Goal: Task Accomplishment & Management: Complete application form

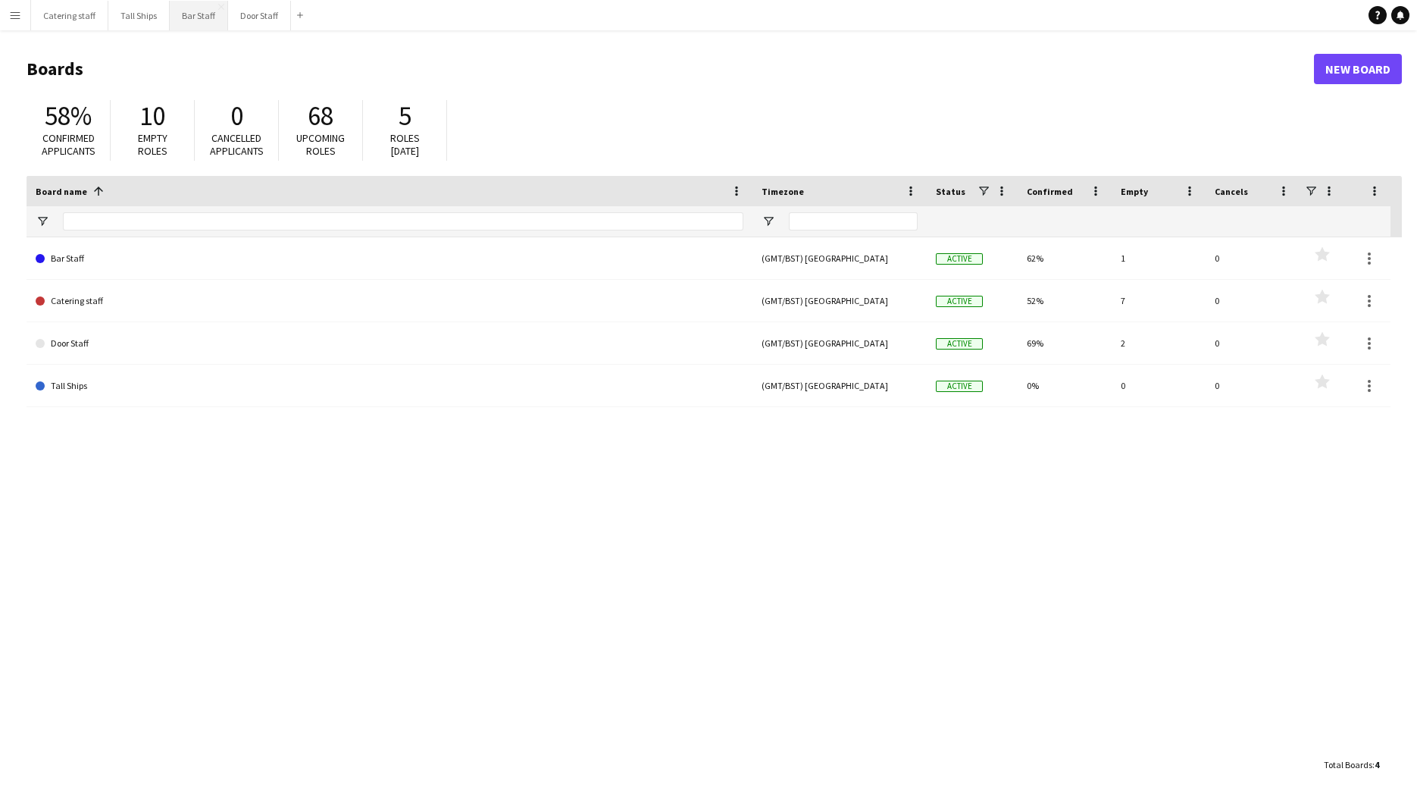
click at [199, 14] on button "Bar Staff Close" at bounding box center [199, 16] width 58 height 30
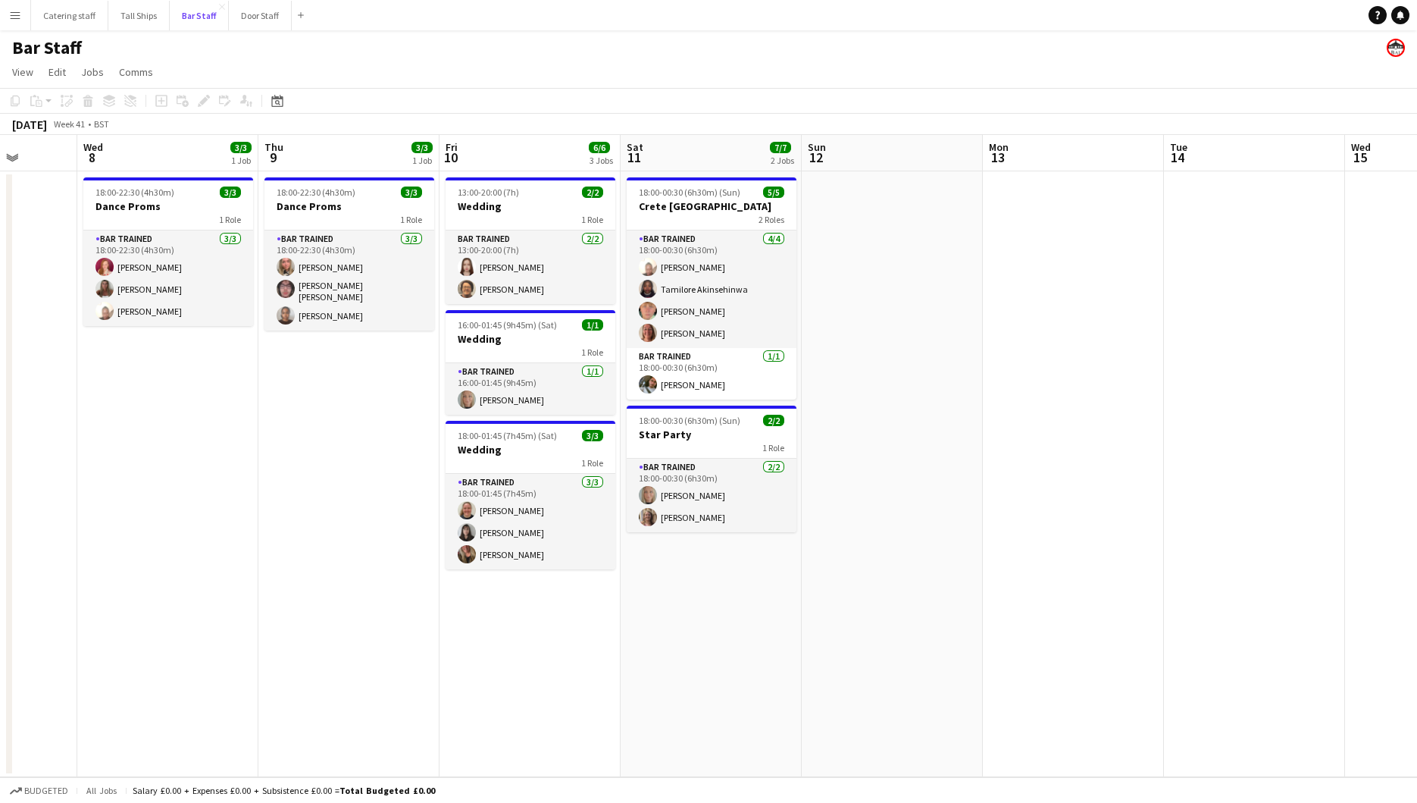
scroll to position [0, 472]
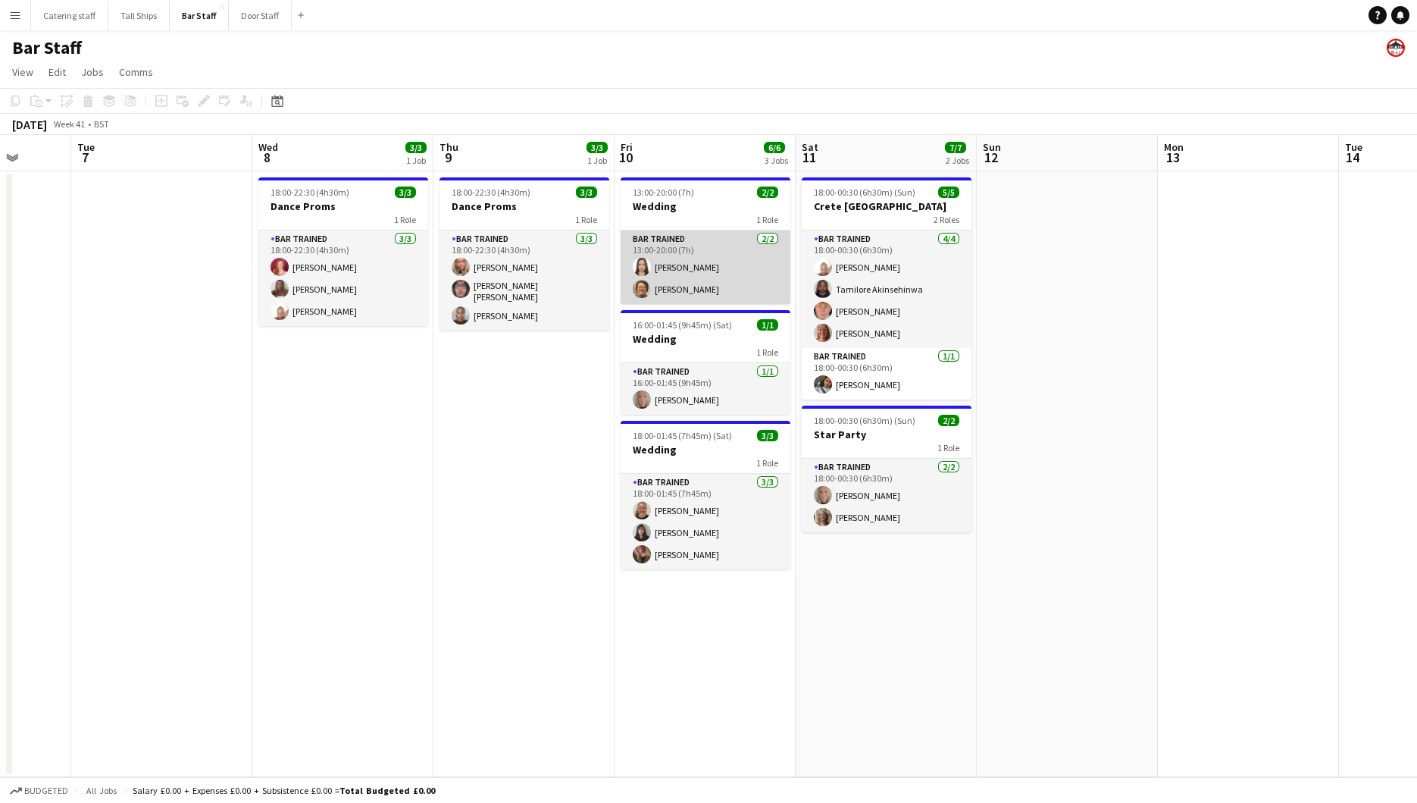
click at [691, 265] on app-card-role "Bar trained 2/2 13:00-20:00 (7h) Eilidh Ramsay Lisa Hutchison" at bounding box center [706, 267] width 170 height 74
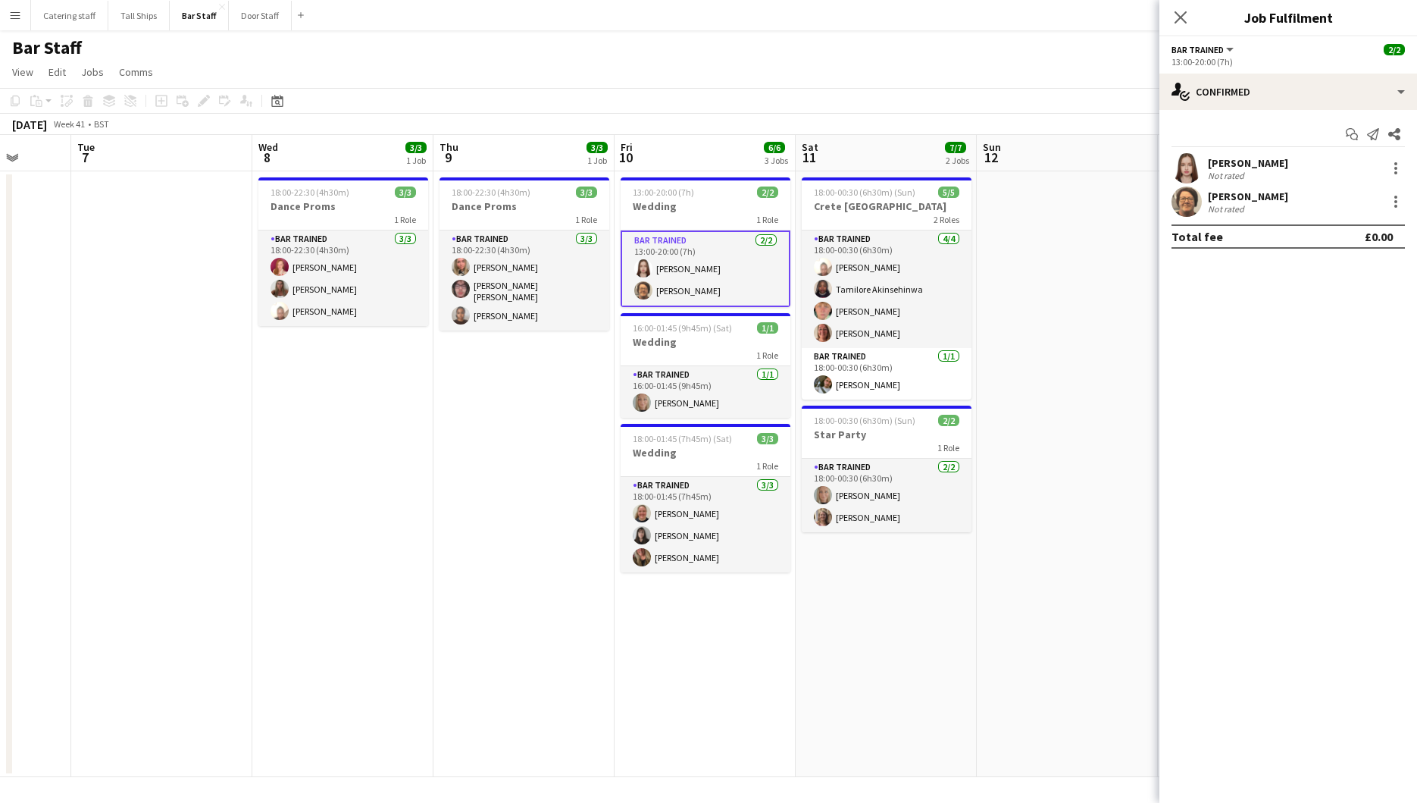
click at [1182, 171] on app-user-avatar at bounding box center [1187, 168] width 30 height 30
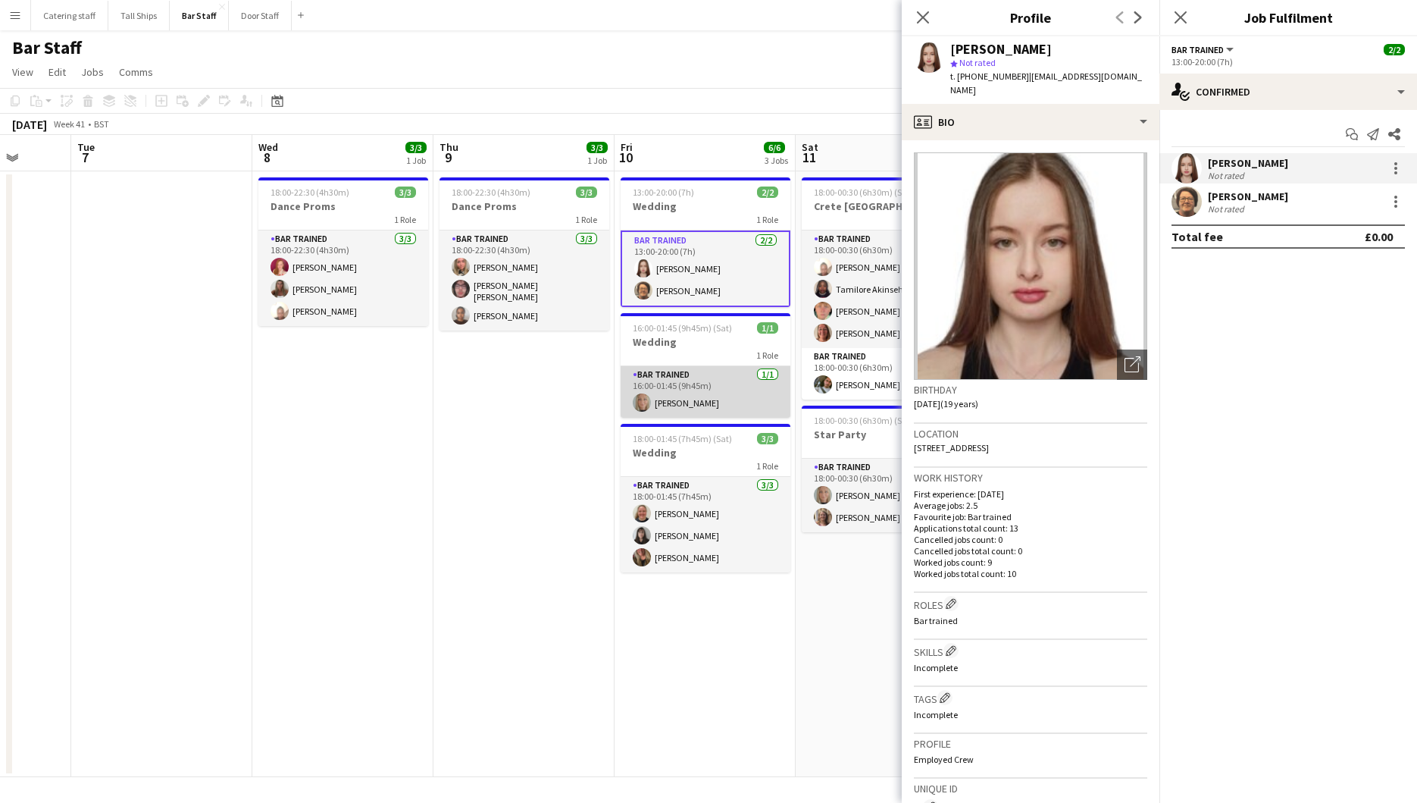
click at [734, 401] on app-card-role "Bar trained 1/1 16:00-01:45 (9h45m) Angela Romero" at bounding box center [706, 392] width 170 height 52
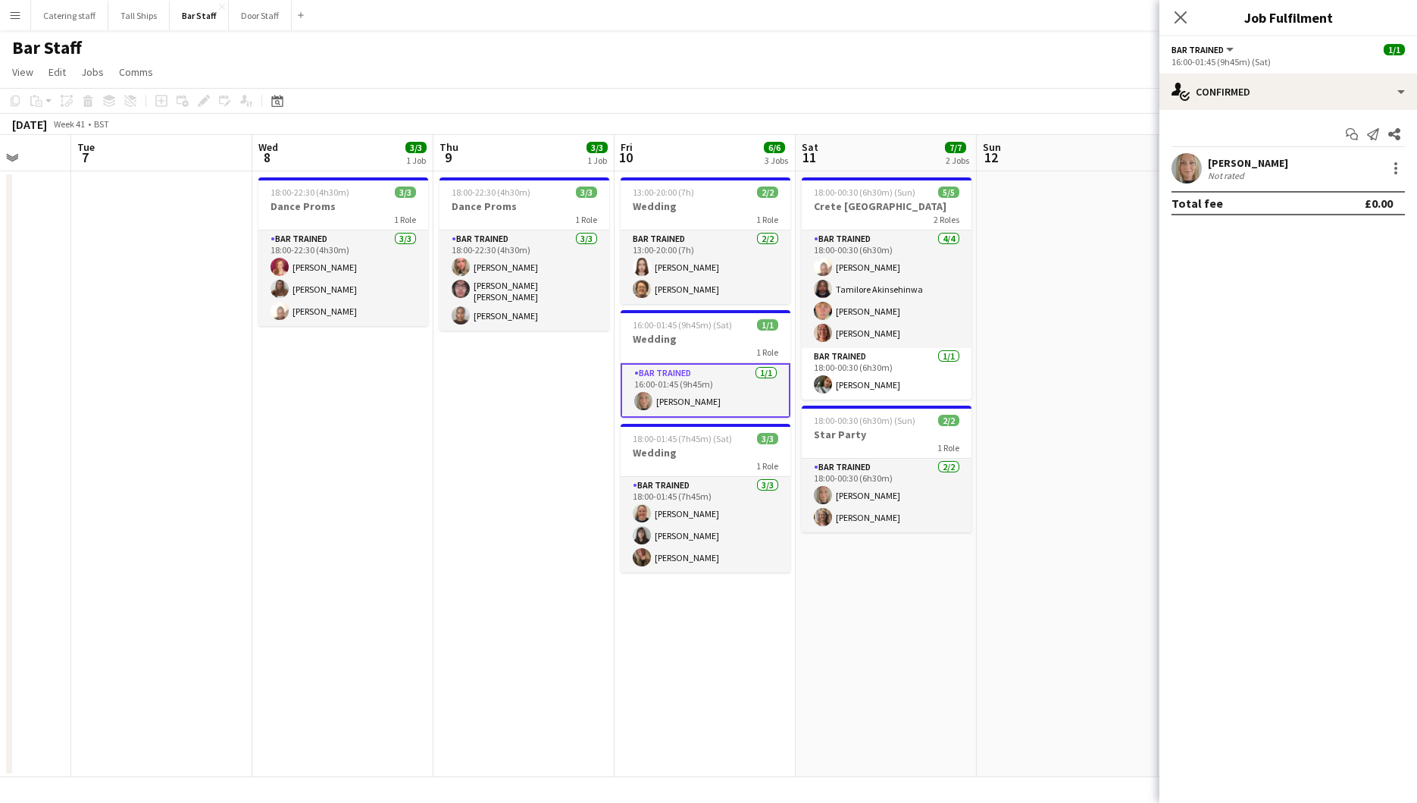
click at [1179, 164] on app-user-avatar at bounding box center [1187, 168] width 30 height 30
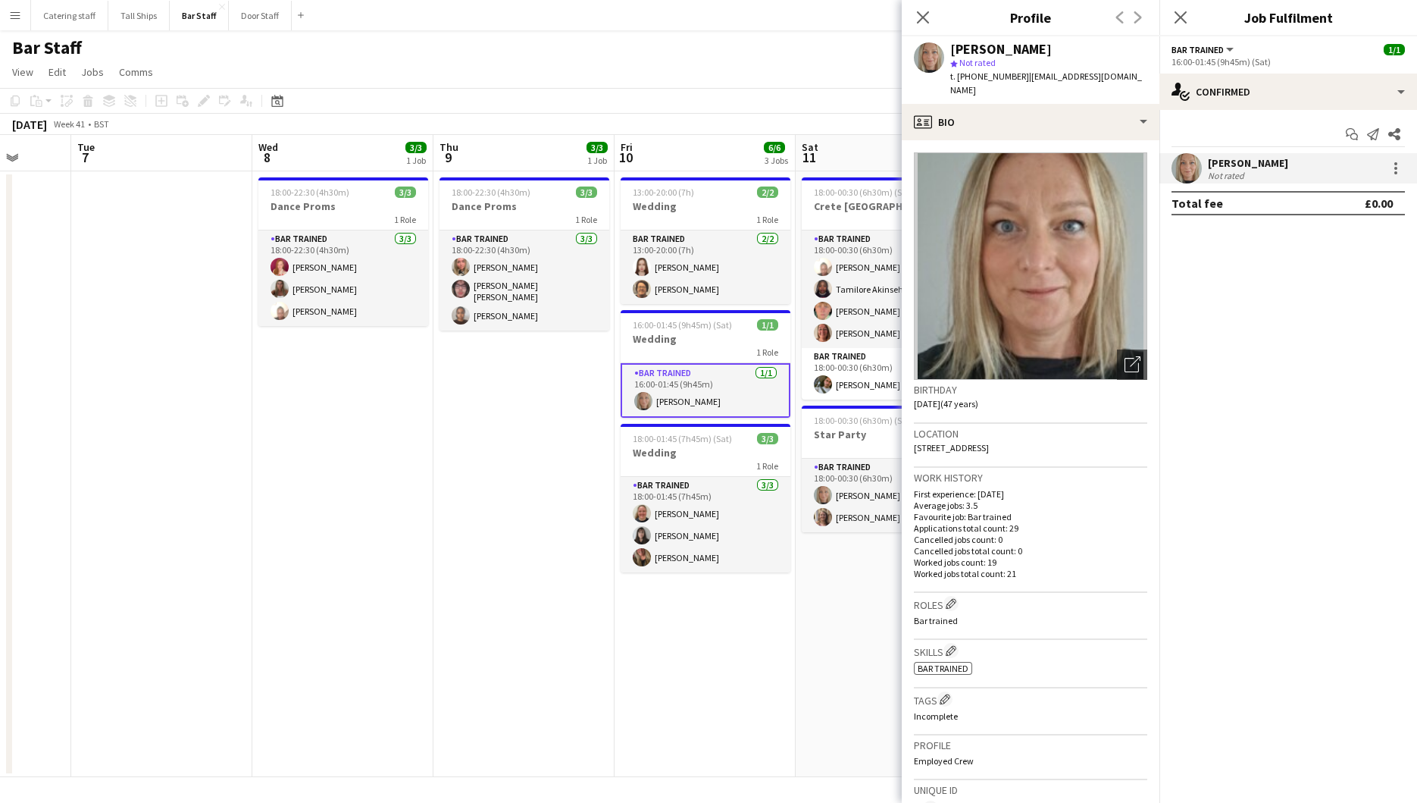
click at [680, 416] on app-card-role "Bar trained 1/1 16:00-01:45 (9h45m) Angela Romero" at bounding box center [706, 390] width 170 height 55
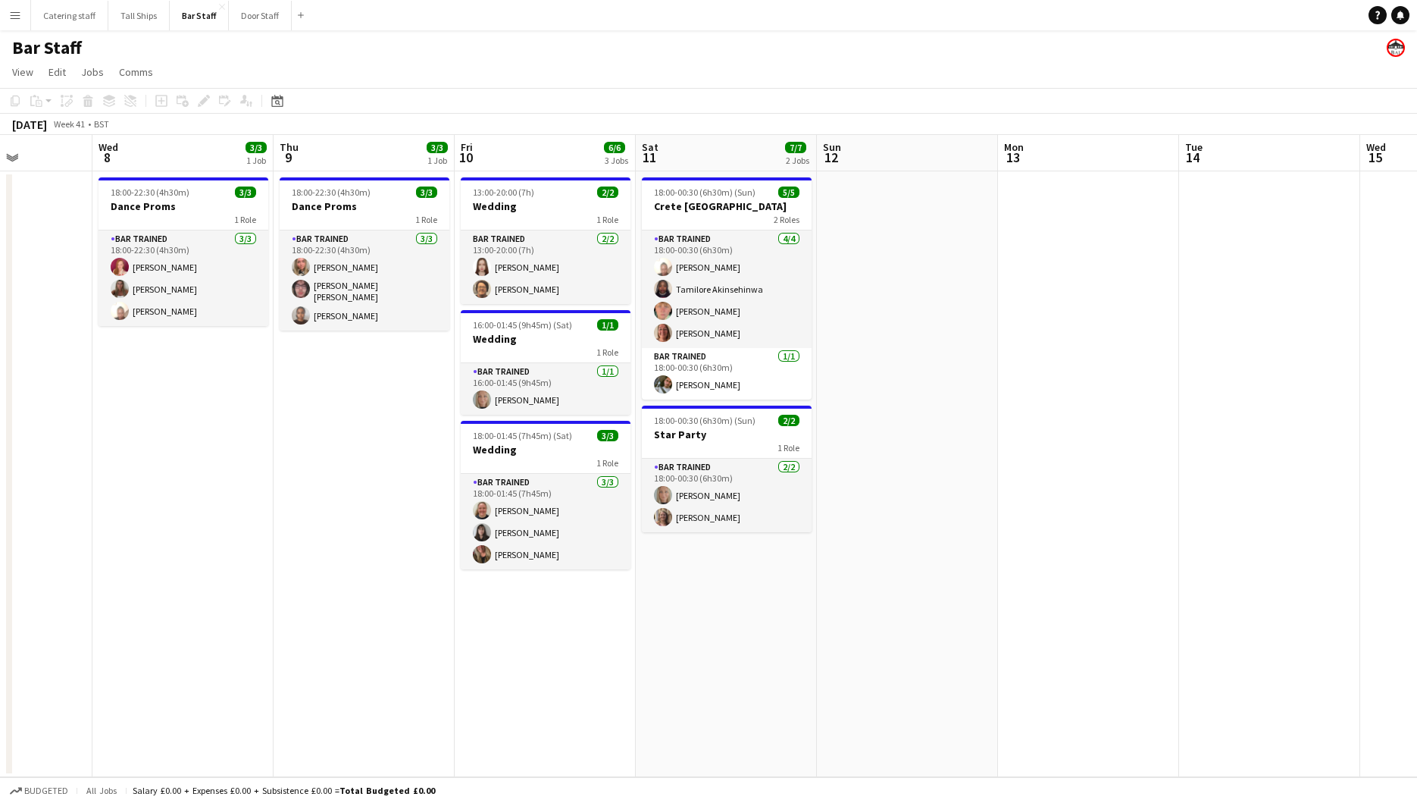
drag, startPoint x: 1019, startPoint y: 578, endPoint x: 849, endPoint y: 599, distance: 171.8
click at [849, 599] on app-calendar-viewport "Sat 4 4/5 2 Jobs Sun 5 Mon 6 Tue 7 Wed 8 3/3 1 Job Thu 9 3/3 1 Job Fri 10 6/6 3…" at bounding box center [708, 456] width 1417 height 642
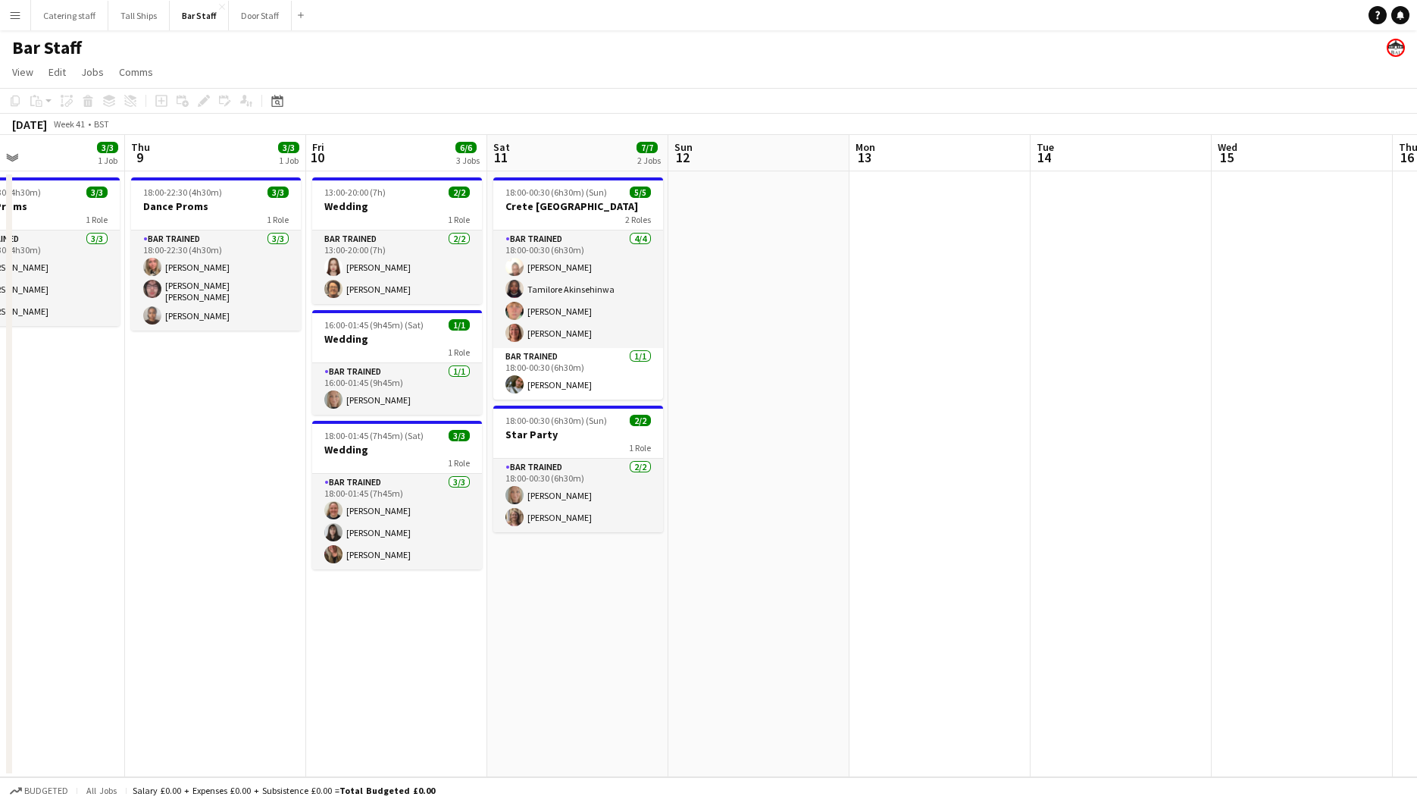
scroll to position [0, 606]
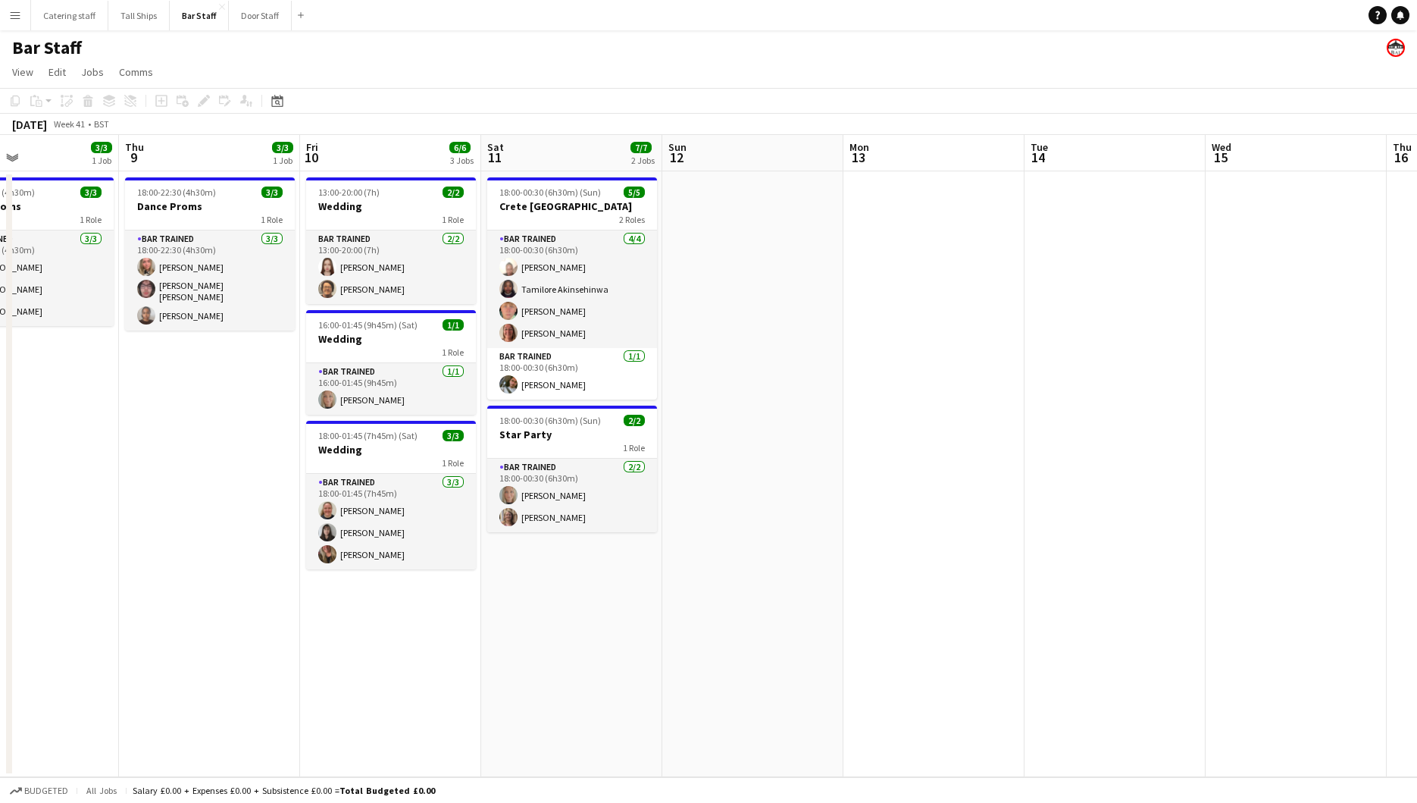
drag, startPoint x: 1163, startPoint y: 531, endPoint x: 1019, endPoint y: 528, distance: 144.0
click at [1019, 528] on app-calendar-viewport "Sun 5 Mon 6 Tue 7 Wed 8 3/3 1 Job Thu 9 3/3 1 Job Fri 10 6/6 3 Jobs Sat 11 7/7 …" at bounding box center [708, 456] width 1417 height 642
click at [433, 283] on app-card-role "Bar trained 2/2 13:00-20:00 (7h) Eilidh Ramsay Lisa Hutchison" at bounding box center [391, 267] width 170 height 74
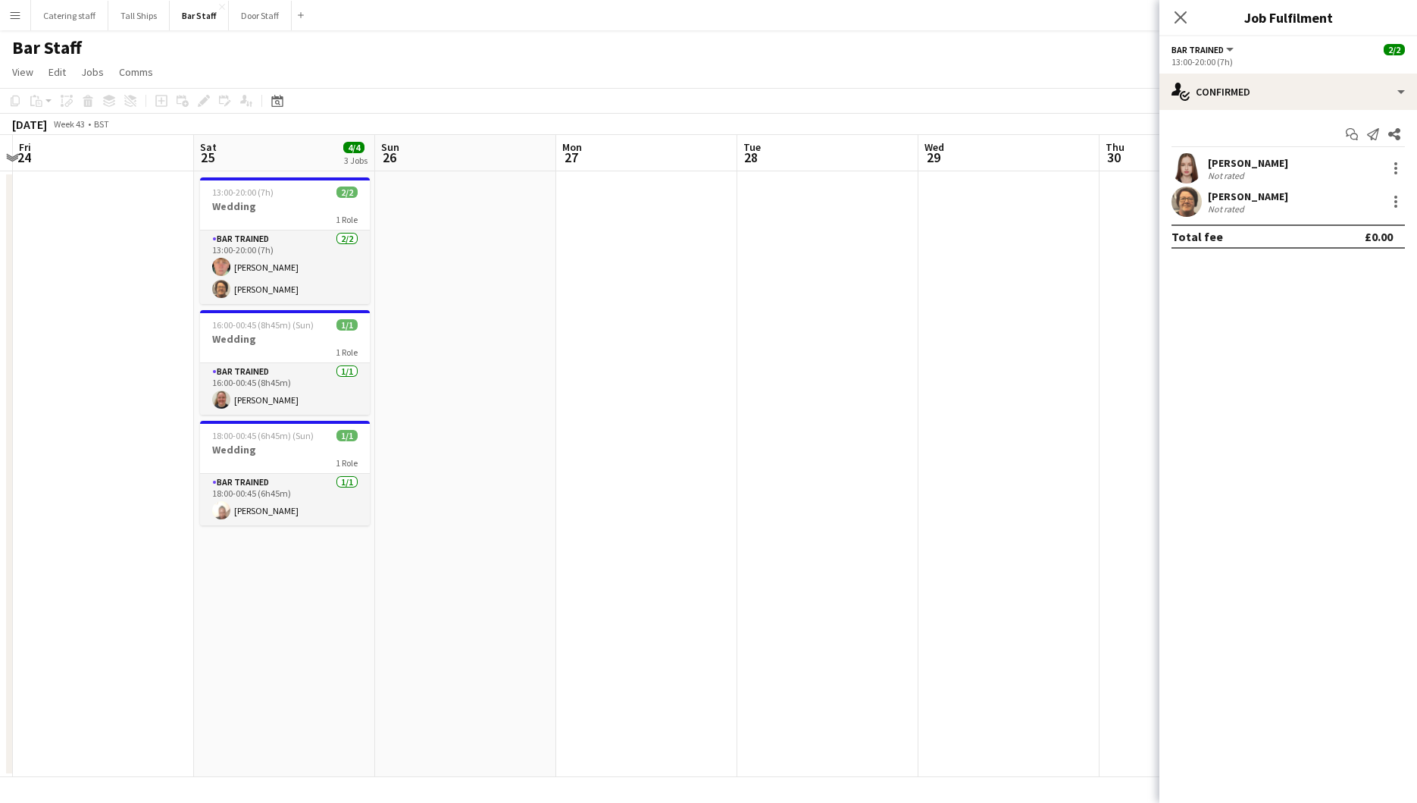
scroll to position [0, 560]
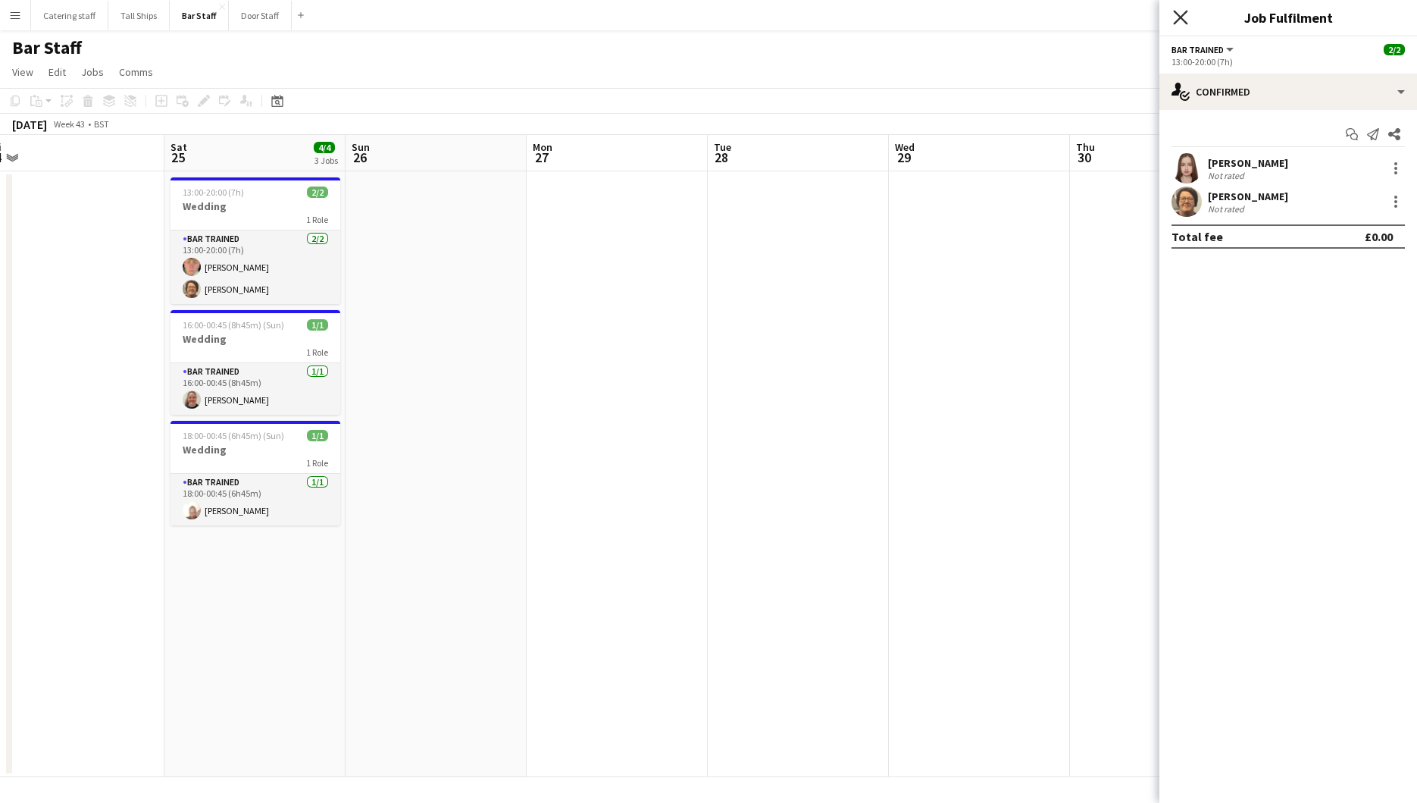
click at [1182, 17] on icon at bounding box center [1180, 17] width 14 height 14
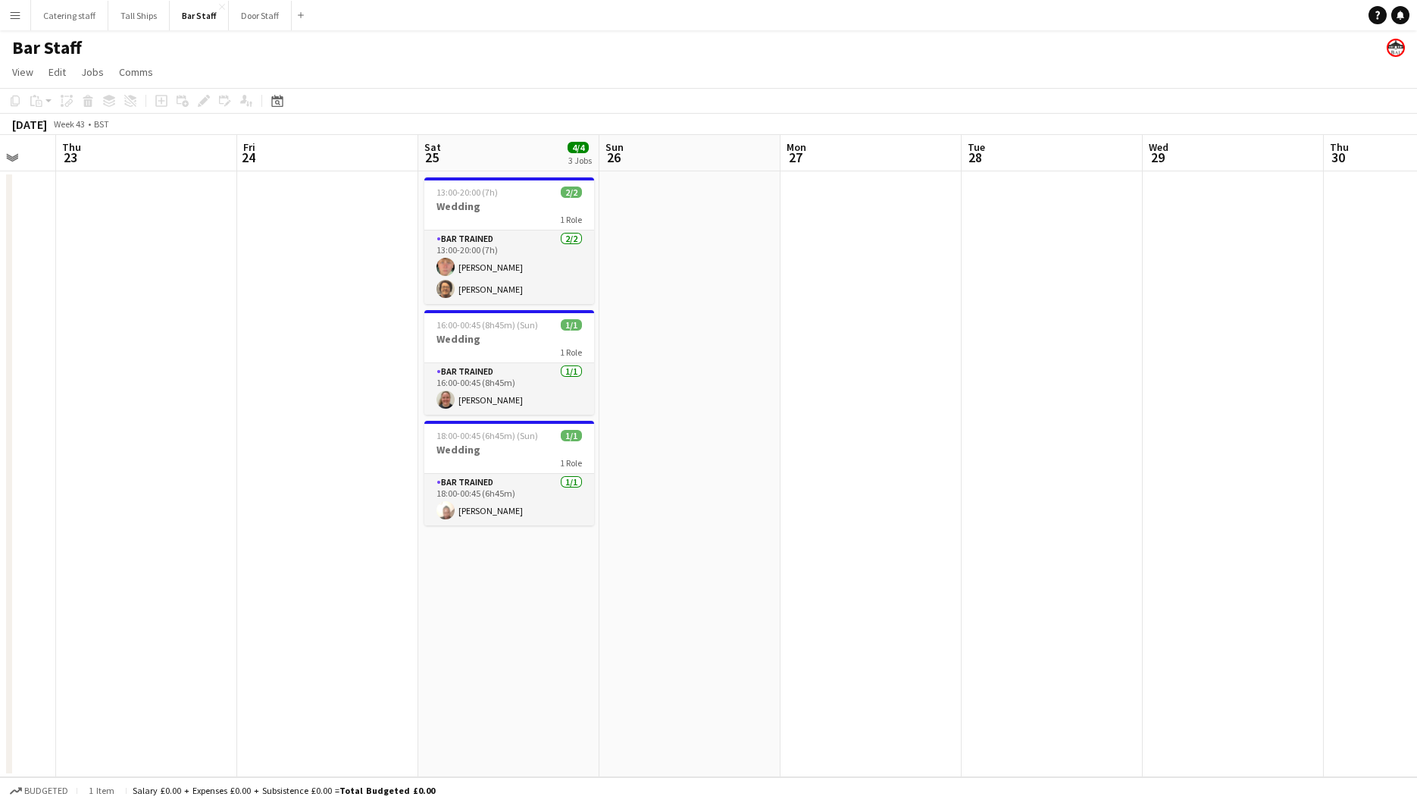
scroll to position [0, 461]
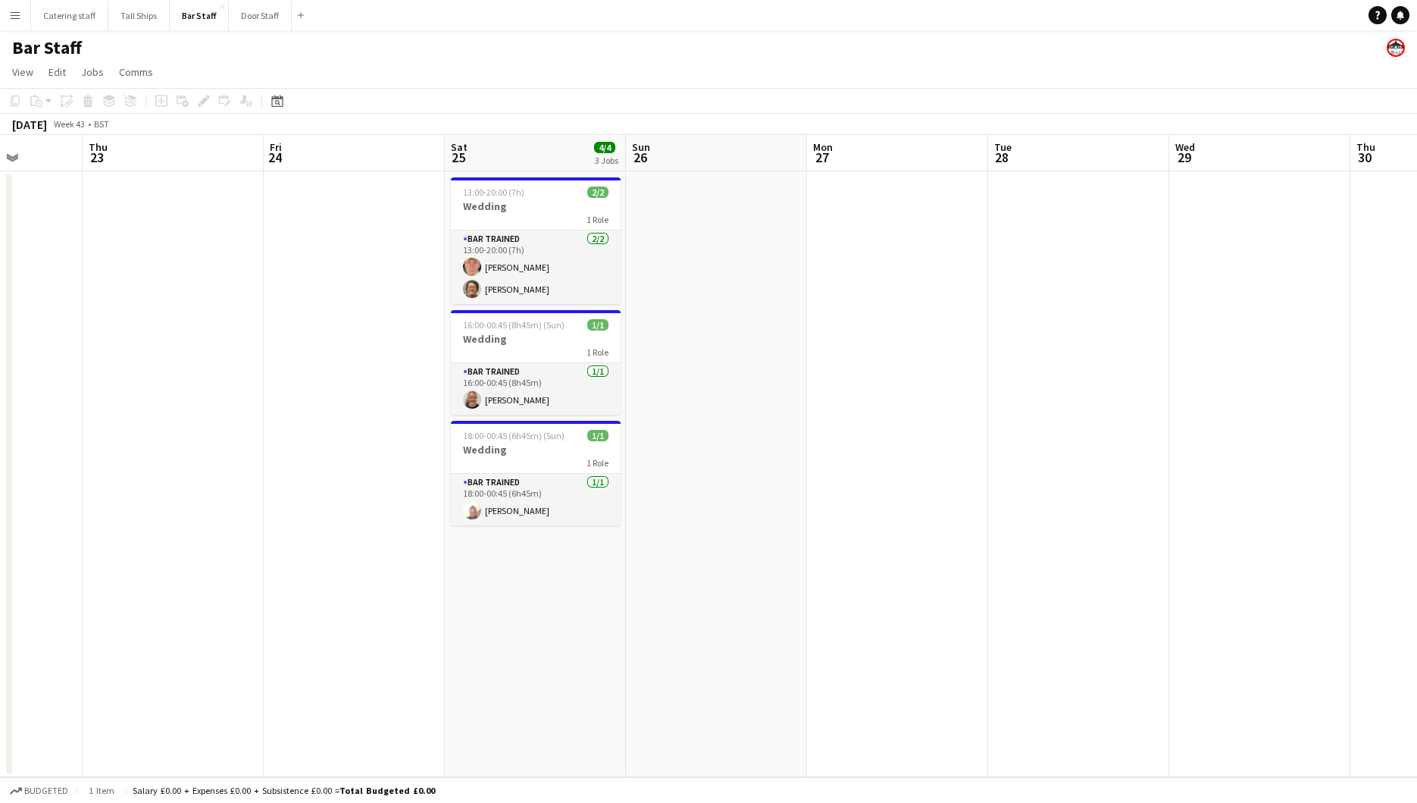
drag, startPoint x: 504, startPoint y: 371, endPoint x: 784, endPoint y: 481, distance: 301.5
click at [784, 481] on app-calendar-viewport "Mon 20 Tue 21 Wed 22 Thu 23 Fri 24 Sat 25 4/4 3 Jobs Sun 26 Mon 27 Tue 28 Wed 2…" at bounding box center [708, 456] width 1417 height 642
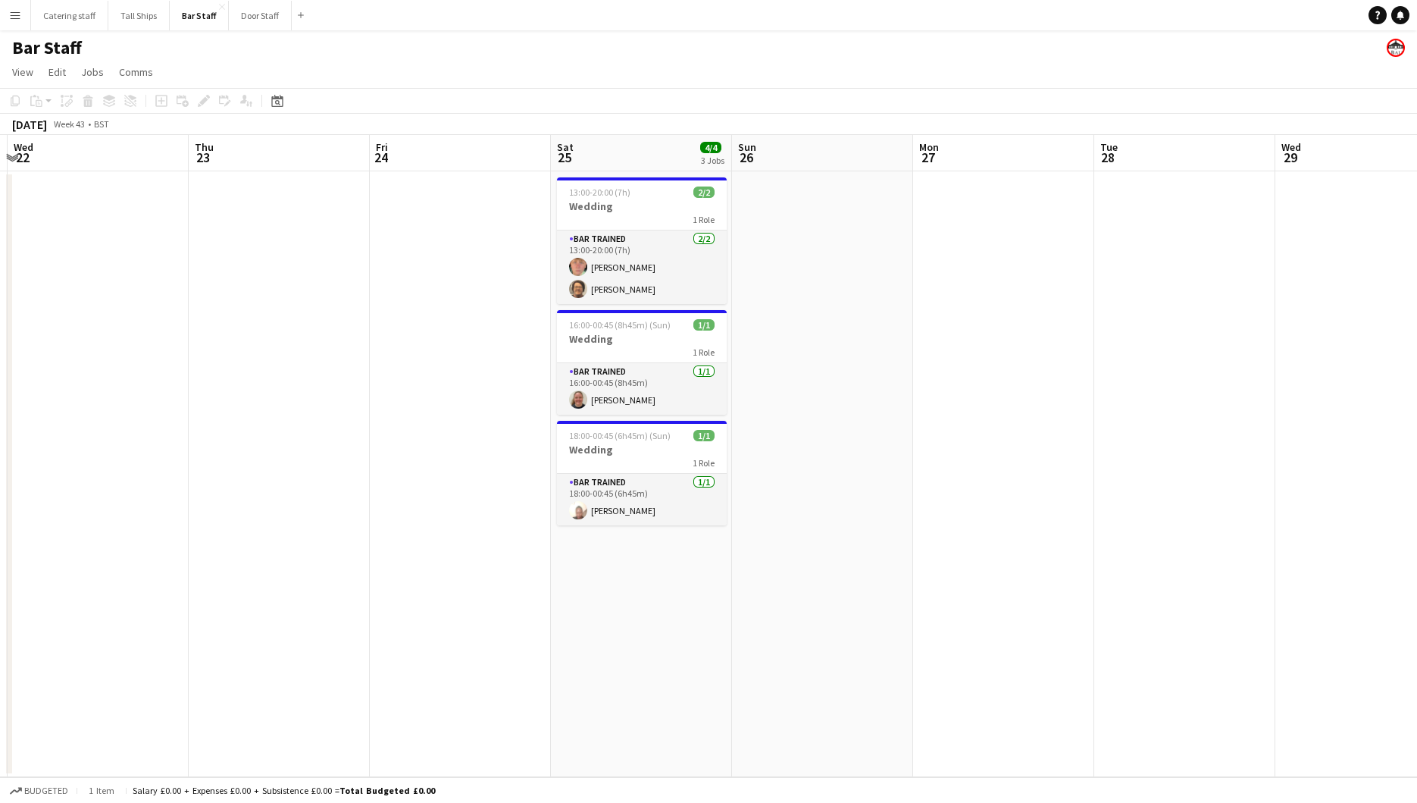
scroll to position [0, 581]
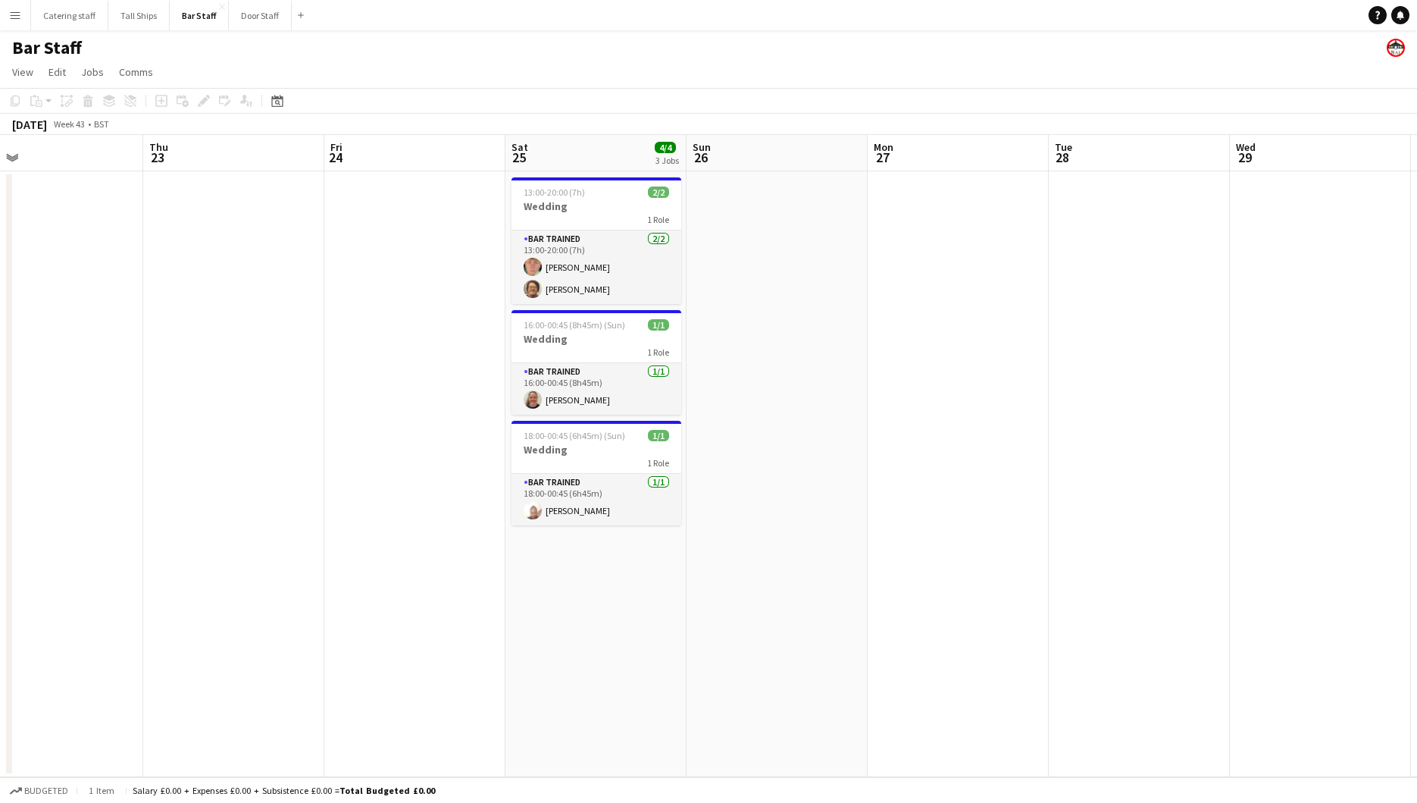
drag, startPoint x: 387, startPoint y: 246, endPoint x: 447, endPoint y: 294, distance: 77.2
click at [447, 294] on app-calendar-viewport "Sun 19 Mon 20 Tue 21 Wed 22 Thu 23 Fri 24 Sat 25 4/4 3 Jobs Sun 26 Mon 27 Tue 2…" at bounding box center [708, 456] width 1417 height 642
click at [599, 240] on app-card-role "Bar trained 2/2 13:00-20:00 (7h) Ellie Fyffe Lisa Hutchison" at bounding box center [597, 267] width 170 height 74
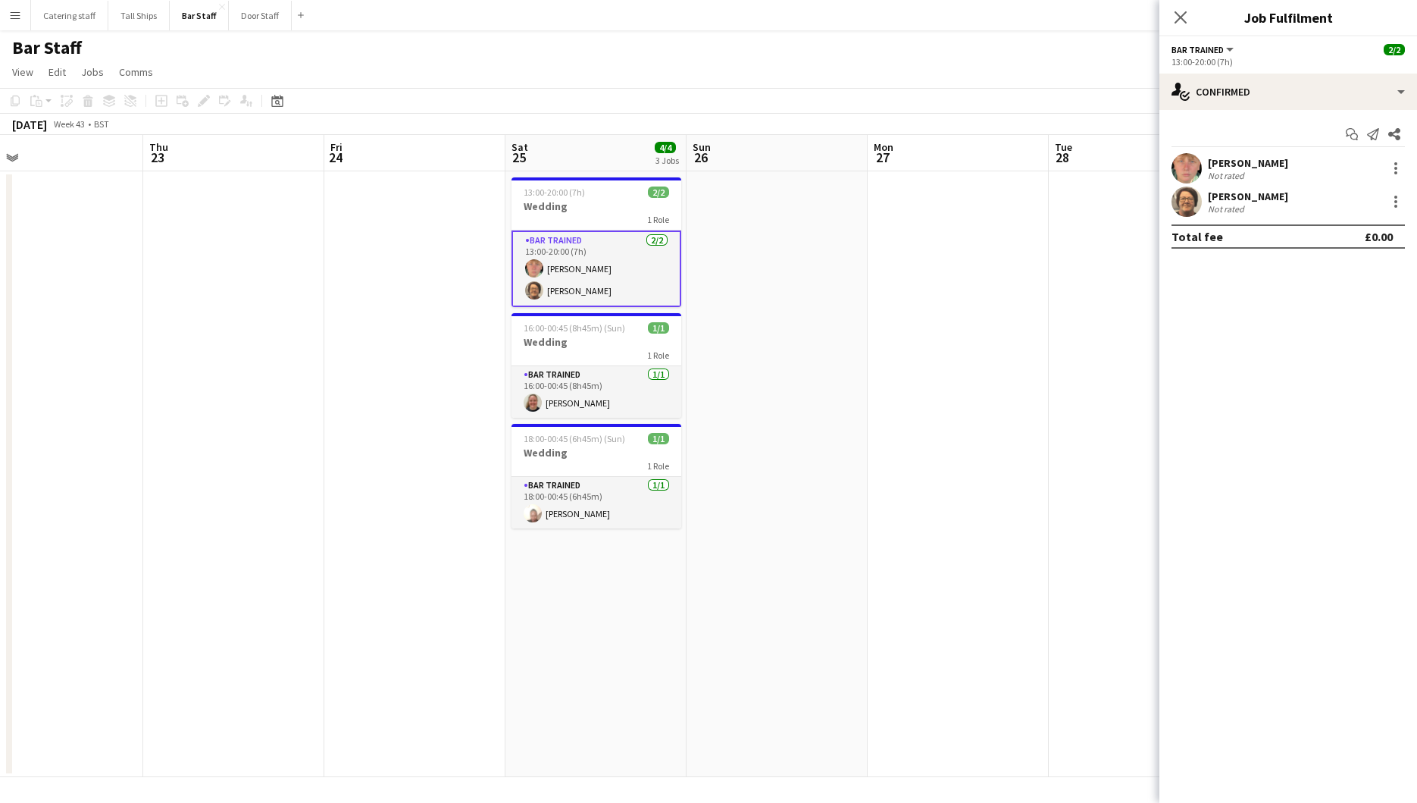
click at [1240, 193] on div "Lisa Hutchison" at bounding box center [1248, 196] width 80 height 14
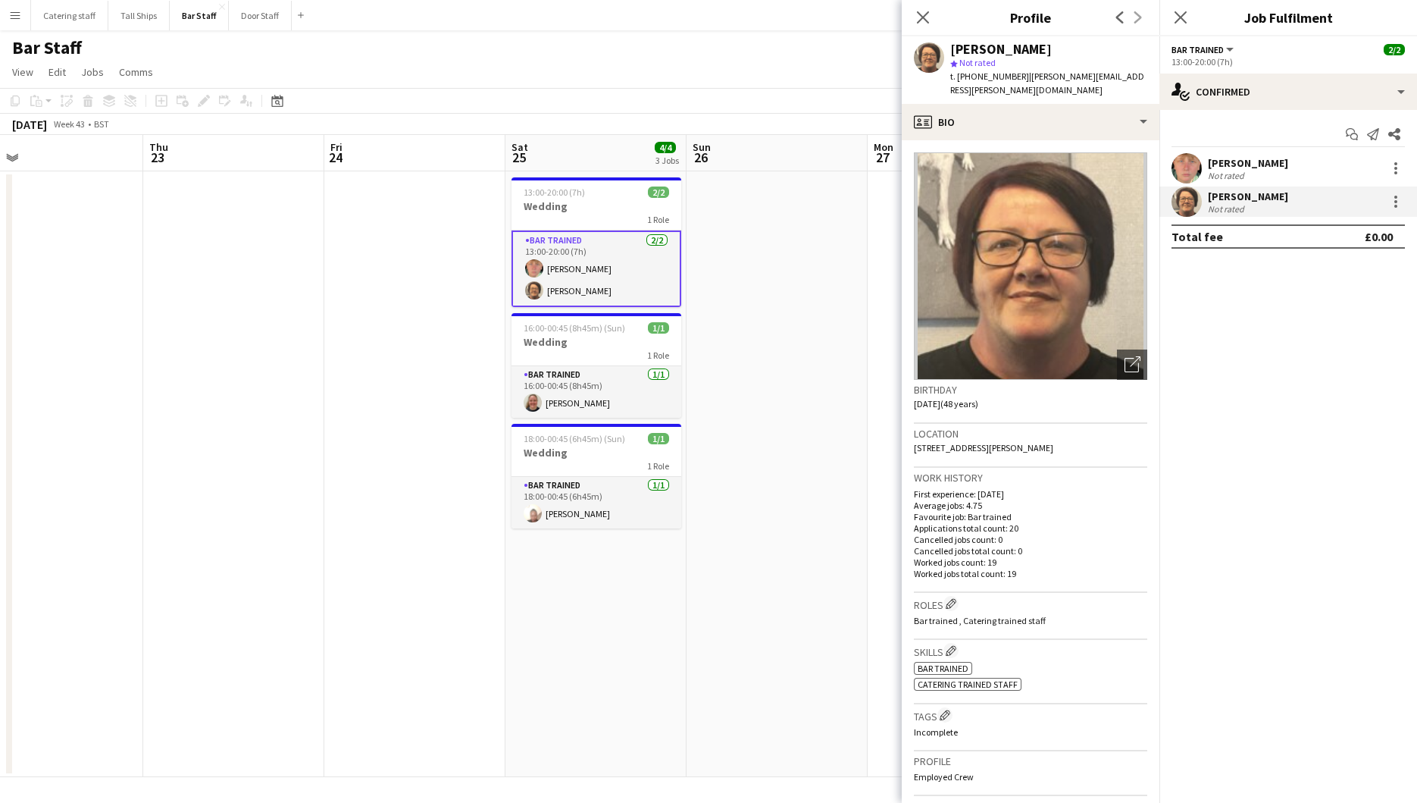
click at [747, 618] on app-date-cell at bounding box center [777, 474] width 181 height 606
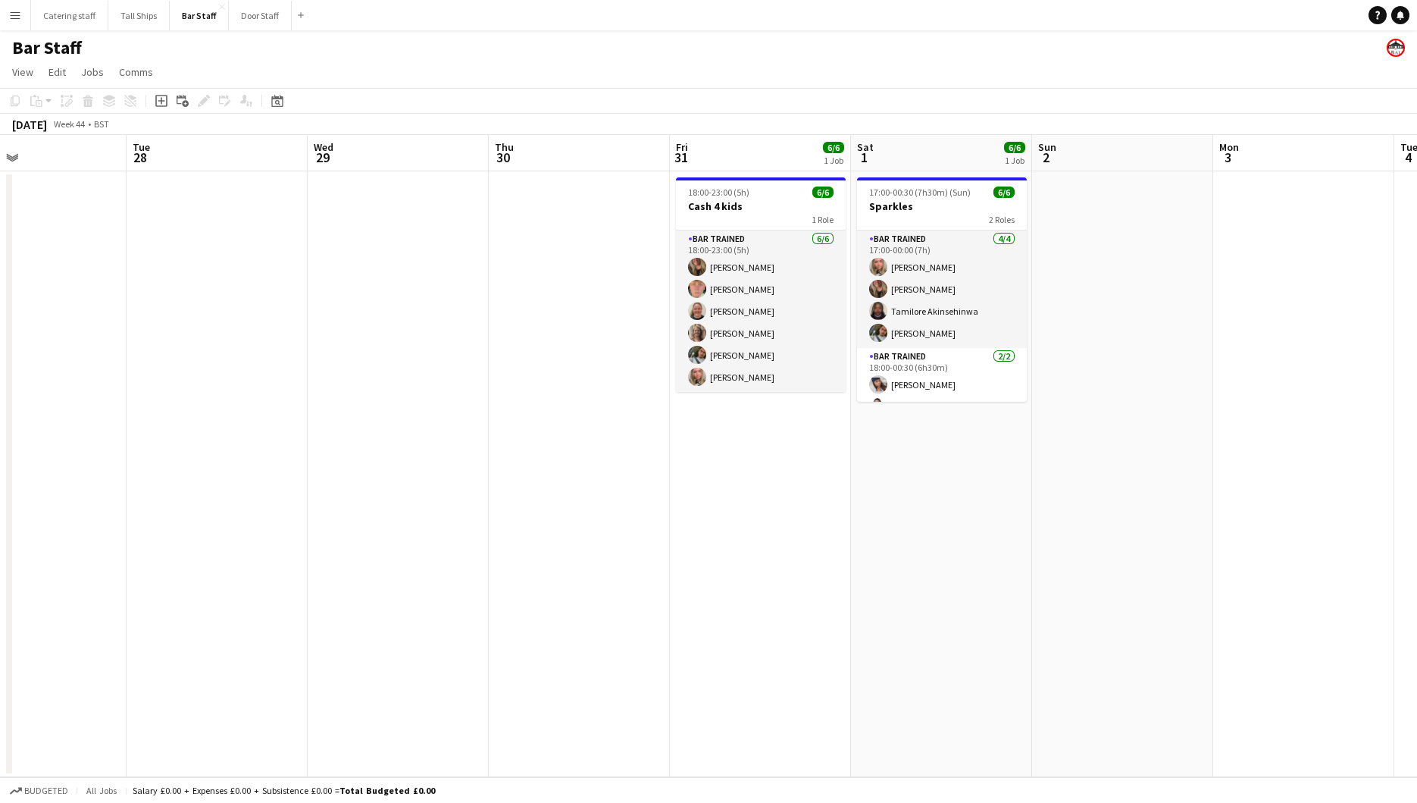
scroll to position [0, 596]
drag, startPoint x: 764, startPoint y: 202, endPoint x: 748, endPoint y: 177, distance: 30.3
click at [748, 177] on app-date-cell "18:00-23:00 (5h) 6/6 Cash 4 kids 1 Role Bar trained 6/6 18:00-23:00 (5h) Teresa…" at bounding box center [761, 474] width 181 height 606
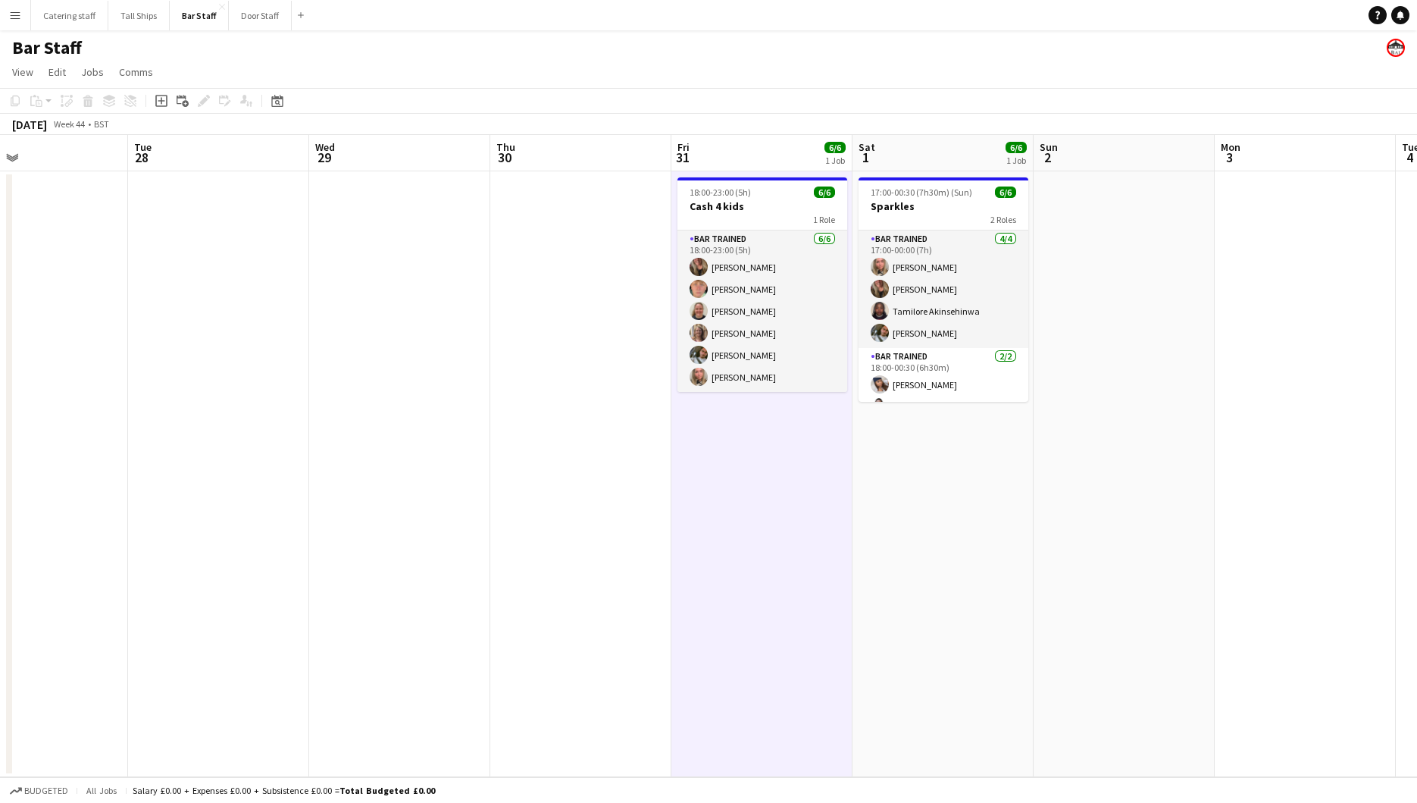
click at [834, 155] on div "1 Job" at bounding box center [835, 160] width 20 height 11
click at [696, 57] on div "Bar Staff" at bounding box center [708, 44] width 1417 height 29
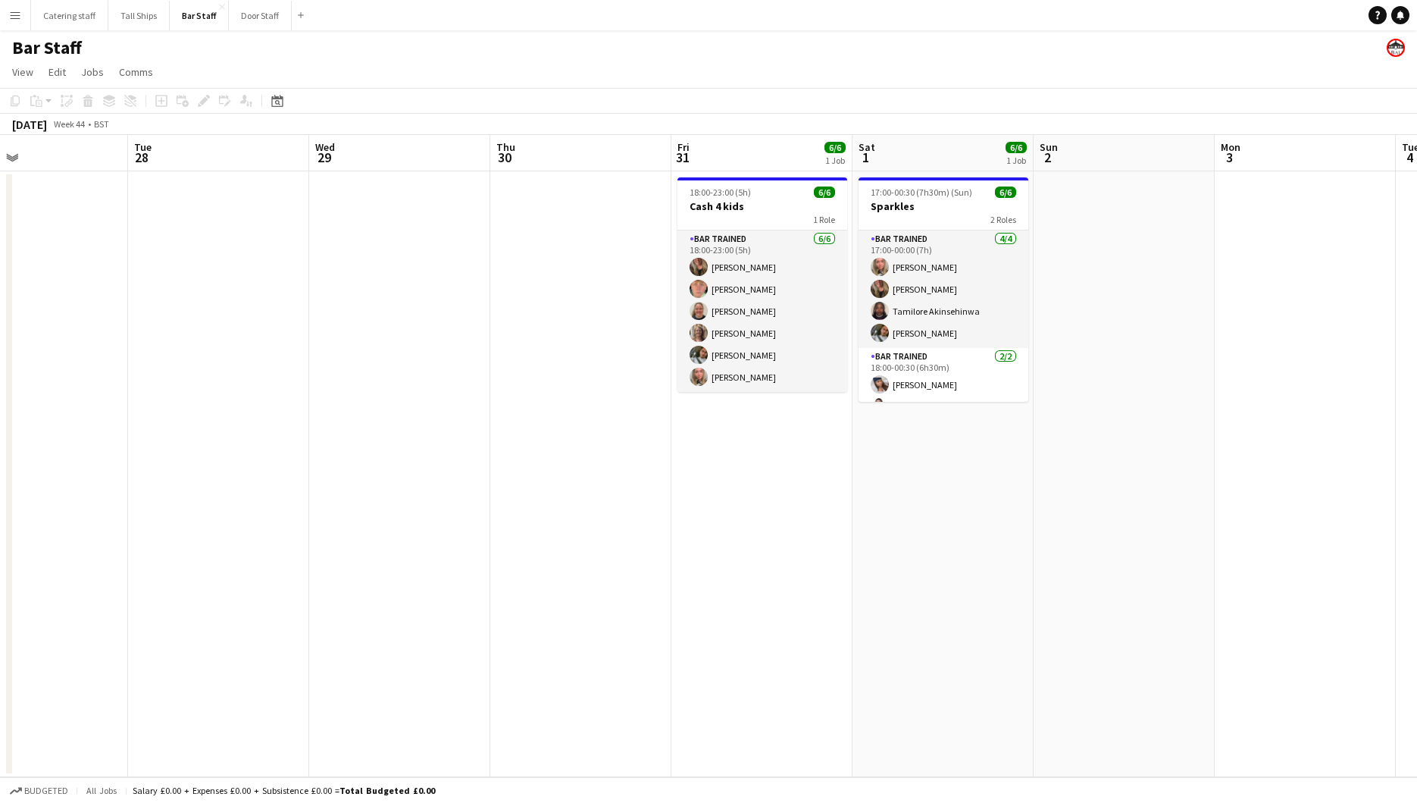
click at [804, 511] on app-date-cell "18:00-23:00 (5h) 6/6 Cash 4 kids 1 Role Bar trained 6/6 18:00-23:00 (5h) Teresa…" at bounding box center [761, 474] width 181 height 606
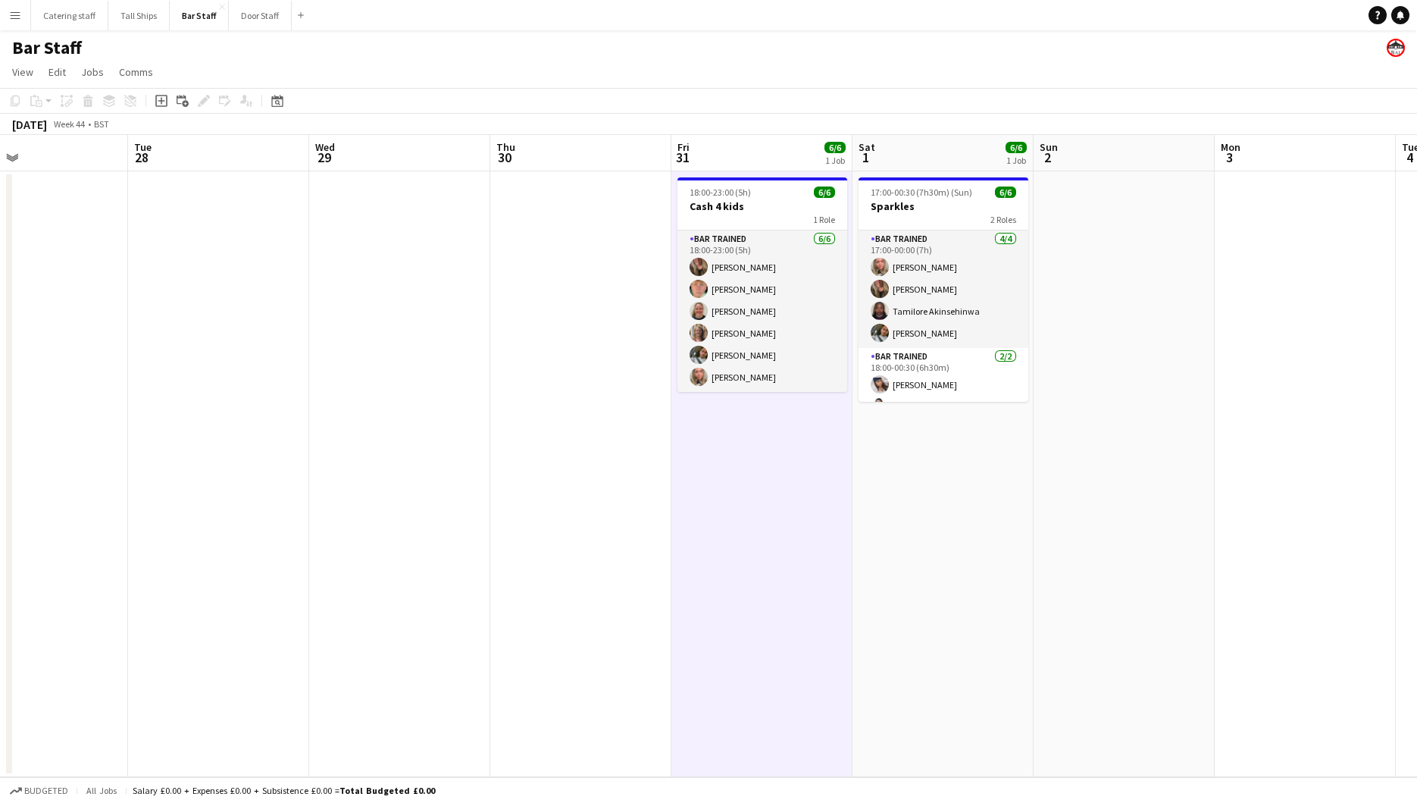
click at [981, 504] on app-date-cell "17:00-00:30 (7h30m) (Sun) 6/6 Sparkles 2 Roles Bar trained 4/4 17:00-00:00 (7h)…" at bounding box center [943, 474] width 181 height 606
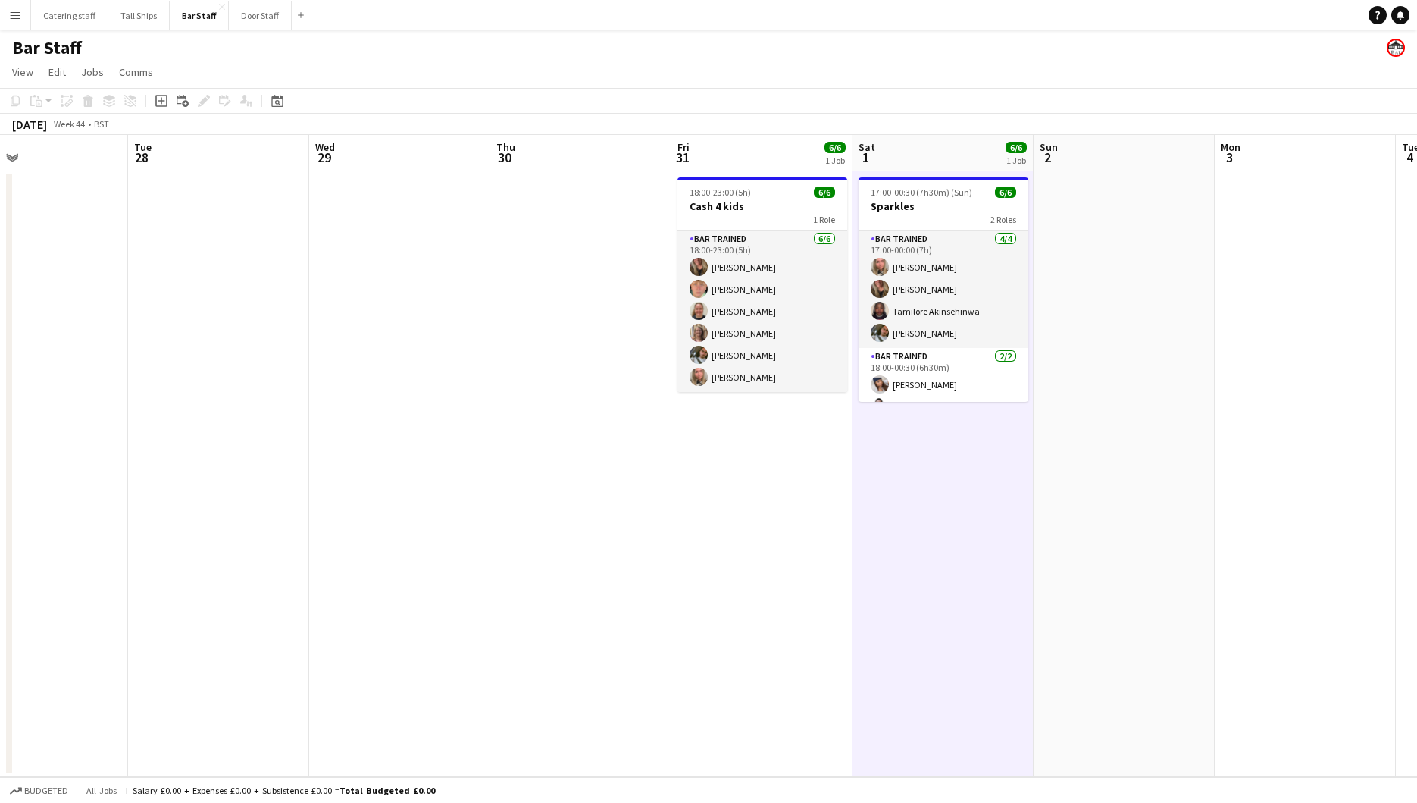
click at [1084, 487] on app-date-cell at bounding box center [1124, 474] width 181 height 606
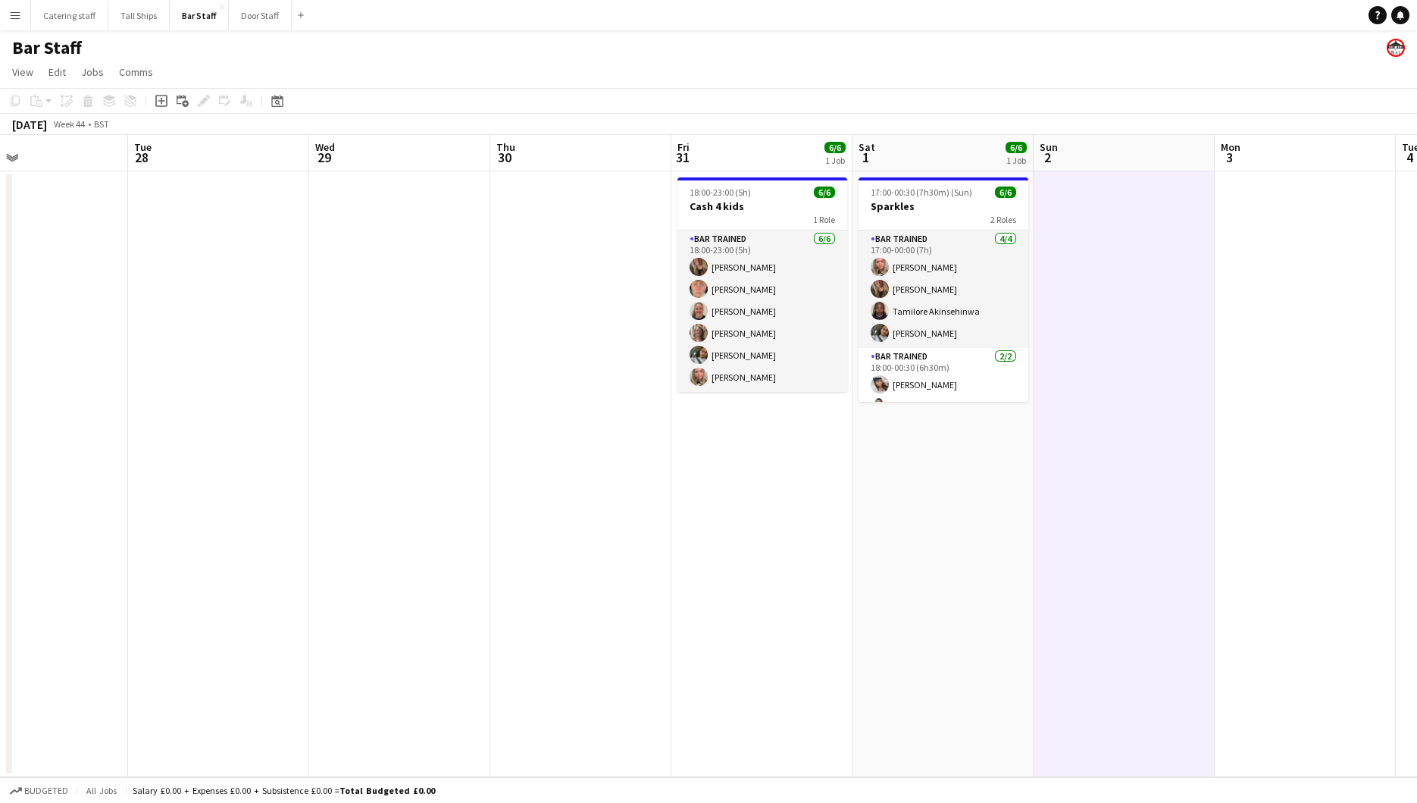
click at [978, 507] on app-date-cell "17:00-00:30 (7h30m) (Sun) 6/6 Sparkles 2 Roles Bar trained 4/4 17:00-00:00 (7h)…" at bounding box center [943, 474] width 181 height 606
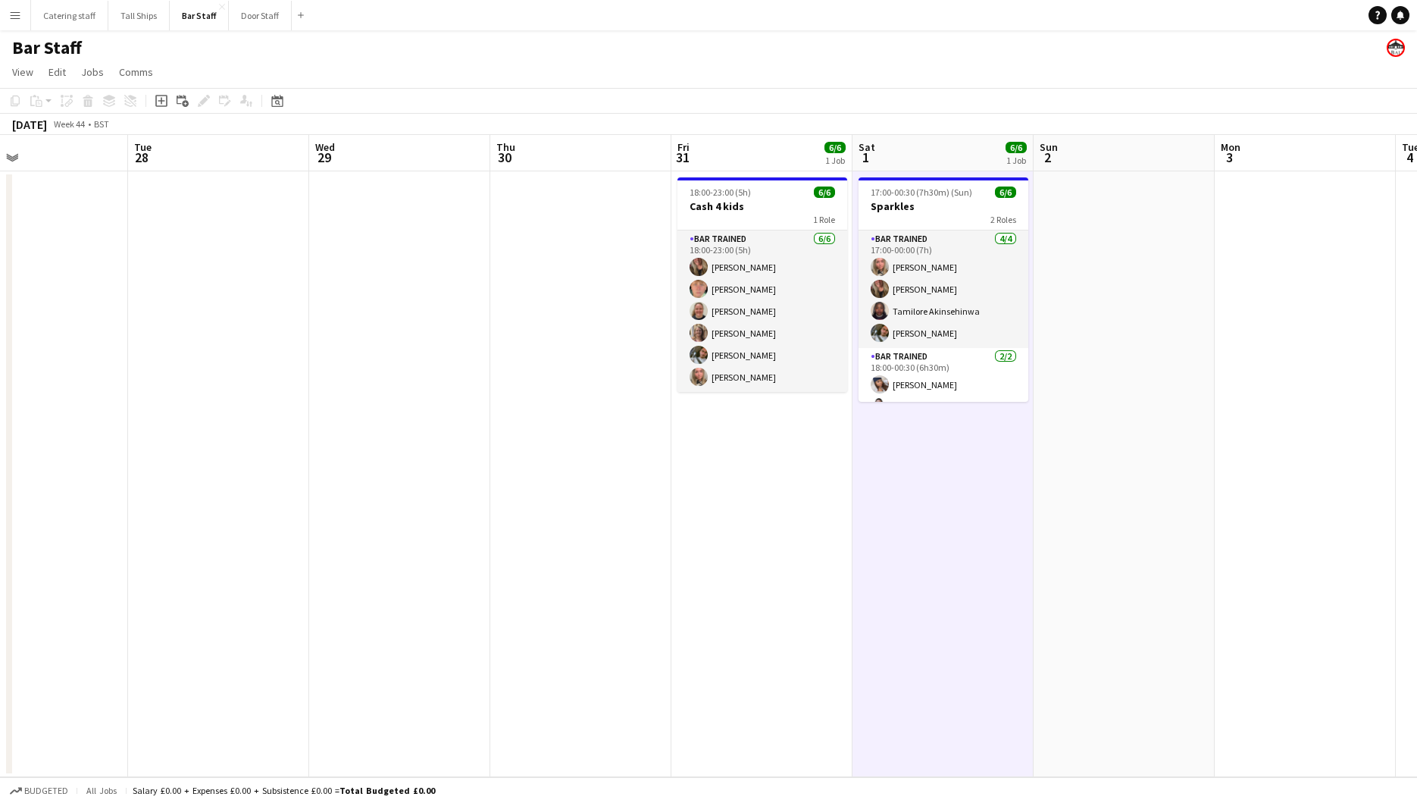
click at [790, 519] on app-date-cell "18:00-23:00 (5h) 6/6 Cash 4 kids 1 Role Bar trained 6/6 18:00-23:00 (5h) Teresa…" at bounding box center [761, 474] width 181 height 606
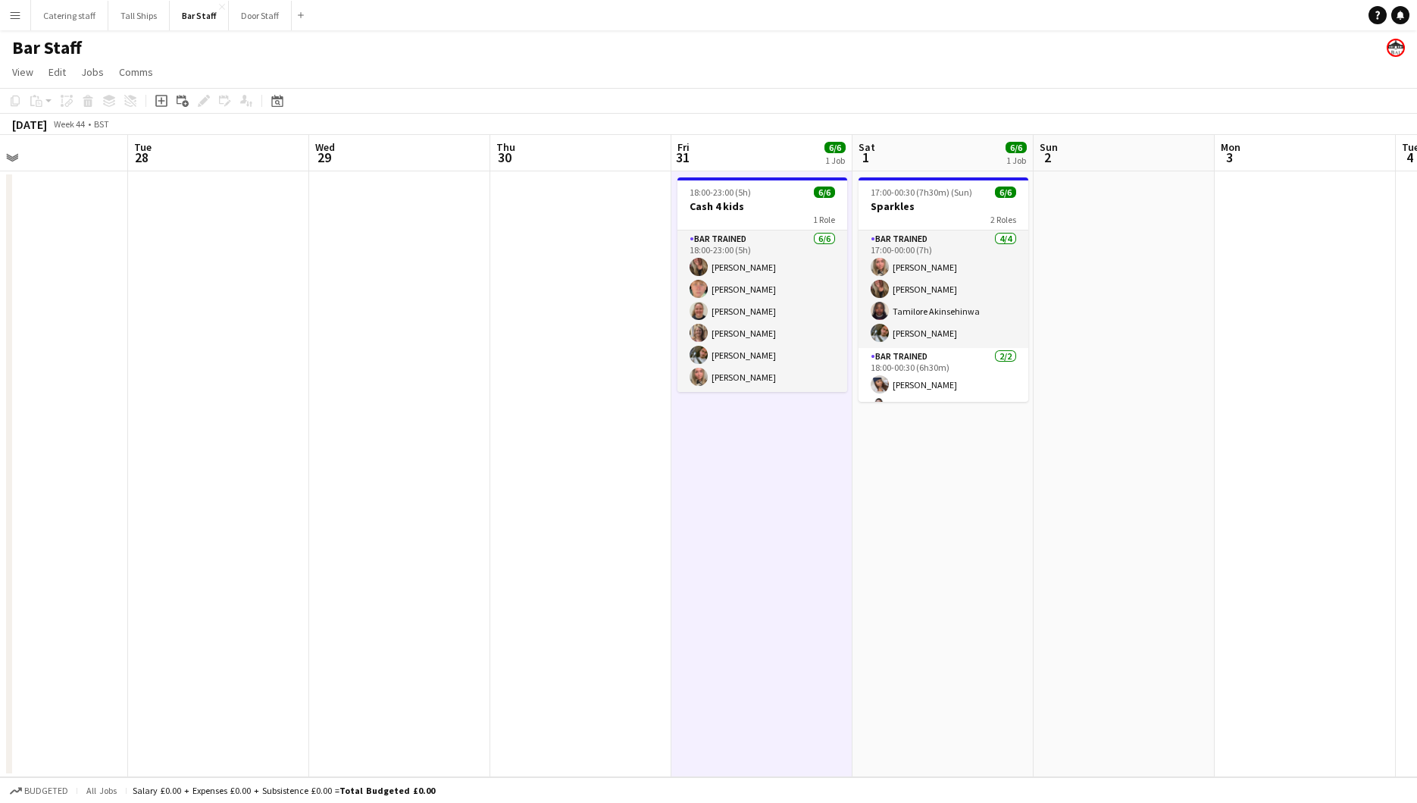
click at [595, 519] on app-date-cell at bounding box center [580, 474] width 181 height 606
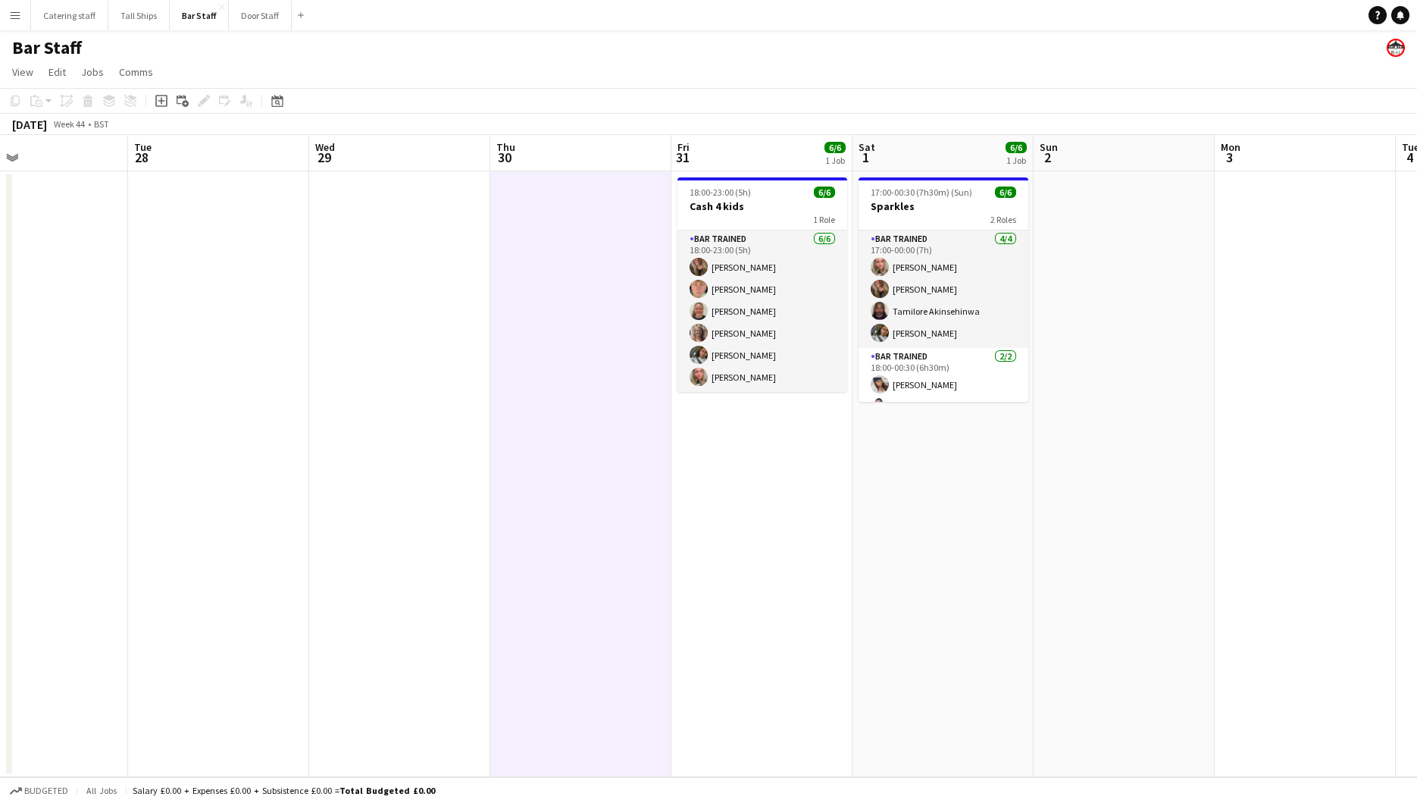
click at [430, 499] on app-date-cell at bounding box center [399, 474] width 181 height 606
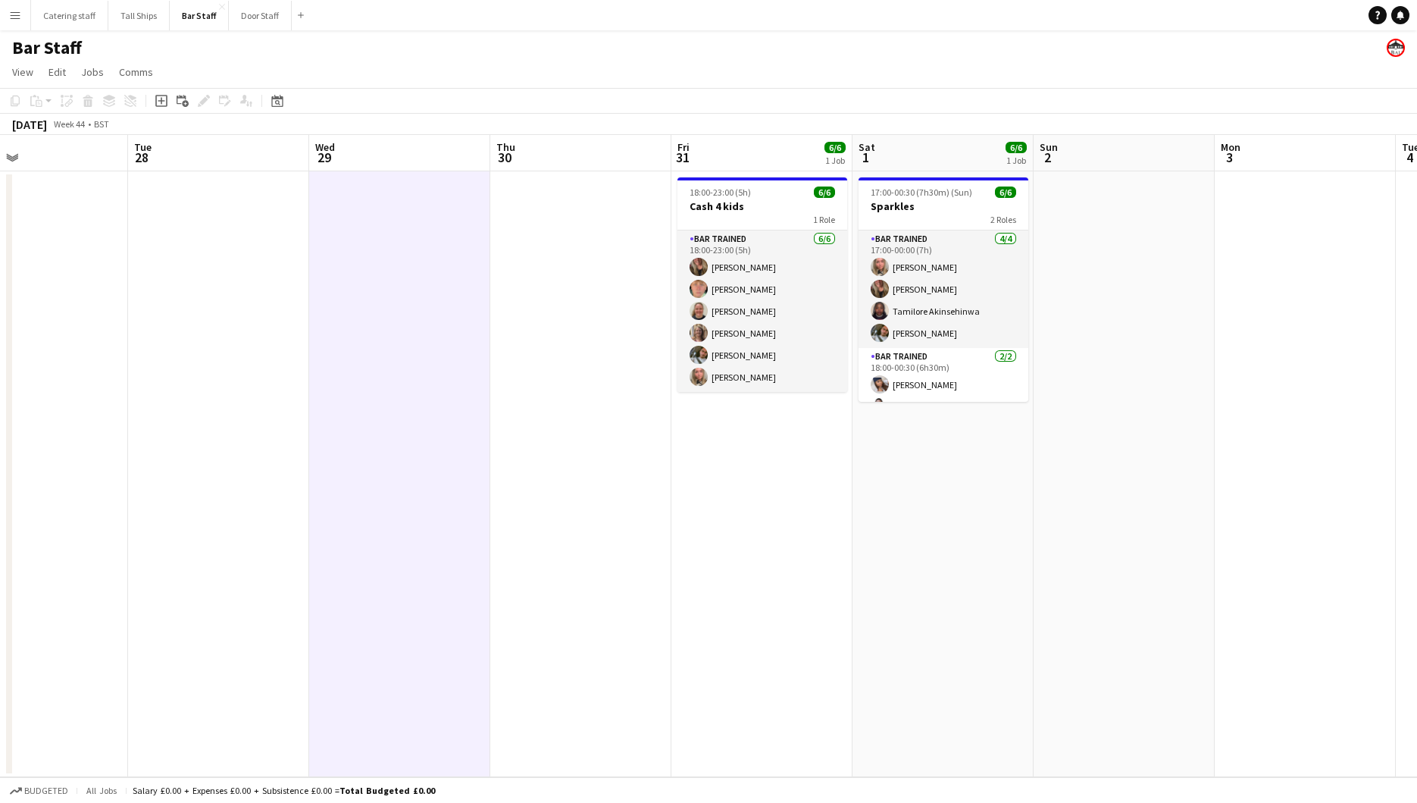
click at [556, 409] on app-date-cell at bounding box center [580, 474] width 181 height 606
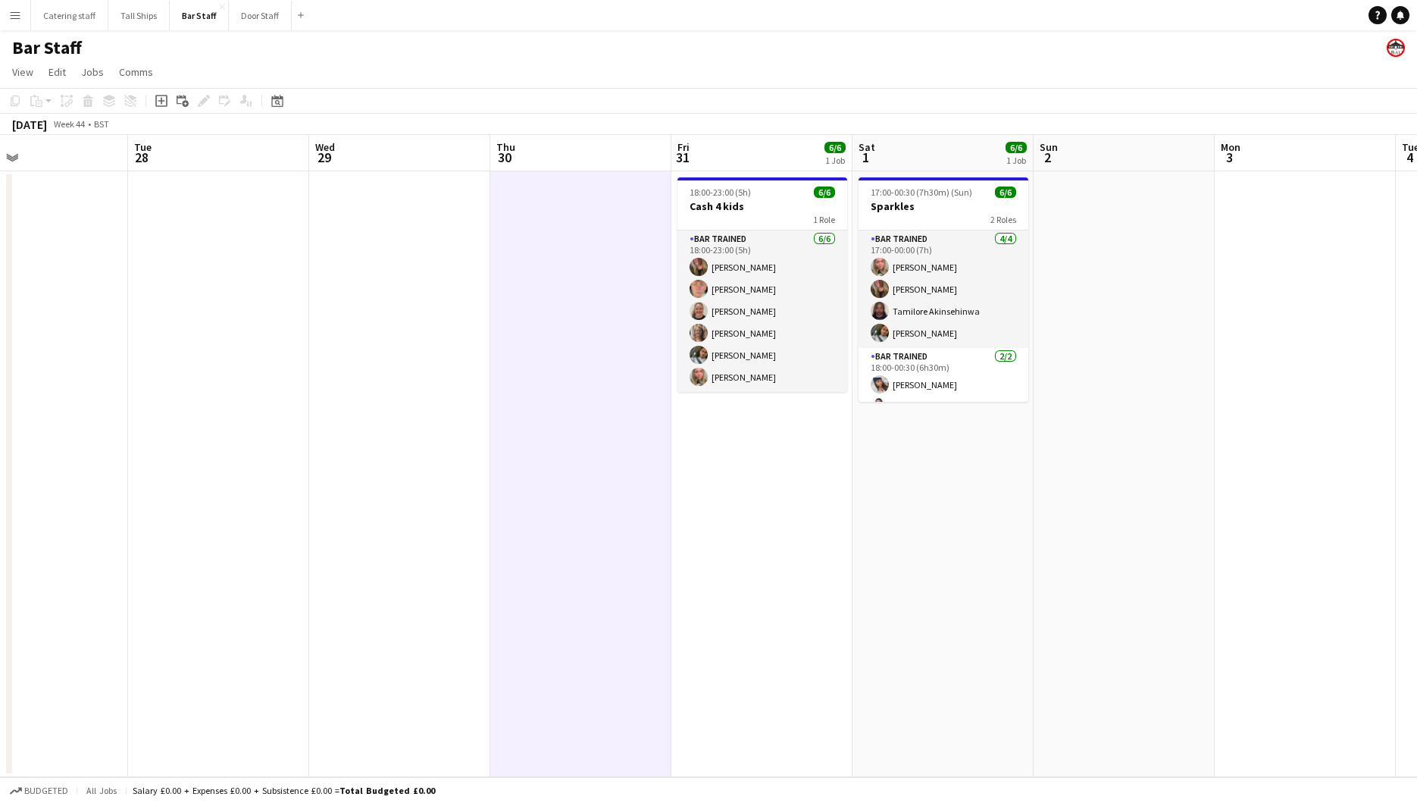
click at [407, 413] on app-date-cell at bounding box center [399, 474] width 181 height 606
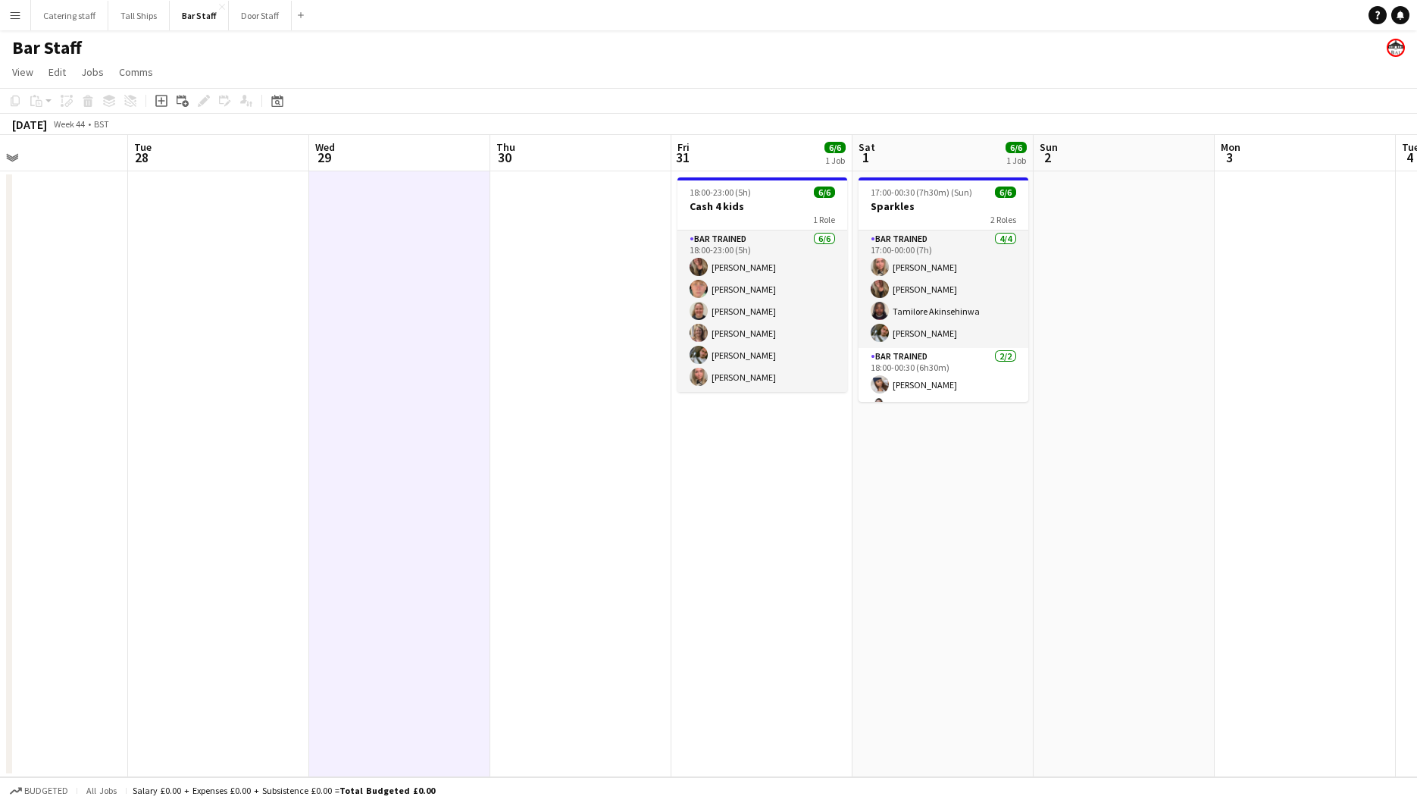
click at [538, 446] on app-date-cell at bounding box center [580, 474] width 181 height 606
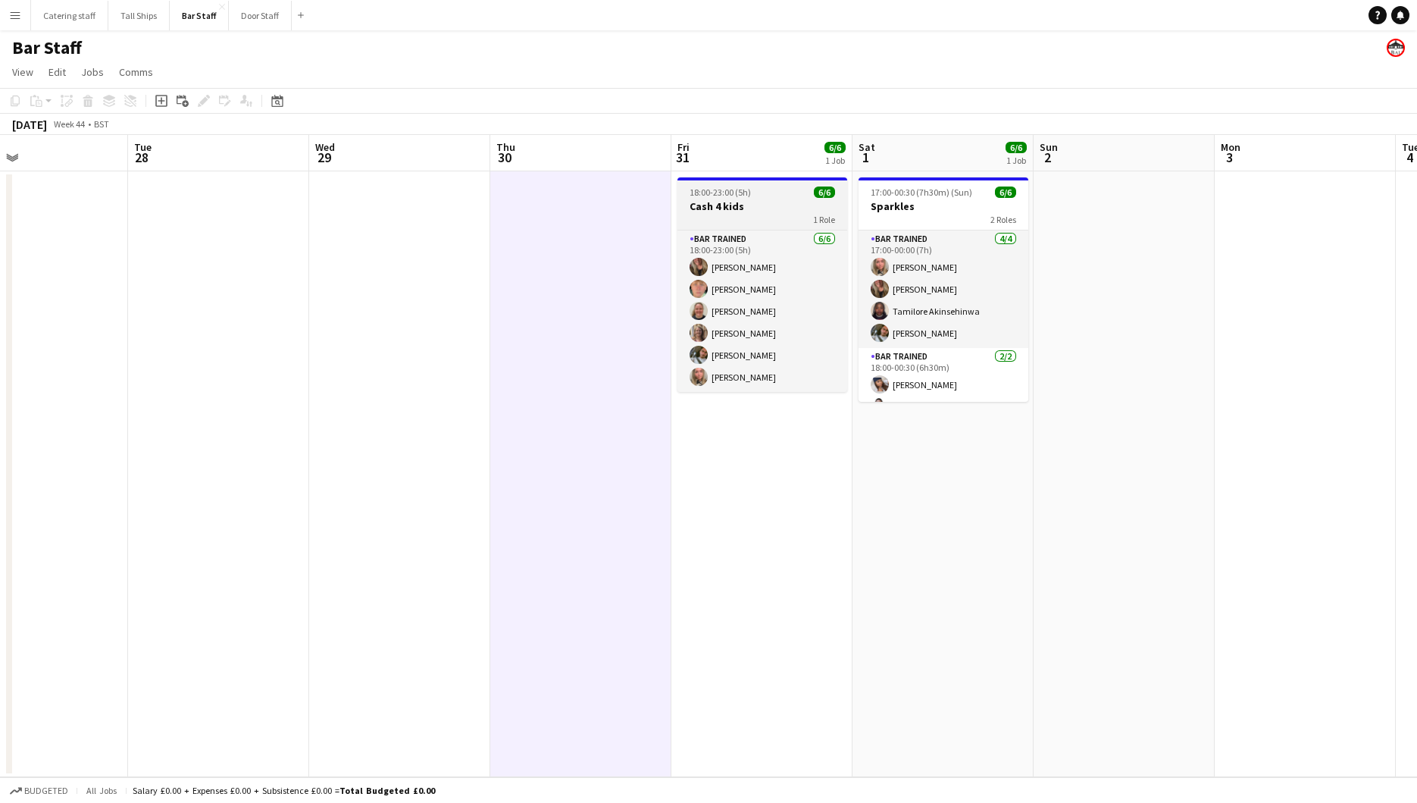
click at [772, 200] on h3 "Cash 4 kids" at bounding box center [763, 206] width 170 height 14
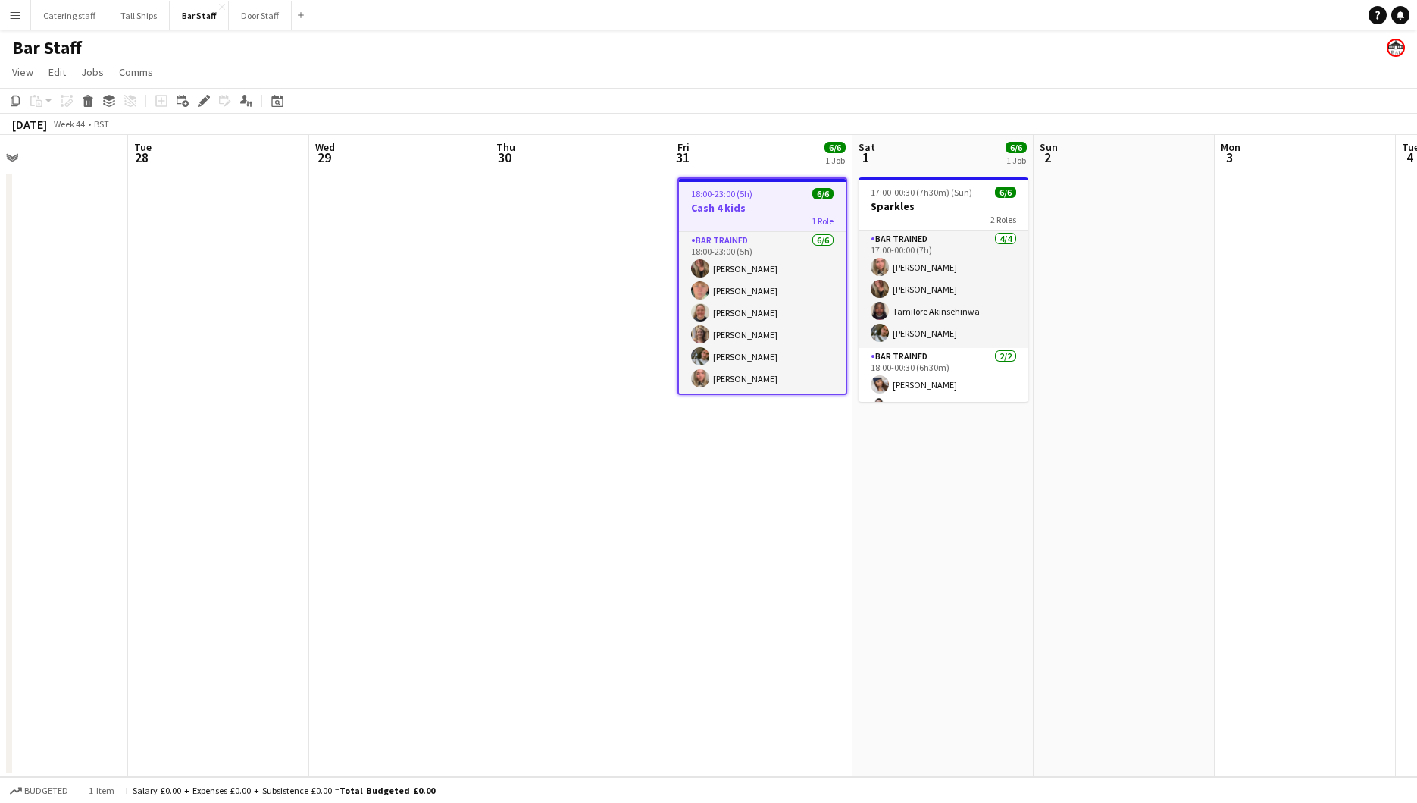
click at [822, 145] on app-board-header-date "Fri 31 6/6 1 Job" at bounding box center [761, 153] width 181 height 36
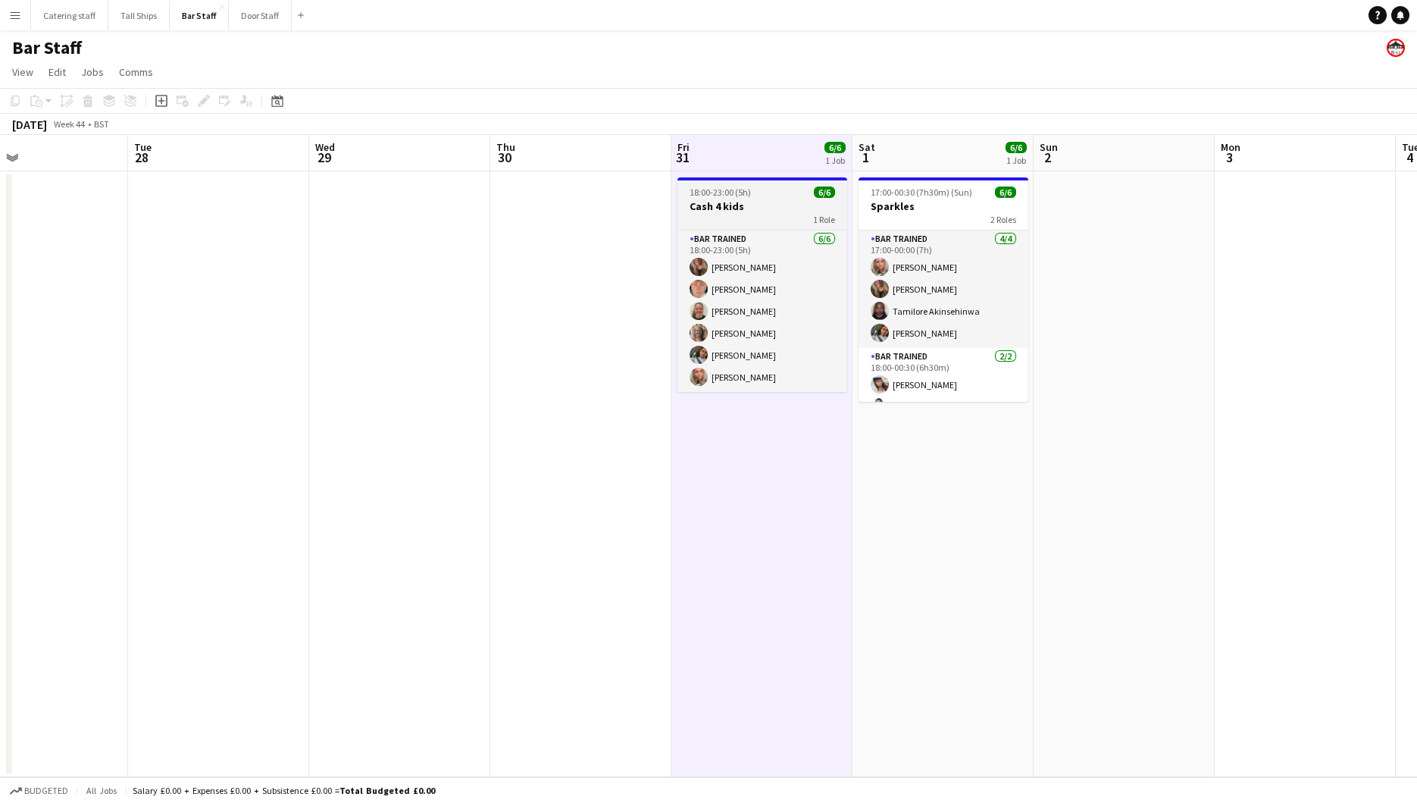
click at [823, 192] on span "6/6" at bounding box center [824, 191] width 21 height 11
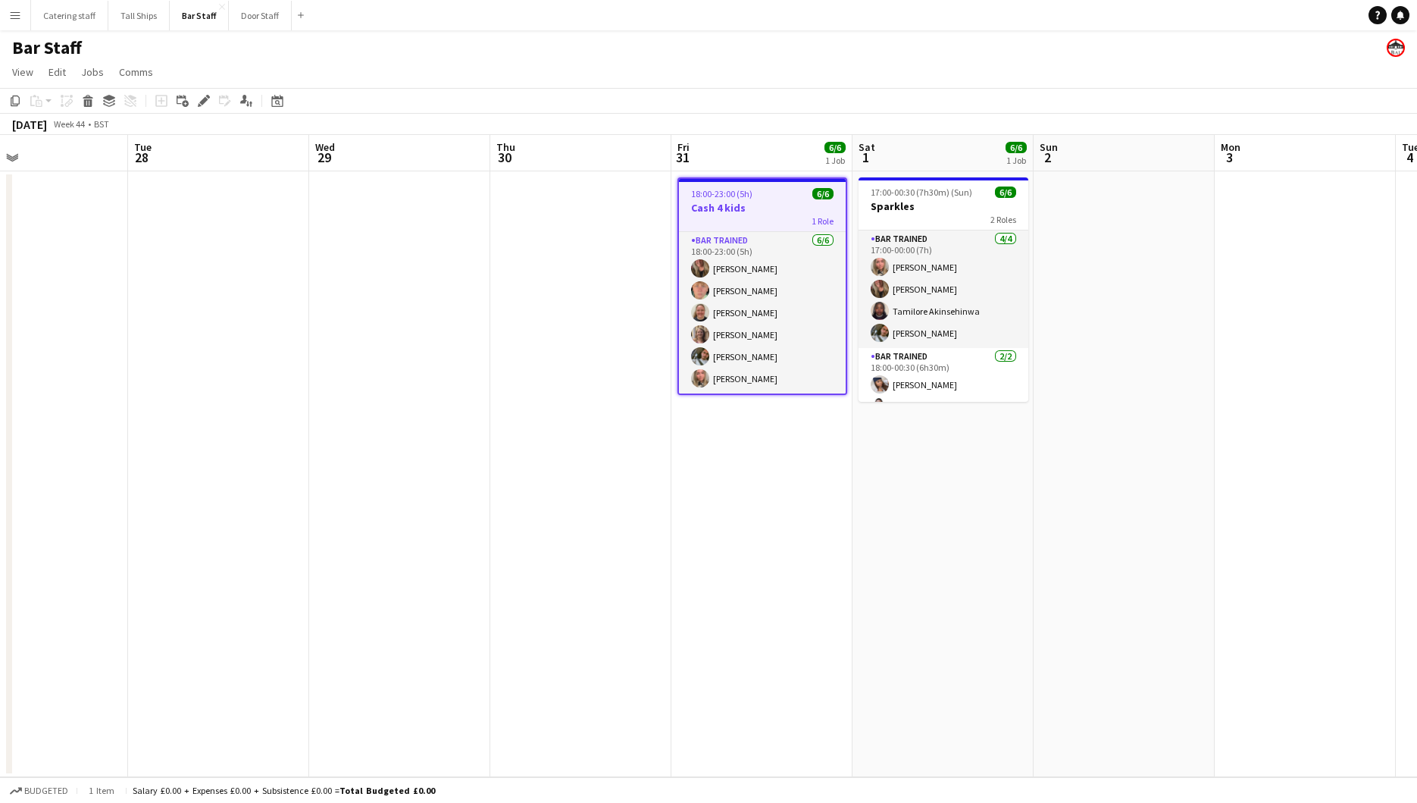
click at [718, 214] on div "1 Role" at bounding box center [762, 220] width 167 height 12
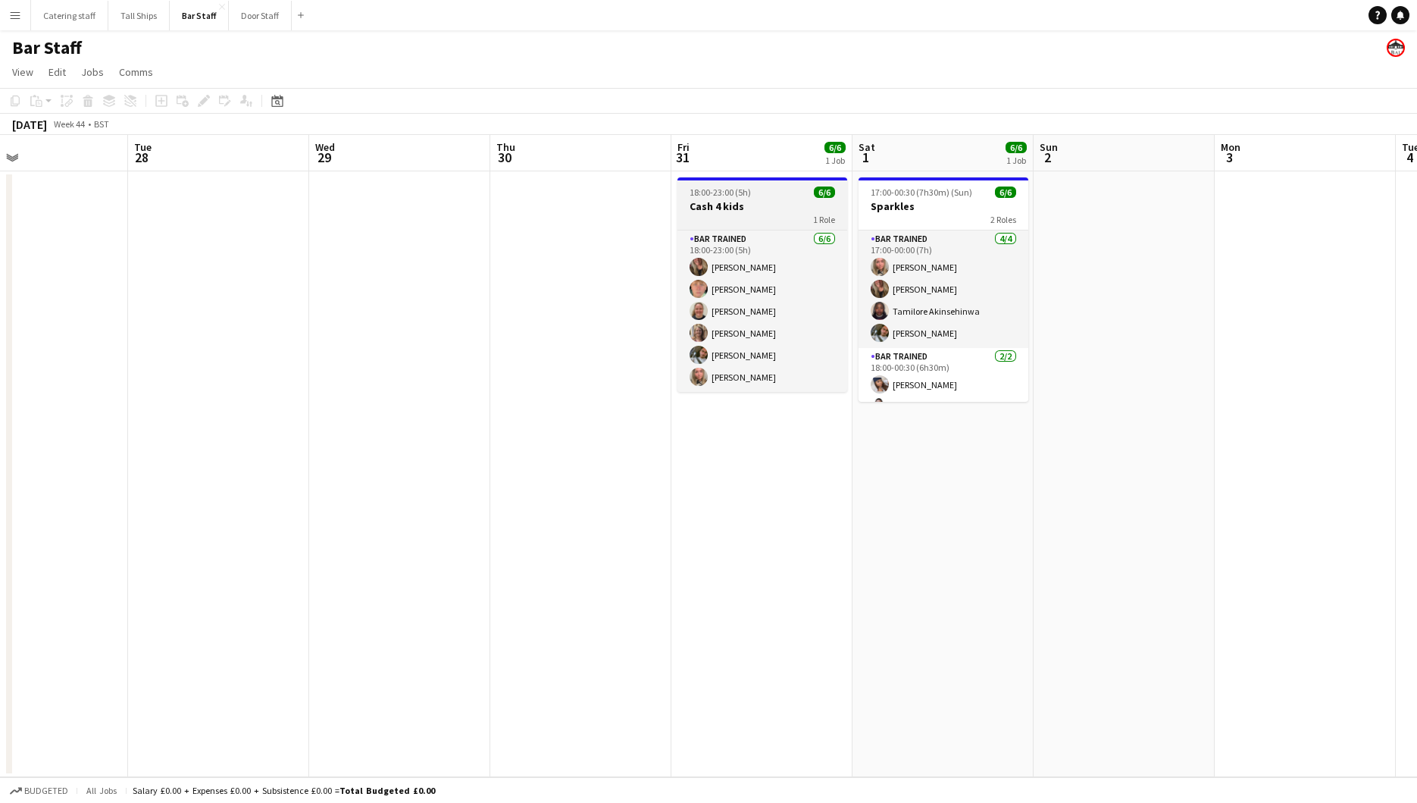
click at [718, 214] on div "1 Role" at bounding box center [763, 219] width 170 height 12
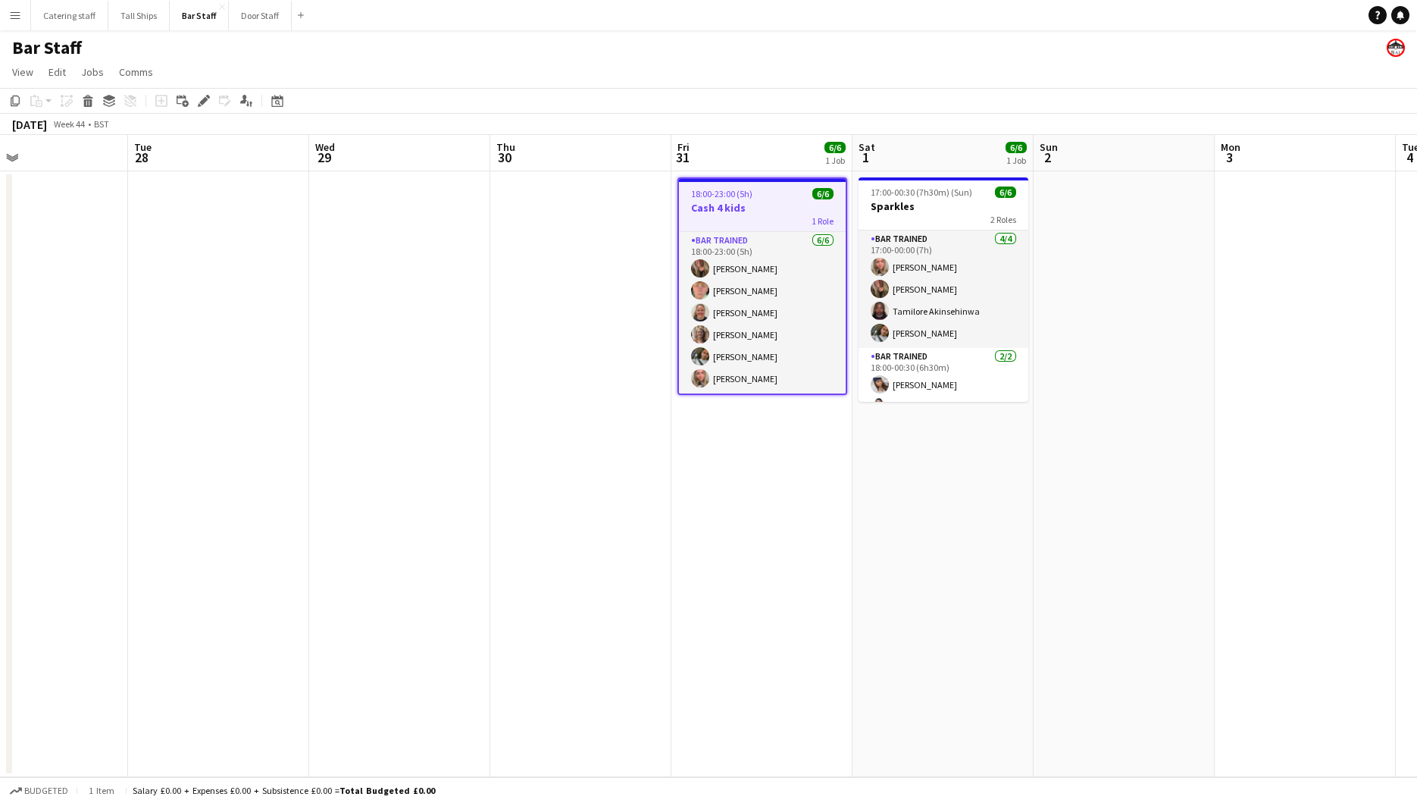
click at [718, 214] on div "1 Role" at bounding box center [762, 220] width 167 height 12
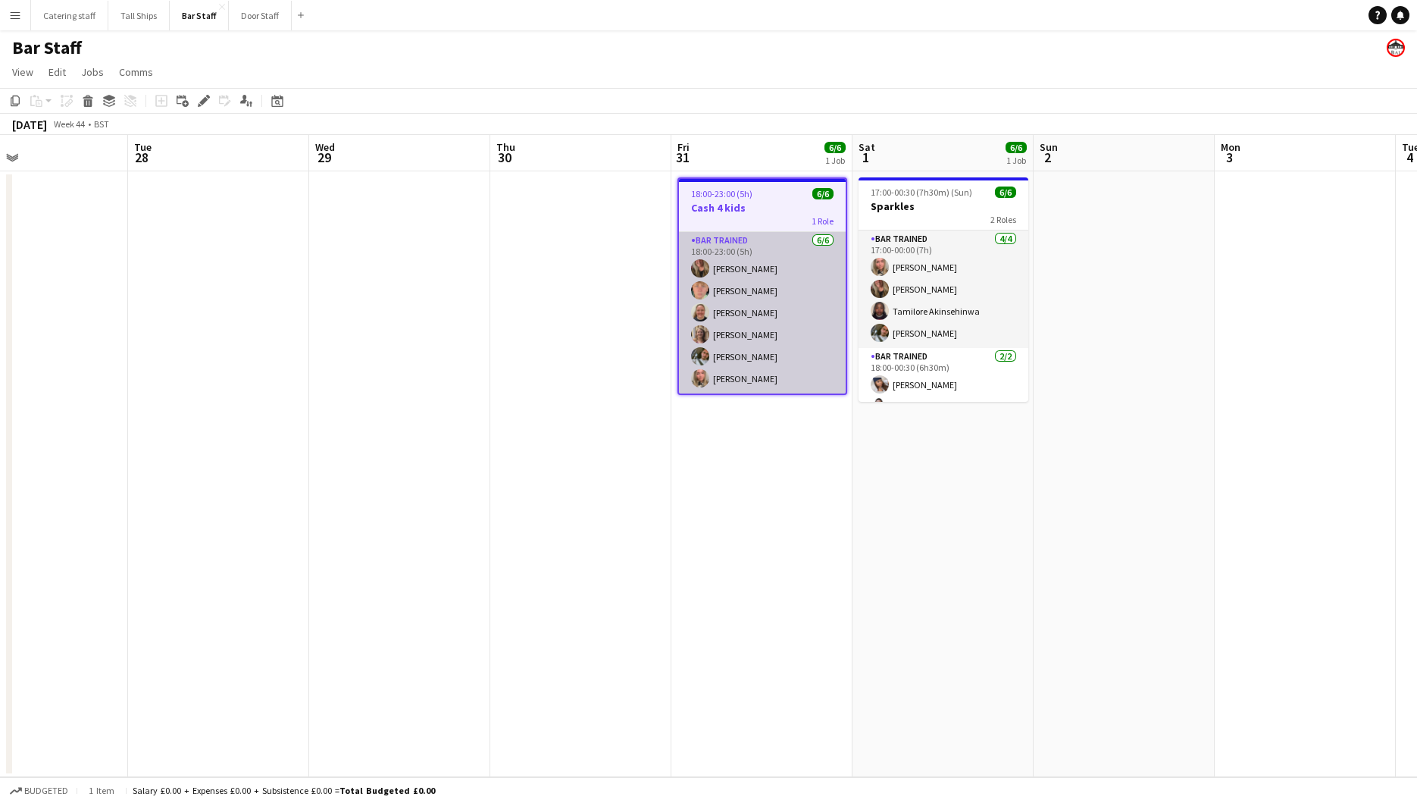
click at [719, 236] on app-card-role "Bar trained 6/6 18:00-23:00 (5h) Teresa Massie Ellie Fyffe Lucy Hutchison Hutch…" at bounding box center [762, 312] width 167 height 161
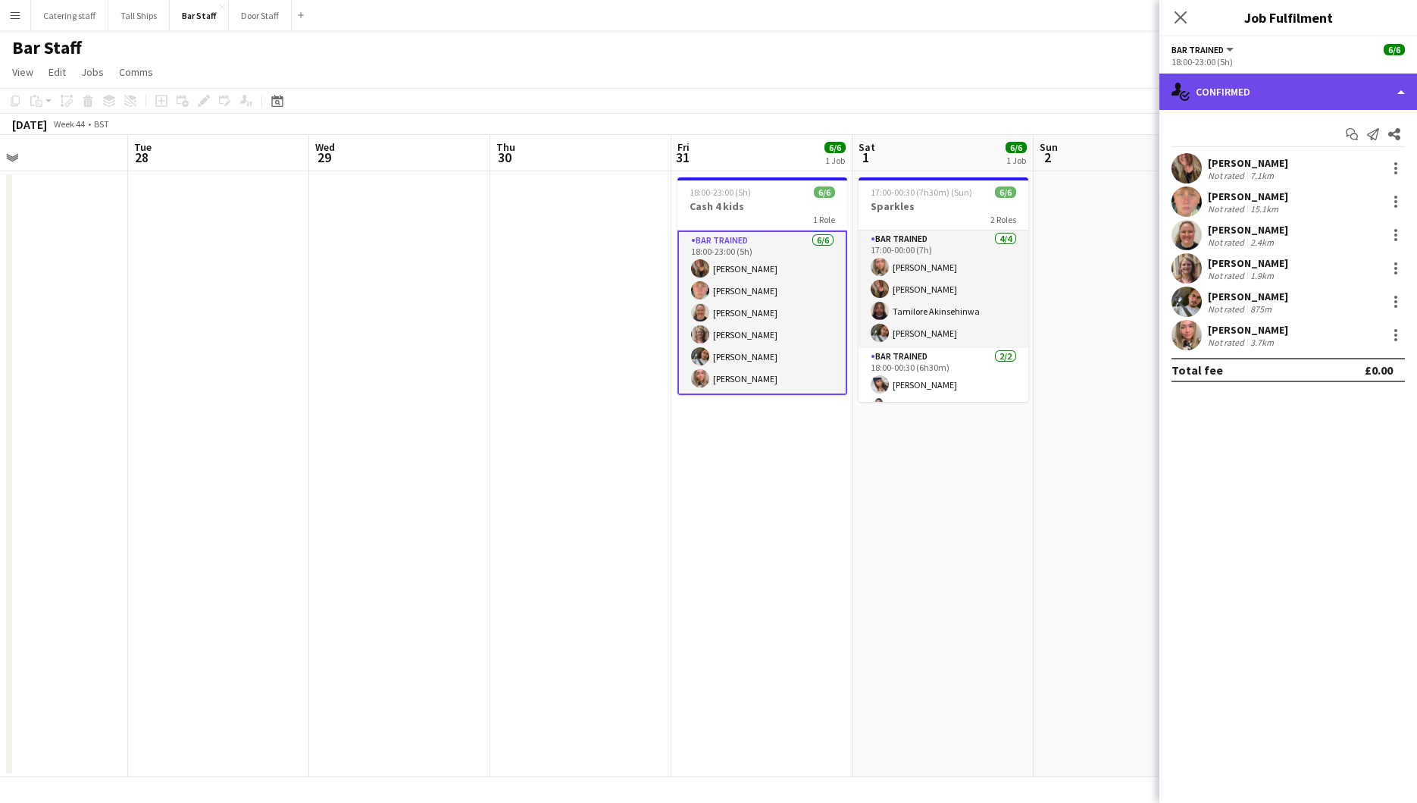
click at [1326, 89] on div "single-neutral-actions-check-2 Confirmed" at bounding box center [1289, 92] width 258 height 36
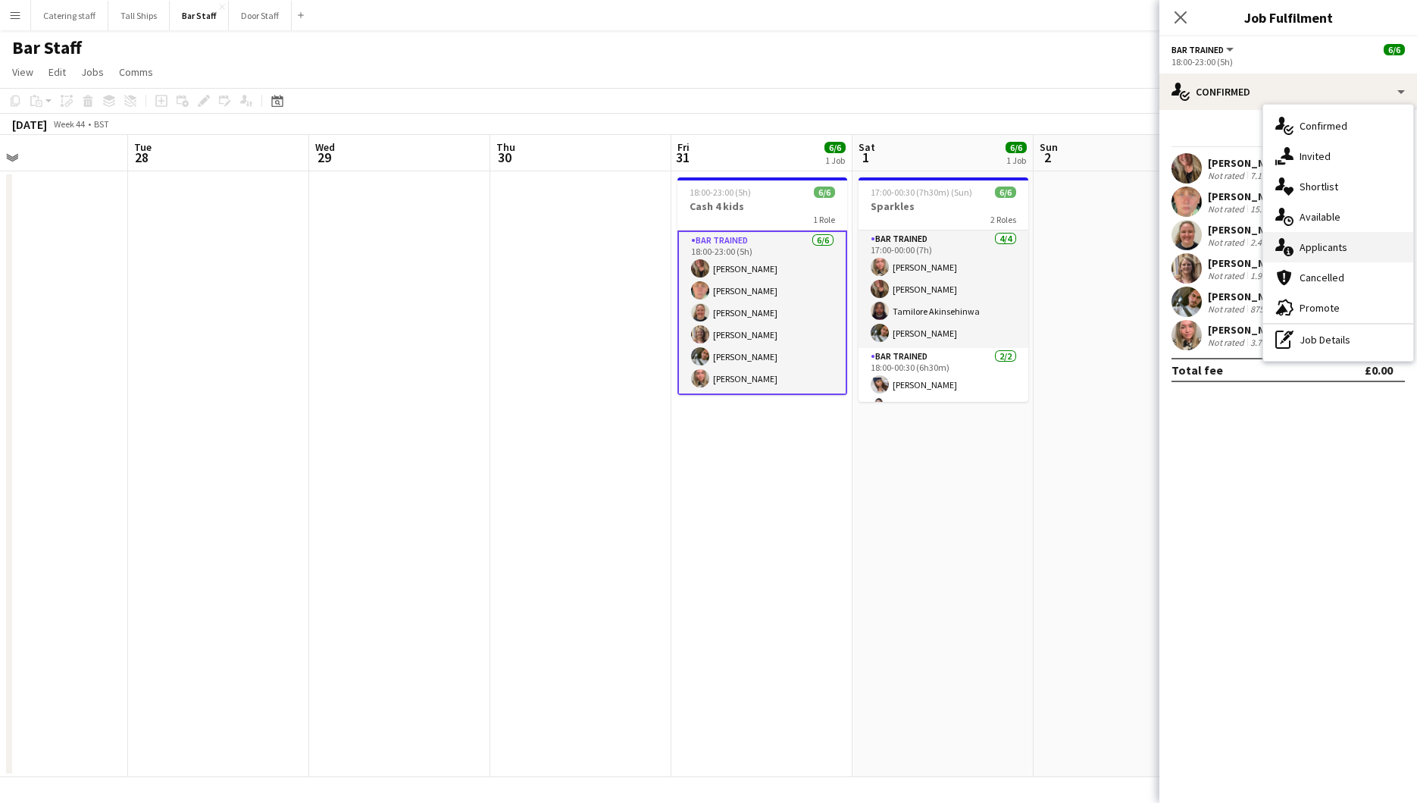
click at [1319, 239] on div "single-neutral-actions-information Applicants" at bounding box center [1338, 247] width 150 height 30
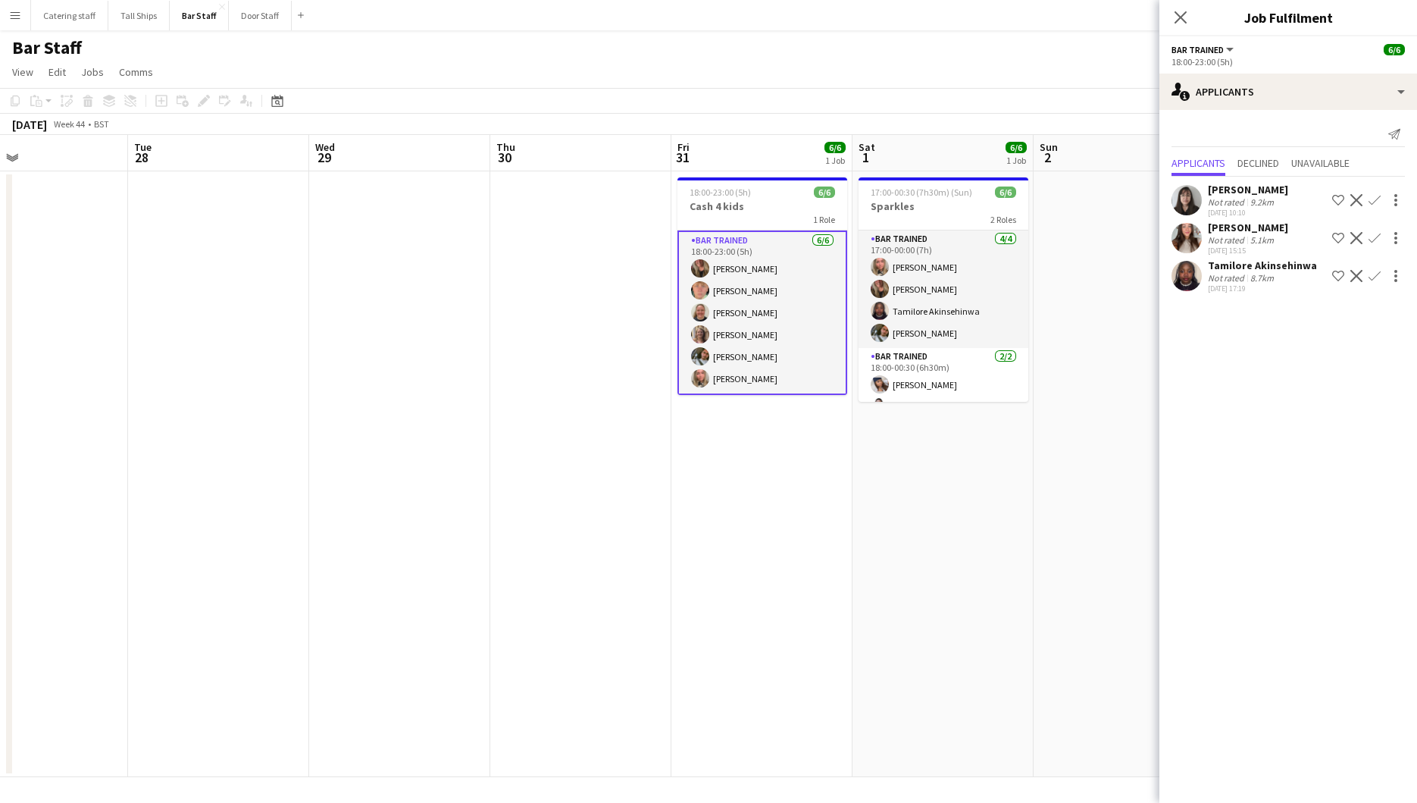
click at [1182, 265] on app-user-avatar at bounding box center [1187, 276] width 30 height 30
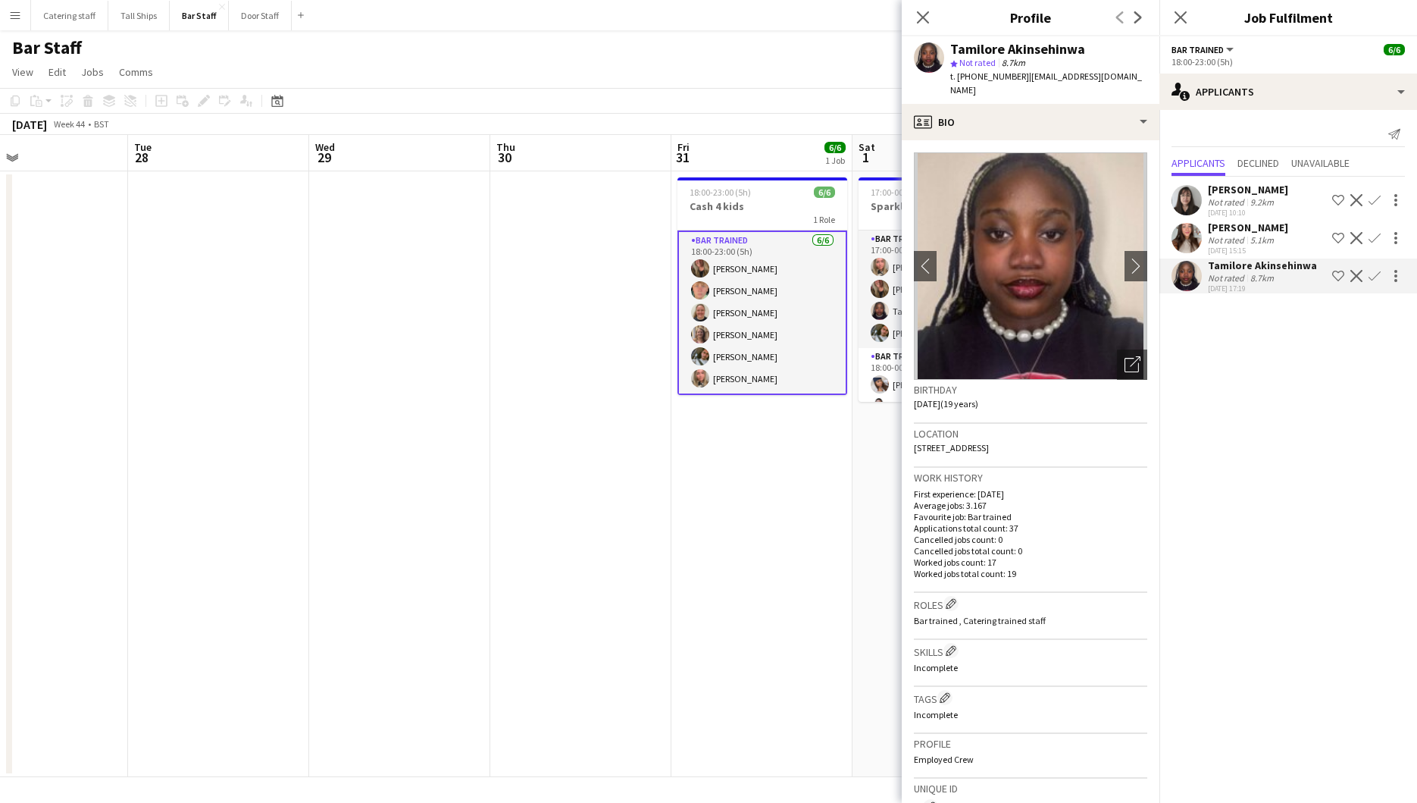
click at [988, 276] on img at bounding box center [1030, 265] width 233 height 227
click at [740, 428] on app-date-cell "18:00-23:00 (5h) 6/6 Cash 4 kids 1 Role Bar trained 6/6 18:00-23:00 (5h) Teresa…" at bounding box center [761, 474] width 181 height 606
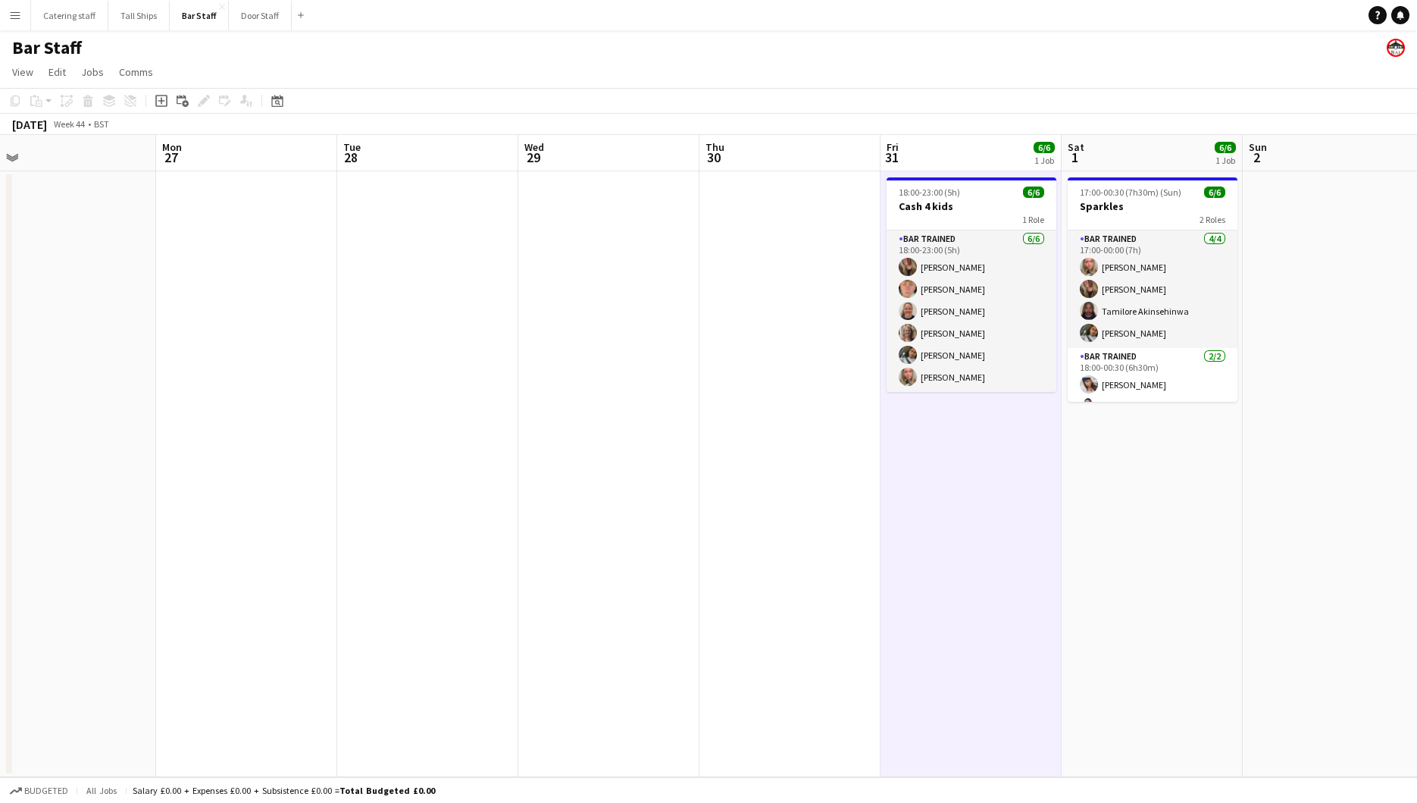
drag, startPoint x: 886, startPoint y: 476, endPoint x: 1108, endPoint y: 462, distance: 222.5
click at [1108, 462] on app-calendar-viewport "Fri 24 Sat 25 4/4 3 Jobs Sun 26 Mon 27 Tue 28 Wed 29 Thu 30 Fri 31 6/6 1 Job Sa…" at bounding box center [708, 456] width 1417 height 642
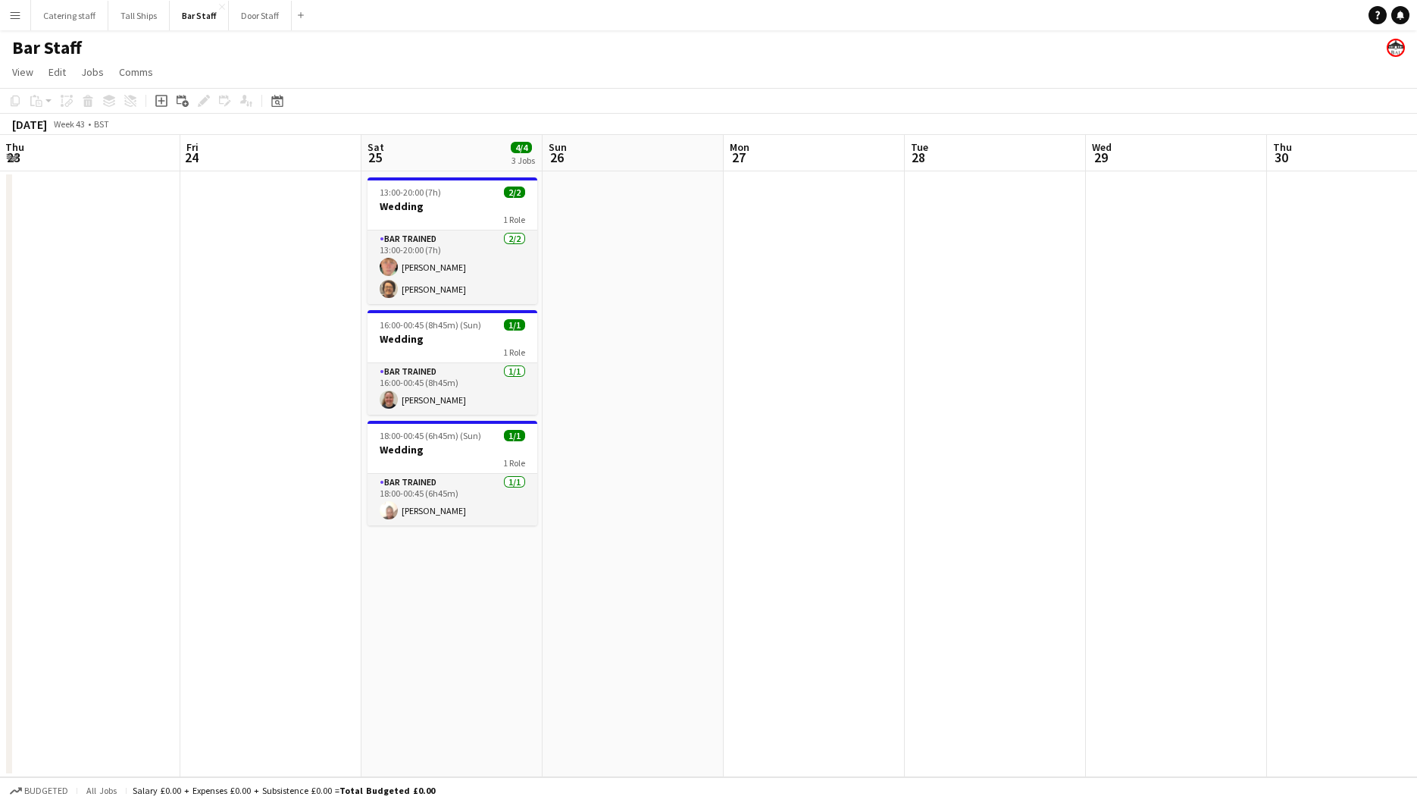
drag, startPoint x: 654, startPoint y: 509, endPoint x: 1208, endPoint y: 477, distance: 554.9
click at [1208, 477] on app-calendar-viewport "Tue 21 Wed 22 Thu 23 Fri 24 Sat 25 4/4 3 Jobs Sun 26 Mon 27 Tue 28 Wed 29 Thu 3…" at bounding box center [708, 456] width 1417 height 642
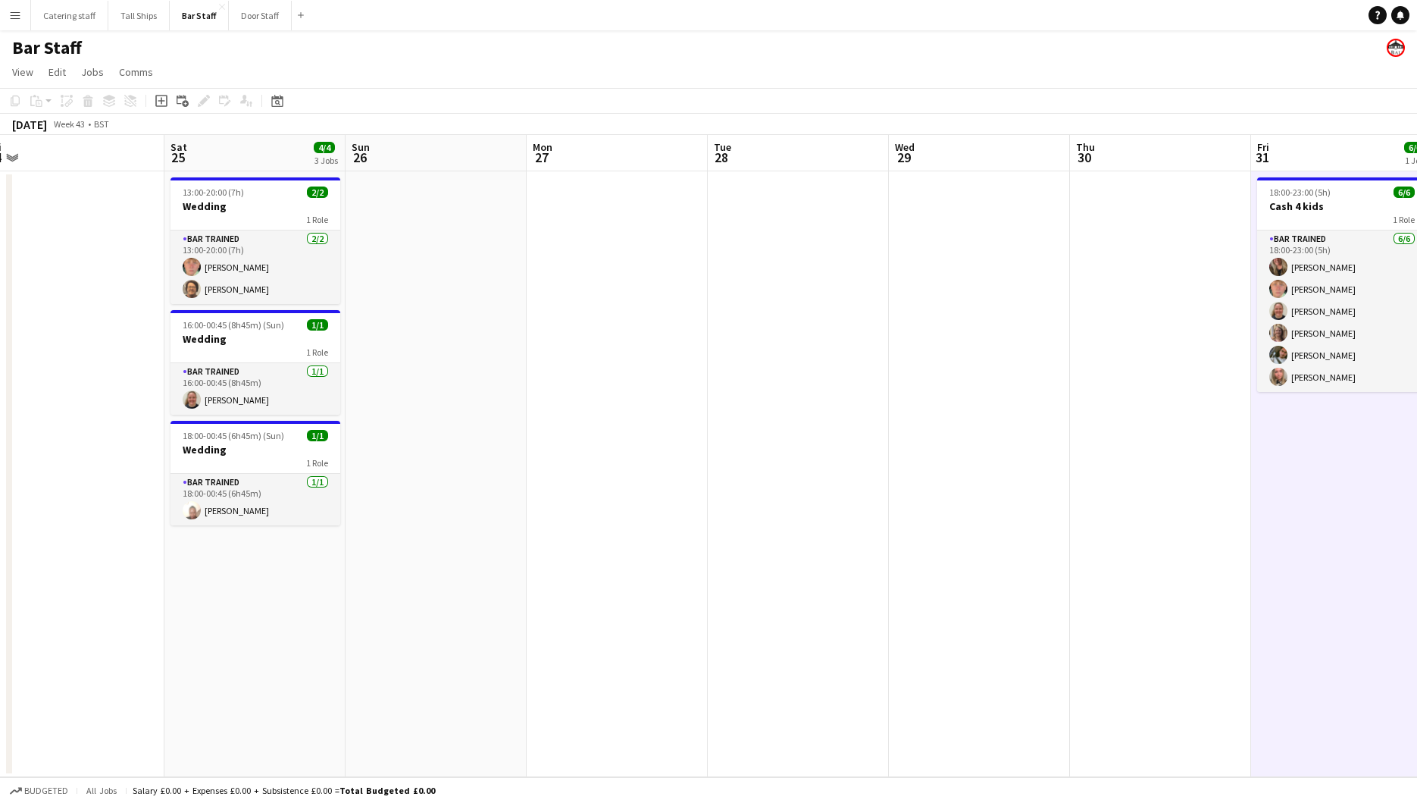
drag, startPoint x: 1163, startPoint y: 503, endPoint x: 1069, endPoint y: 515, distance: 95.5
click at [1069, 515] on app-calendar-viewport "Tue 21 Wed 22 Thu 23 Fri 24 Sat 25 4/4 3 Jobs Sun 26 Mon 27 Tue 28 Wed 29 Thu 3…" at bounding box center [708, 456] width 1417 height 642
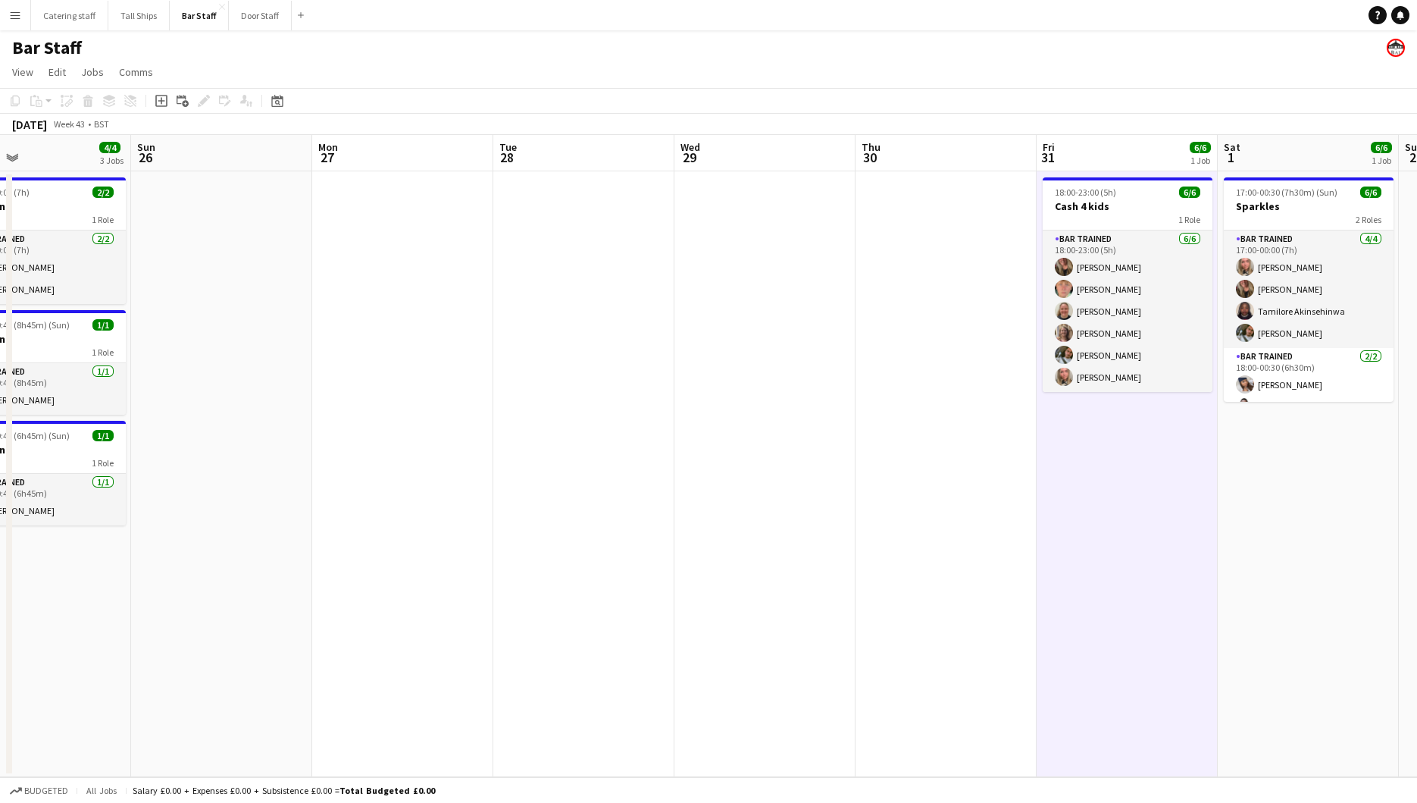
drag, startPoint x: 1069, startPoint y: 515, endPoint x: 665, endPoint y: 526, distance: 403.3
click at [665, 526] on app-calendar-viewport "Wed 22 Thu 23 Fri 24 Sat 25 4/4 3 Jobs Sun 26 Mon 27 Tue 28 Wed 29 Thu 30 Fri 3…" at bounding box center [708, 456] width 1417 height 642
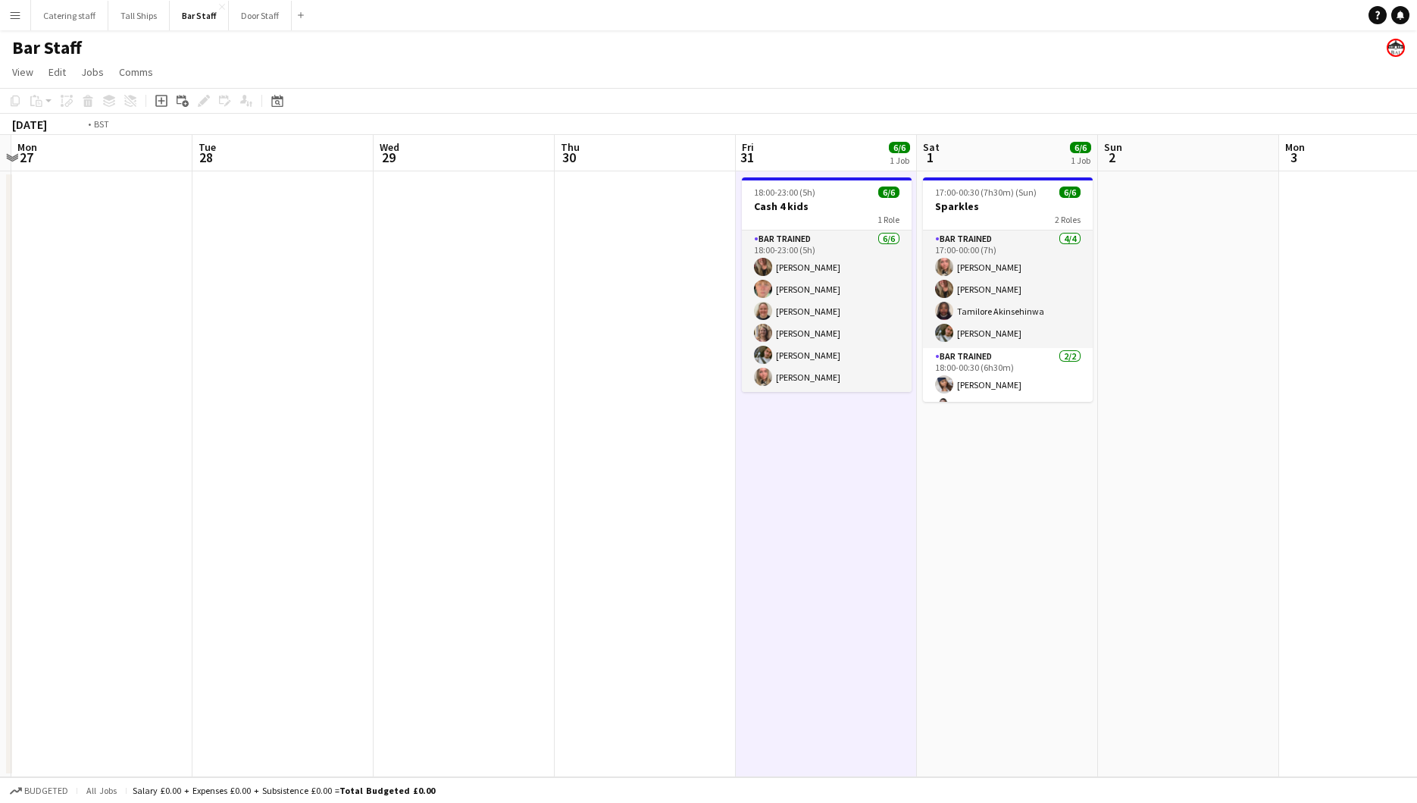
drag, startPoint x: 961, startPoint y: 540, endPoint x: 327, endPoint y: 489, distance: 635.7
click at [327, 489] on app-calendar-viewport "Fri 24 Sat 25 4/4 3 Jobs Sun 26 Mon 27 Tue 28 Wed 29 Thu 30 Fri 31 6/6 1 Job Sa…" at bounding box center [708, 456] width 1417 height 642
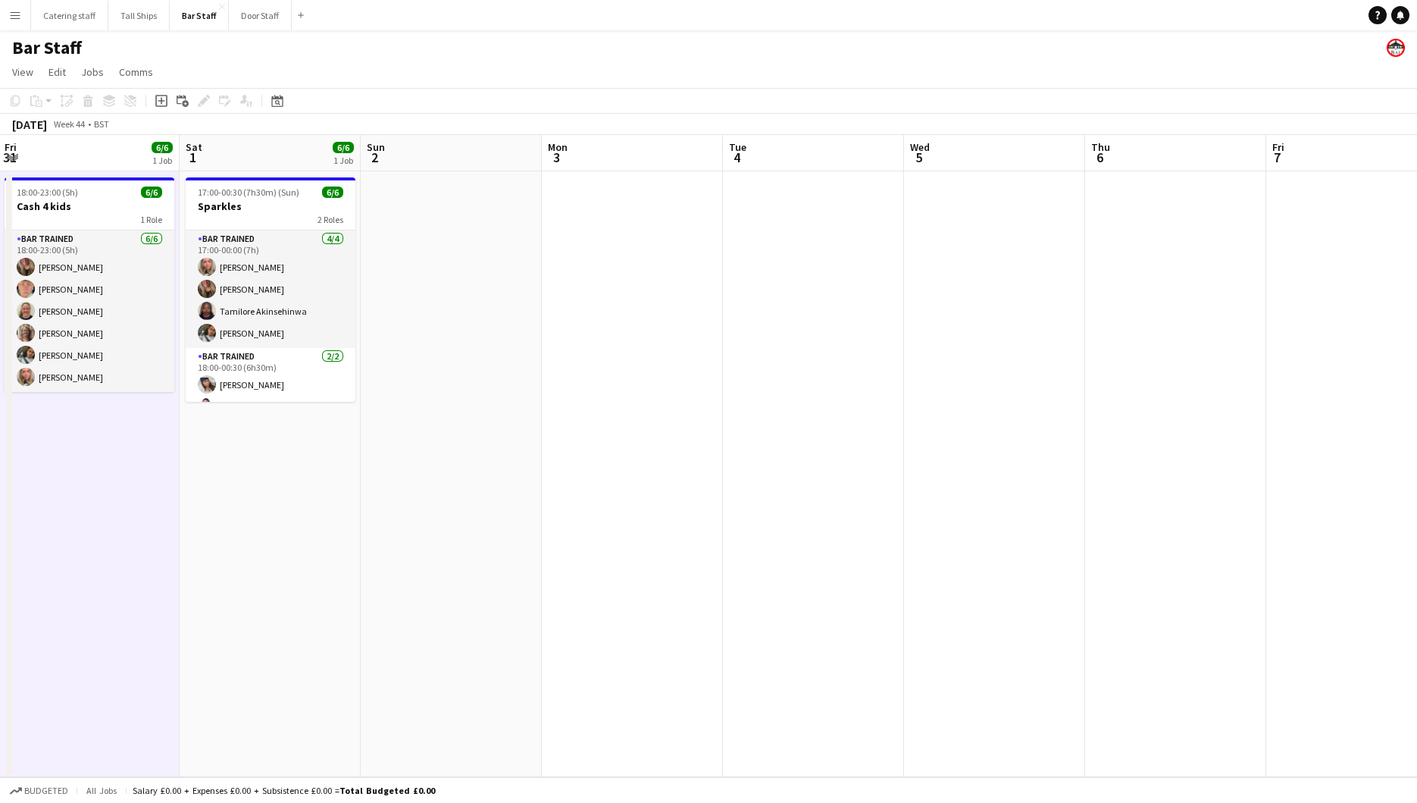
drag, startPoint x: 349, startPoint y: 531, endPoint x: 34, endPoint y: 468, distance: 321.3
click at [34, 468] on app-calendar-viewport "Tue 28 Wed 29 Thu 30 Fri 31 6/6 1 Job Sat 1 6/6 1 Job Sun 2 Mon 3 Tue 4 Wed 5 T…" at bounding box center [708, 456] width 1417 height 642
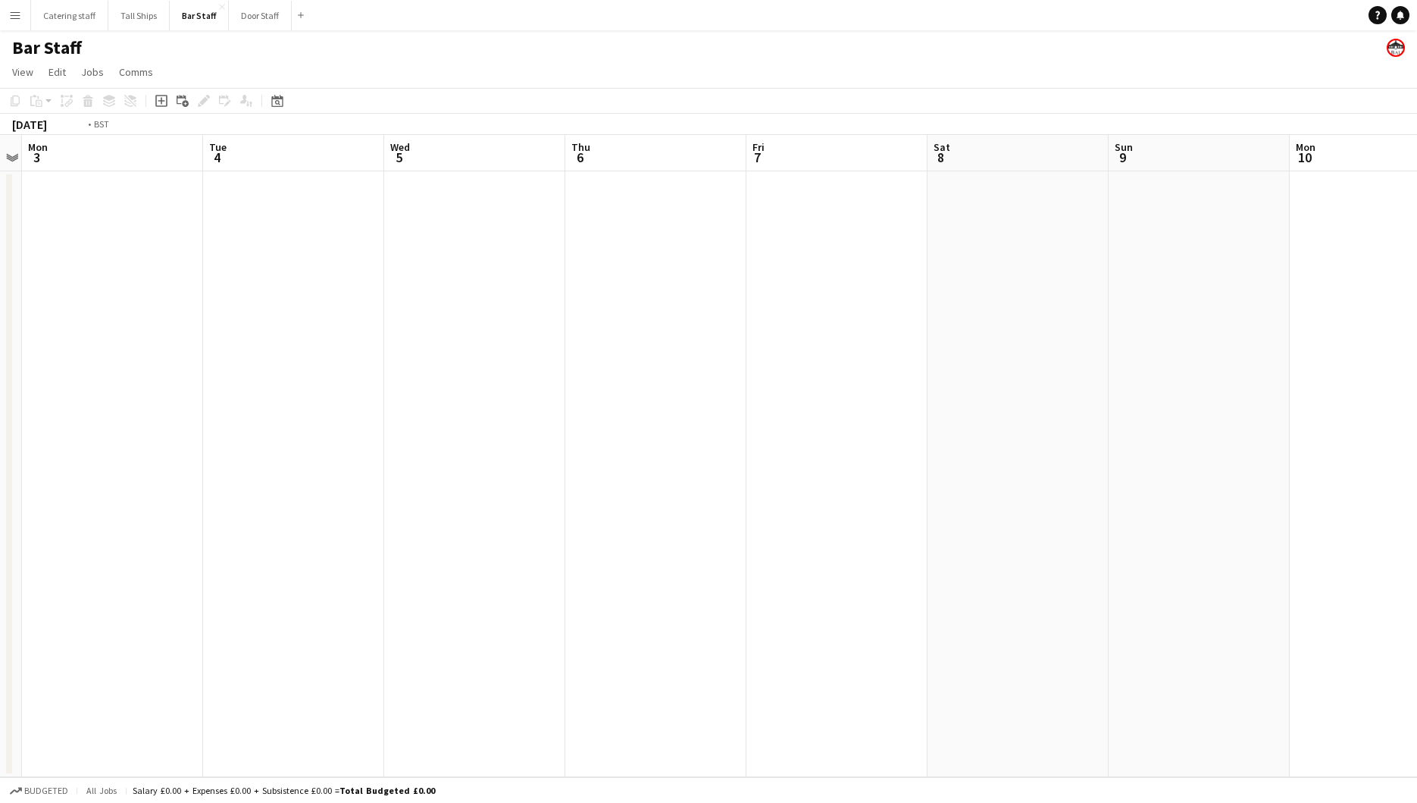
drag, startPoint x: 432, startPoint y: 405, endPoint x: -4, endPoint y: 368, distance: 437.4
click at [0, 368] on html "Menu Boards Boards Boards All jobs Status Workforce Workforce My Workforce Recr…" at bounding box center [708, 401] width 1417 height 803
drag, startPoint x: 605, startPoint y: 352, endPoint x: 6, endPoint y: 322, distance: 599.5
click at [6, 322] on div "Mon 3 Tue 4 Wed 5 Thu 6 Fri 7 Sat 8 Sun 9 Mon 10 Tue 11 Wed 12 Thu 13 Fri 14 Sa…" at bounding box center [708, 456] width 1417 height 642
drag, startPoint x: 503, startPoint y: 405, endPoint x: 0, endPoint y: 394, distance: 503.4
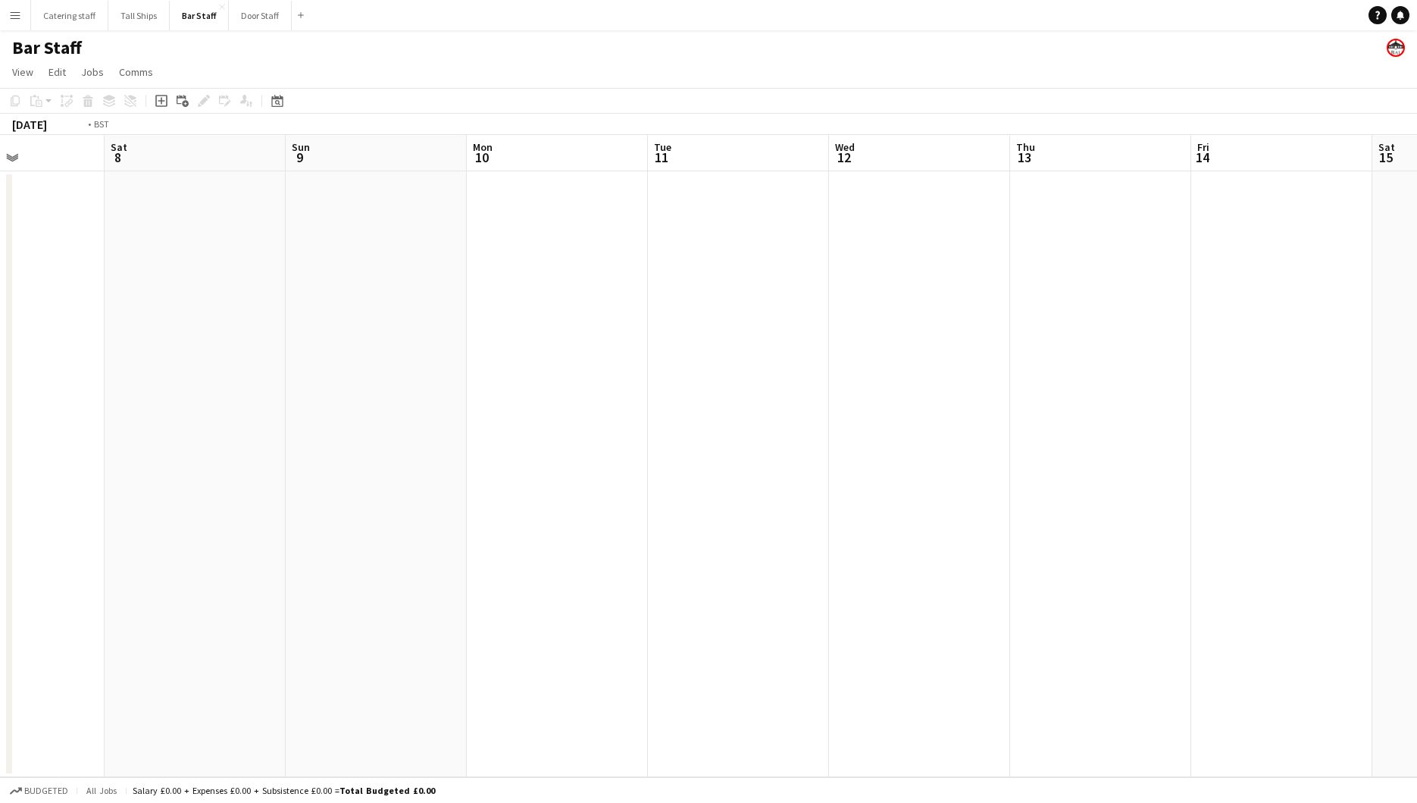
click at [0, 394] on html "Menu Boards Boards Boards All jobs Status Workforce Workforce My Workforce Recr…" at bounding box center [708, 401] width 1417 height 803
drag, startPoint x: 514, startPoint y: 409, endPoint x: 680, endPoint y: 411, distance: 166.0
click at [680, 411] on app-calendar-viewport "Mon 10 Tue 11 Wed 12 Thu 13 Fri 14 Sat 15 Sun 16 Mon 17 Tue 18 Wed 19 Thu 20 Fr…" at bounding box center [708, 456] width 1417 height 642
drag, startPoint x: 453, startPoint y: 394, endPoint x: 1228, endPoint y: 280, distance: 783.0
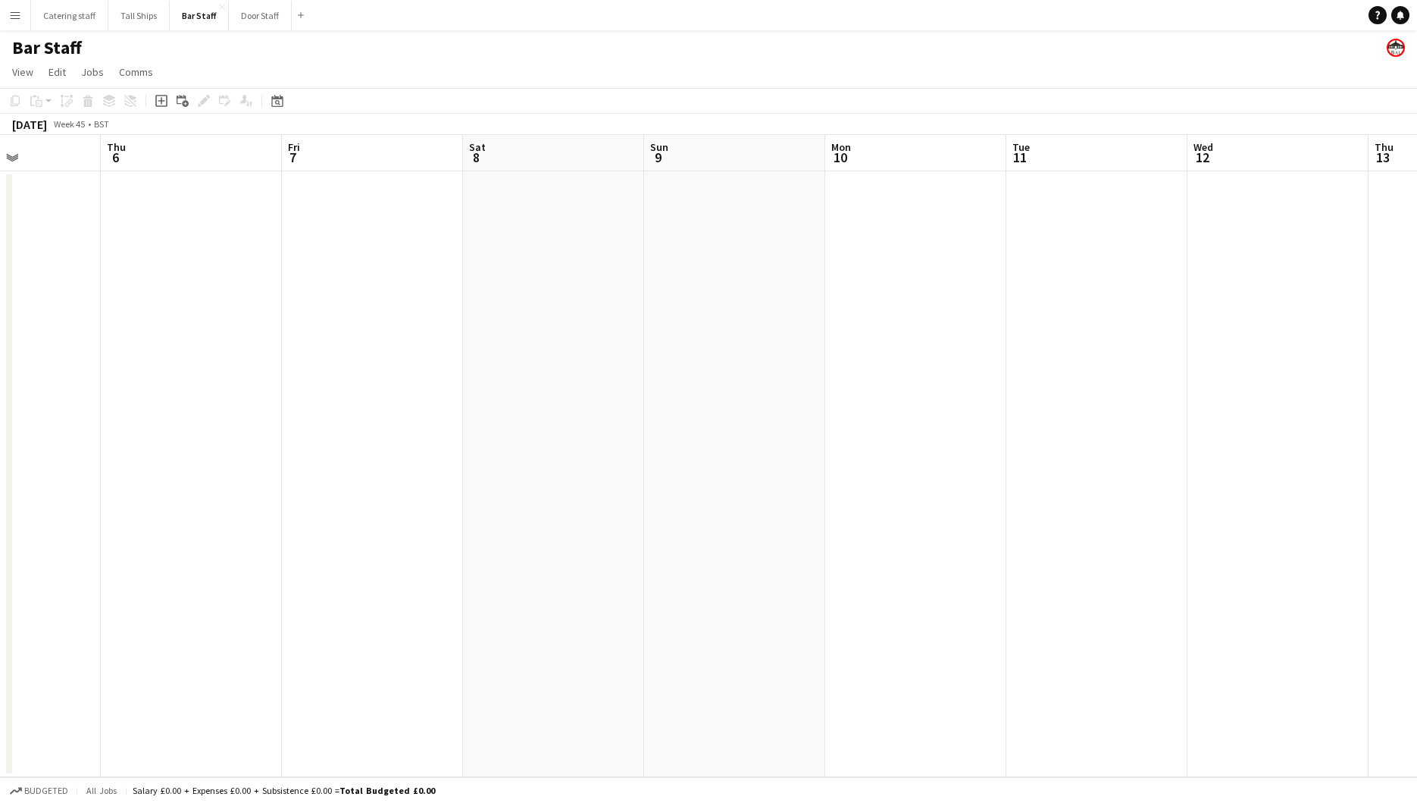
click at [1228, 280] on app-calendar-viewport "Mon 3 Tue 4 Wed 5 Thu 6 Fri 7 Sat 8 Sun 9 Mon 10 Tue 11 Wed 12 Thu 13 Fri 14 Sa…" at bounding box center [708, 456] width 1417 height 642
drag, startPoint x: 1228, startPoint y: 280, endPoint x: 1420, endPoint y: 189, distance: 212.6
click at [1416, 189] on html "Menu Boards Boards Boards All jobs Status Workforce Workforce My Workforce Recr…" at bounding box center [708, 401] width 1417 height 803
drag, startPoint x: 1416, startPoint y: 189, endPoint x: 1416, endPoint y: 164, distance: 25.0
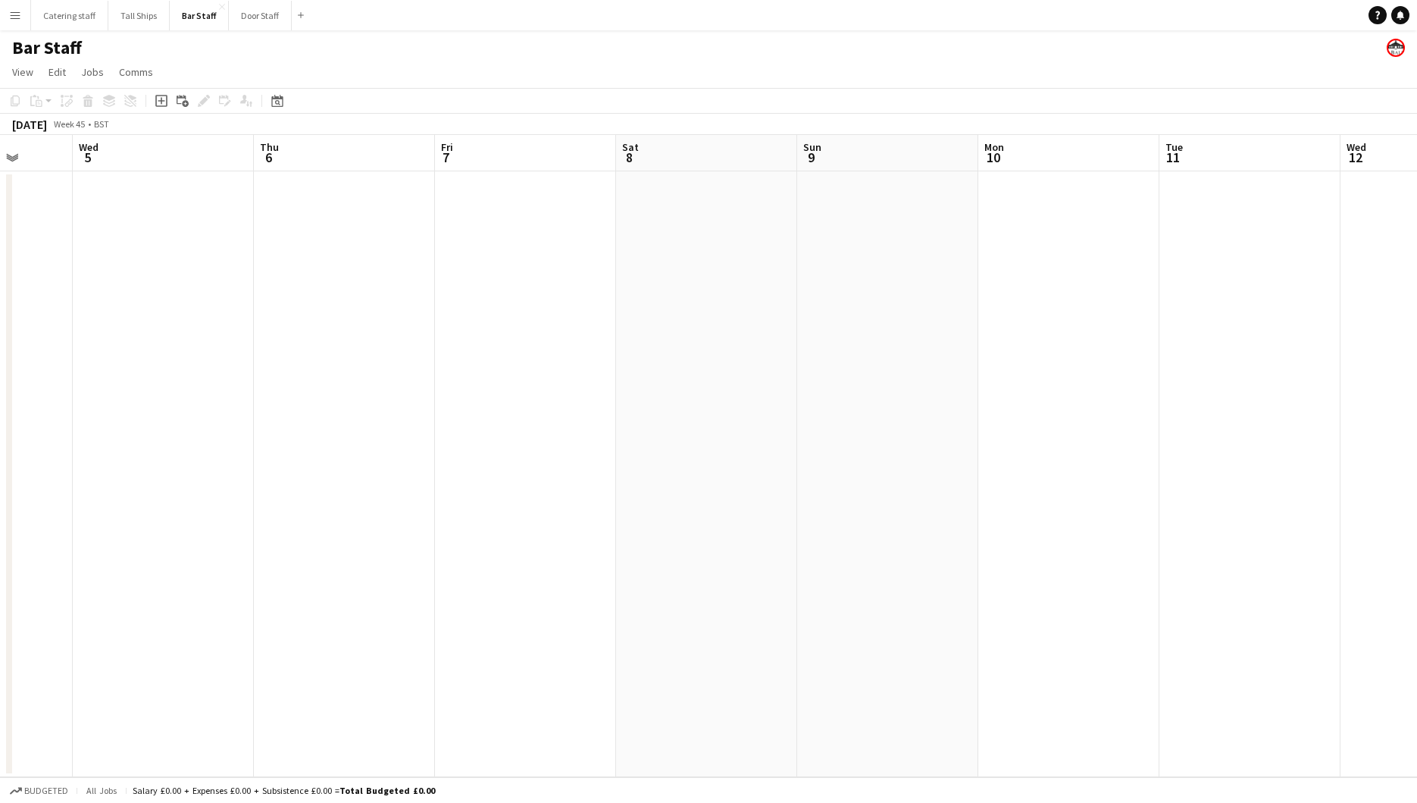
click at [1416, 164] on html "Menu Boards Boards Boards All jobs Status Workforce Workforce My Workforce Recr…" at bounding box center [708, 401] width 1417 height 803
drag, startPoint x: 1078, startPoint y: 184, endPoint x: 1029, endPoint y: 186, distance: 48.5
click at [1031, 186] on app-calendar-viewport "Sun 2 Mon 3 Tue 4 Wed 5 Thu 6 Fri 7 Sat 8 Sun 9 Mon 10 Tue 11 Wed 12 Thu 13 Fri…" at bounding box center [708, 456] width 1417 height 642
drag, startPoint x: 314, startPoint y: 387, endPoint x: 1010, endPoint y: 324, distance: 699.3
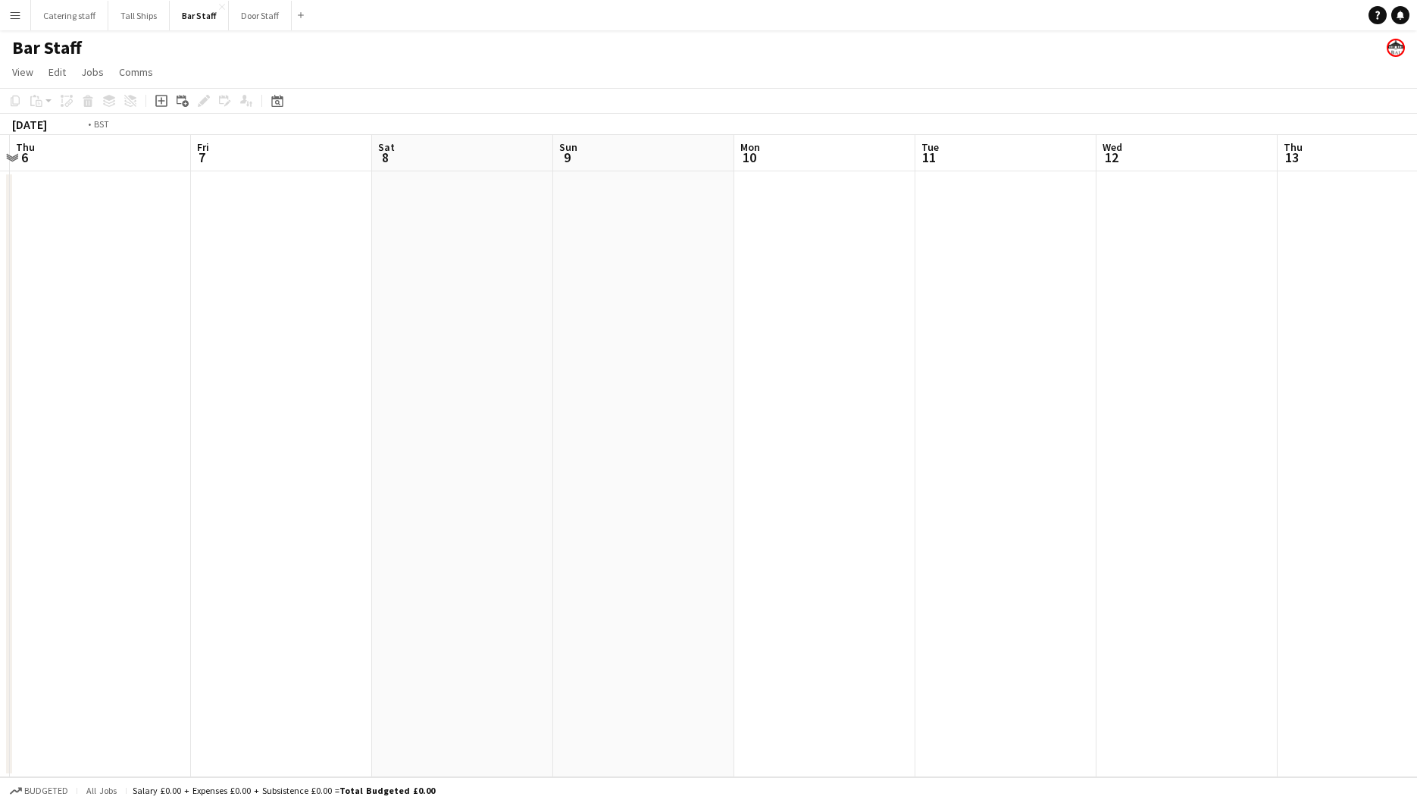
click at [1010, 324] on app-calendar-viewport "Tue 4 Wed 5 Thu 6 Fri 7 Sat 8 Sun 9 Mon 10 Tue 11 Wed 12 Thu 13 Fri 14 Sat 15 S…" at bounding box center [708, 456] width 1417 height 642
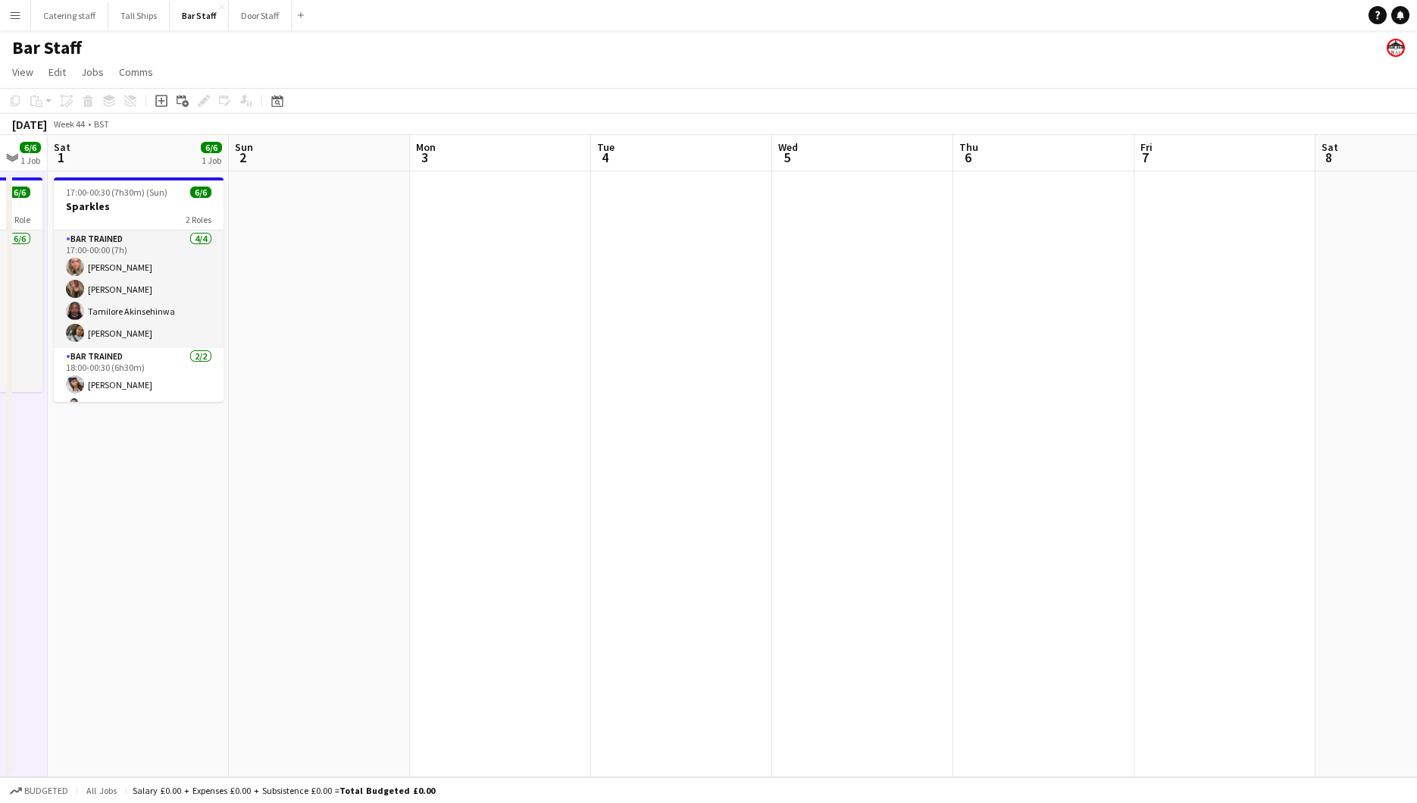
drag, startPoint x: 610, startPoint y: 349, endPoint x: 886, endPoint y: 335, distance: 276.2
click at [886, 335] on app-calendar-viewport "Wed 29 Thu 30 Fri 31 6/6 1 Job Sat 1 6/6 1 Job Sun 2 Mon 3 Tue 4 Wed 5 Thu 6 Fr…" at bounding box center [708, 456] width 1417 height 642
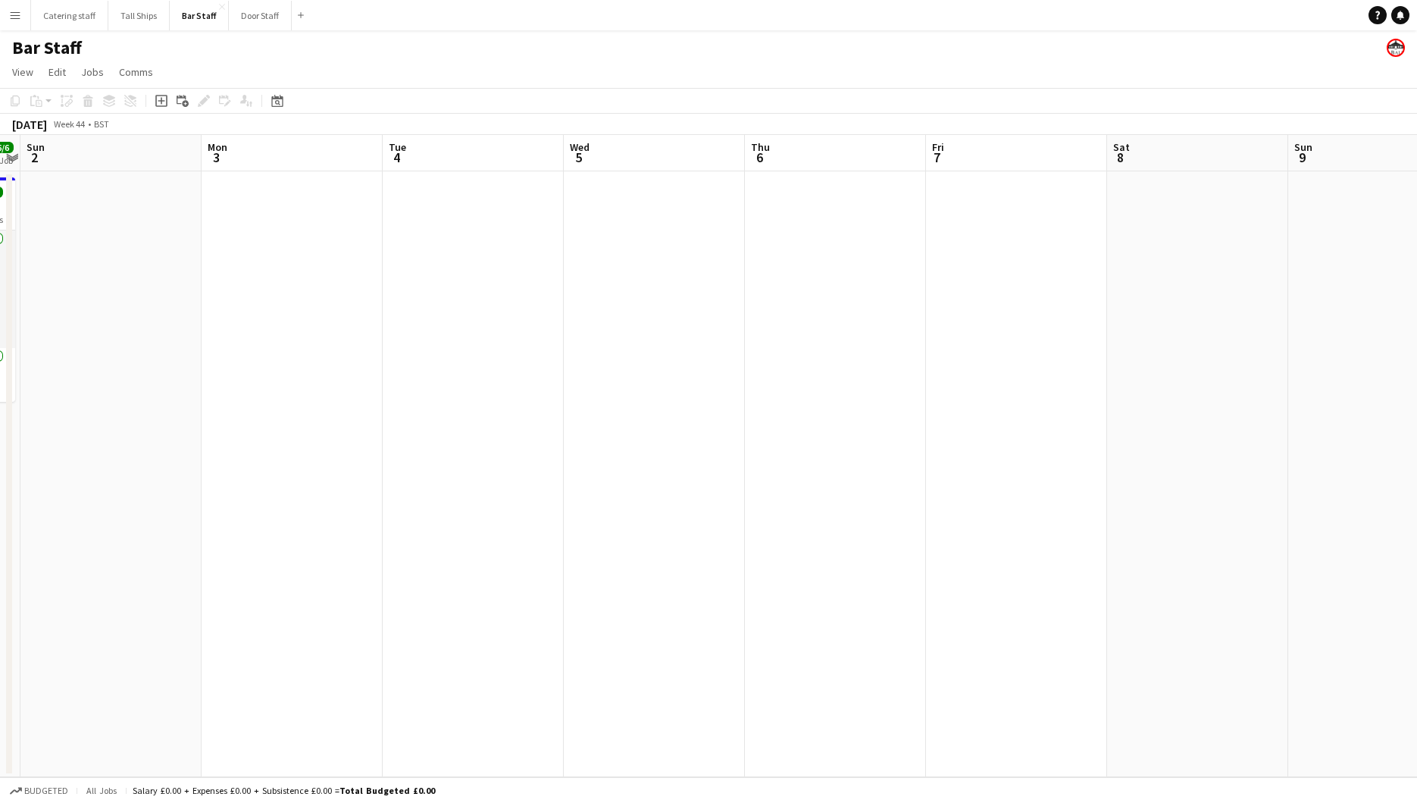
drag, startPoint x: 1114, startPoint y: 330, endPoint x: 898, endPoint y: 337, distance: 216.1
click at [898, 337] on app-calendar-viewport "Thu 30 Fri 31 6/6 1 Job Sat 1 6/6 1 Job Sun 2 Mon 3 Tue 4 Wed 5 Thu 6 Fri 7 Sat…" at bounding box center [708, 456] width 1417 height 642
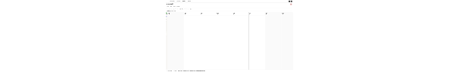
scroll to position [0, 534]
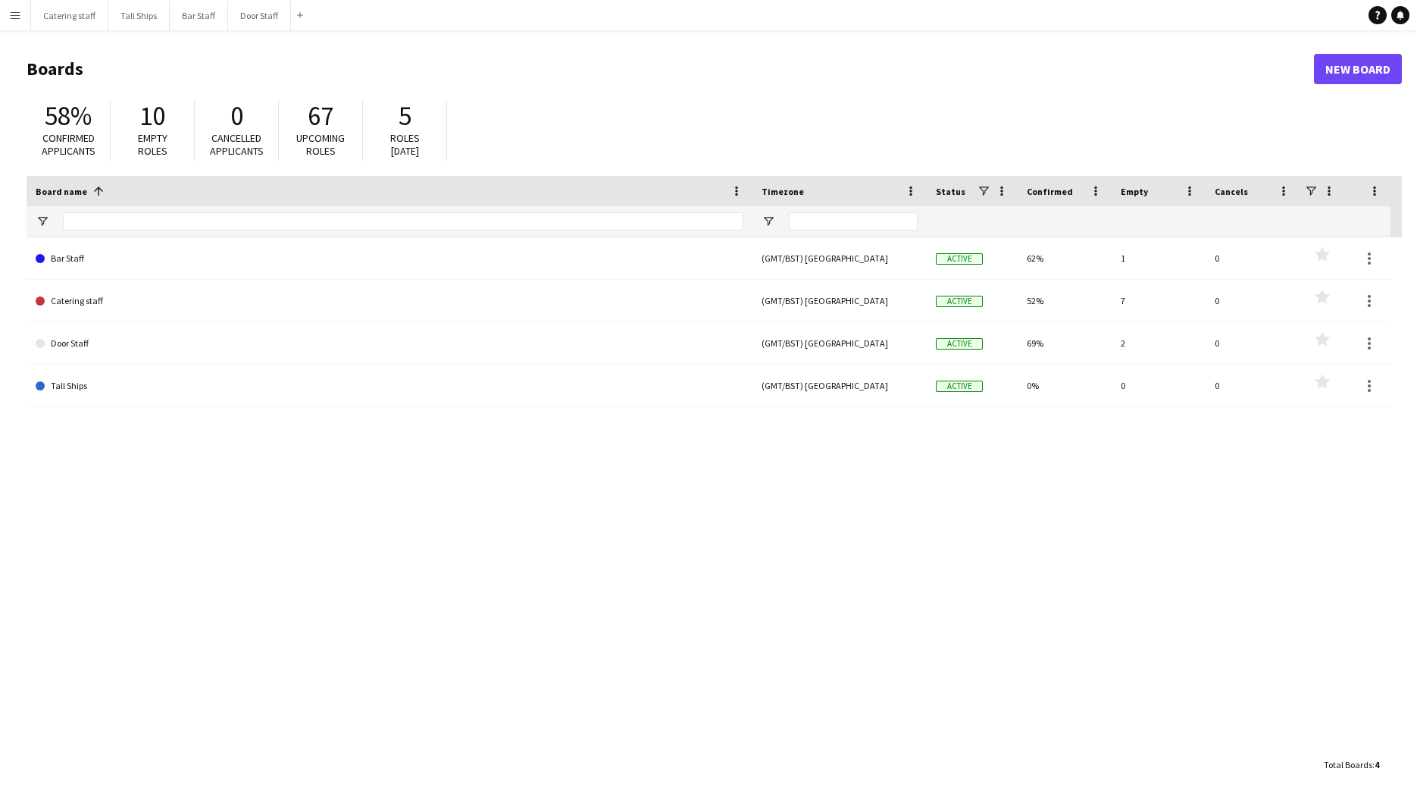
click at [9, 13] on app-icon "Menu" at bounding box center [15, 15] width 12 height 12
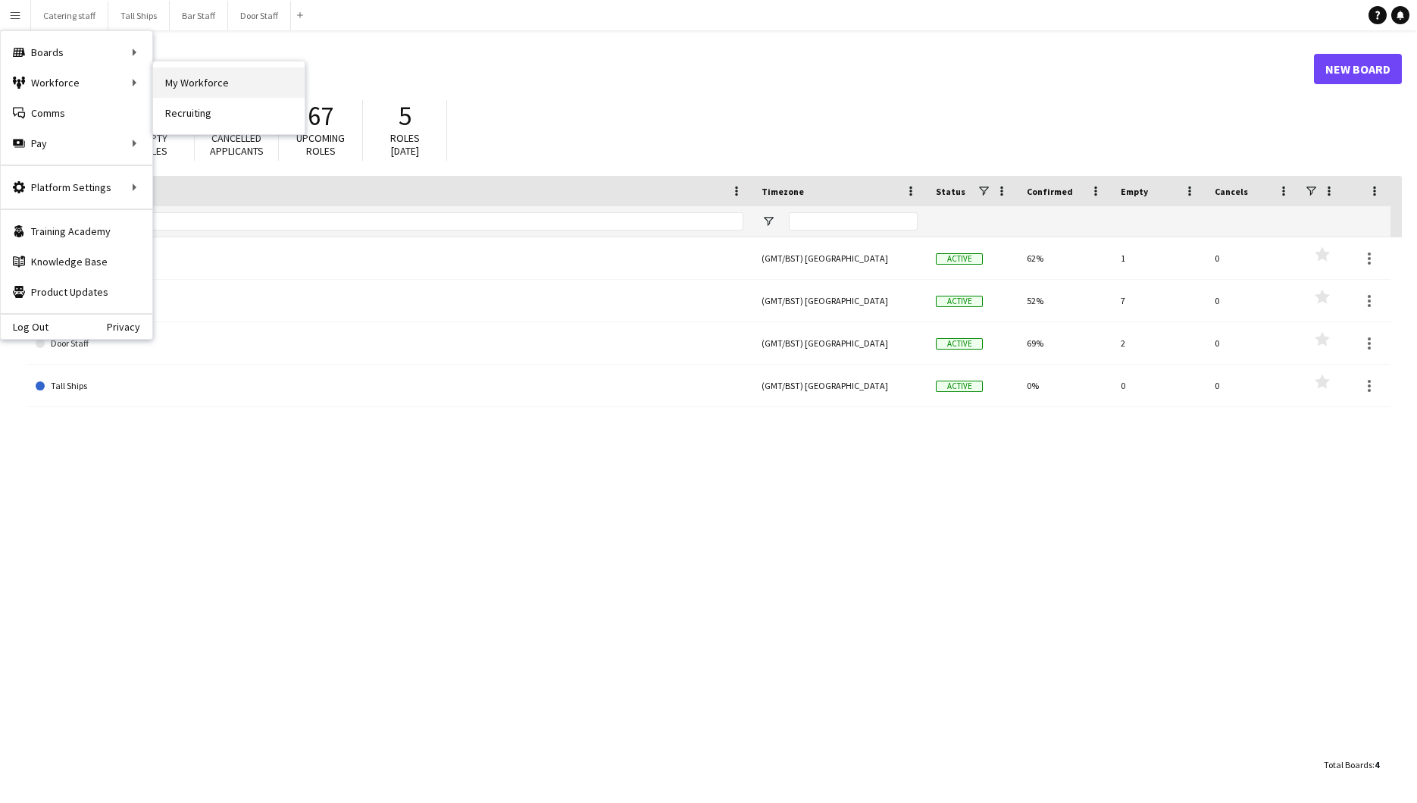
click at [177, 77] on link "My Workforce" at bounding box center [229, 82] width 152 height 30
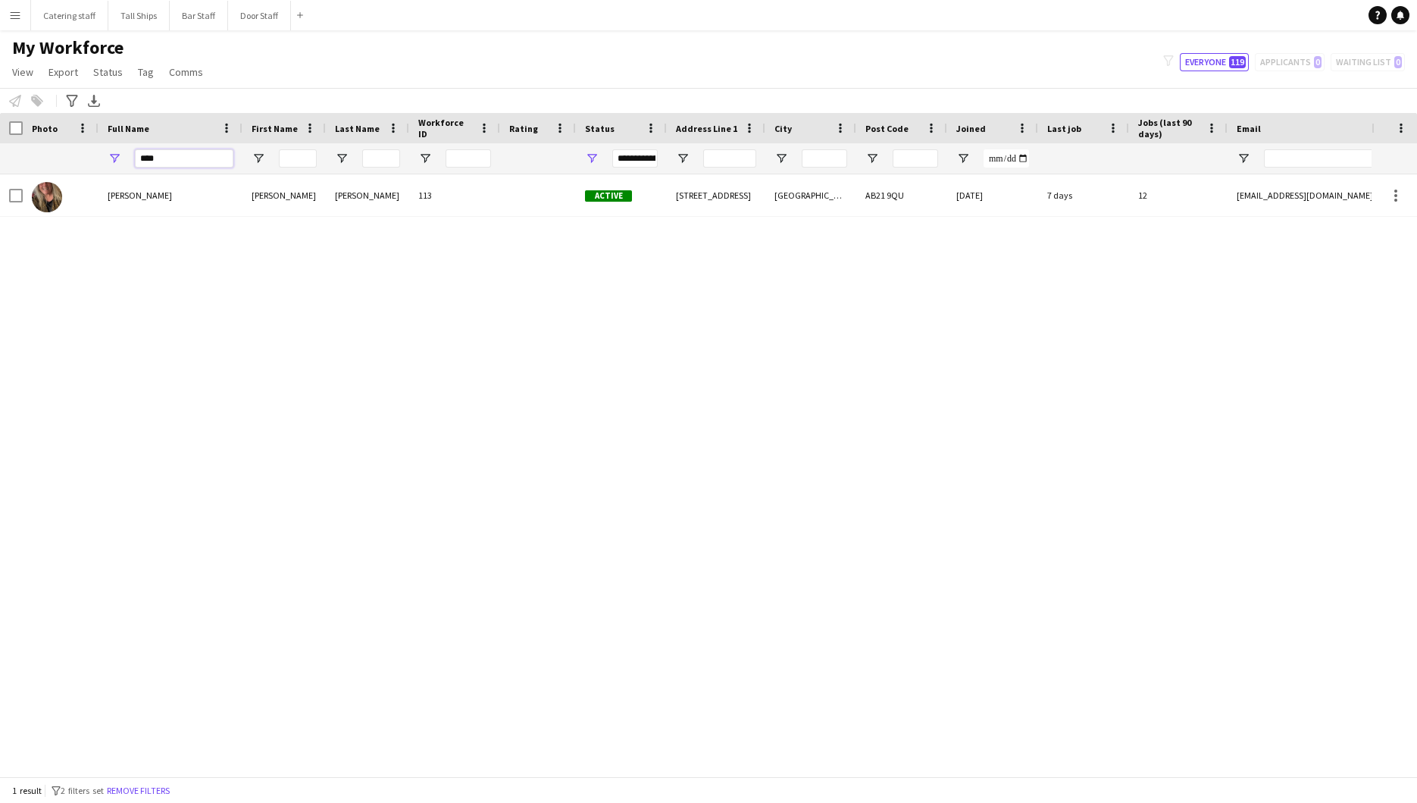
drag, startPoint x: 177, startPoint y: 159, endPoint x: 109, endPoint y: 158, distance: 68.2
click at [109, 158] on div "****" at bounding box center [171, 158] width 144 height 30
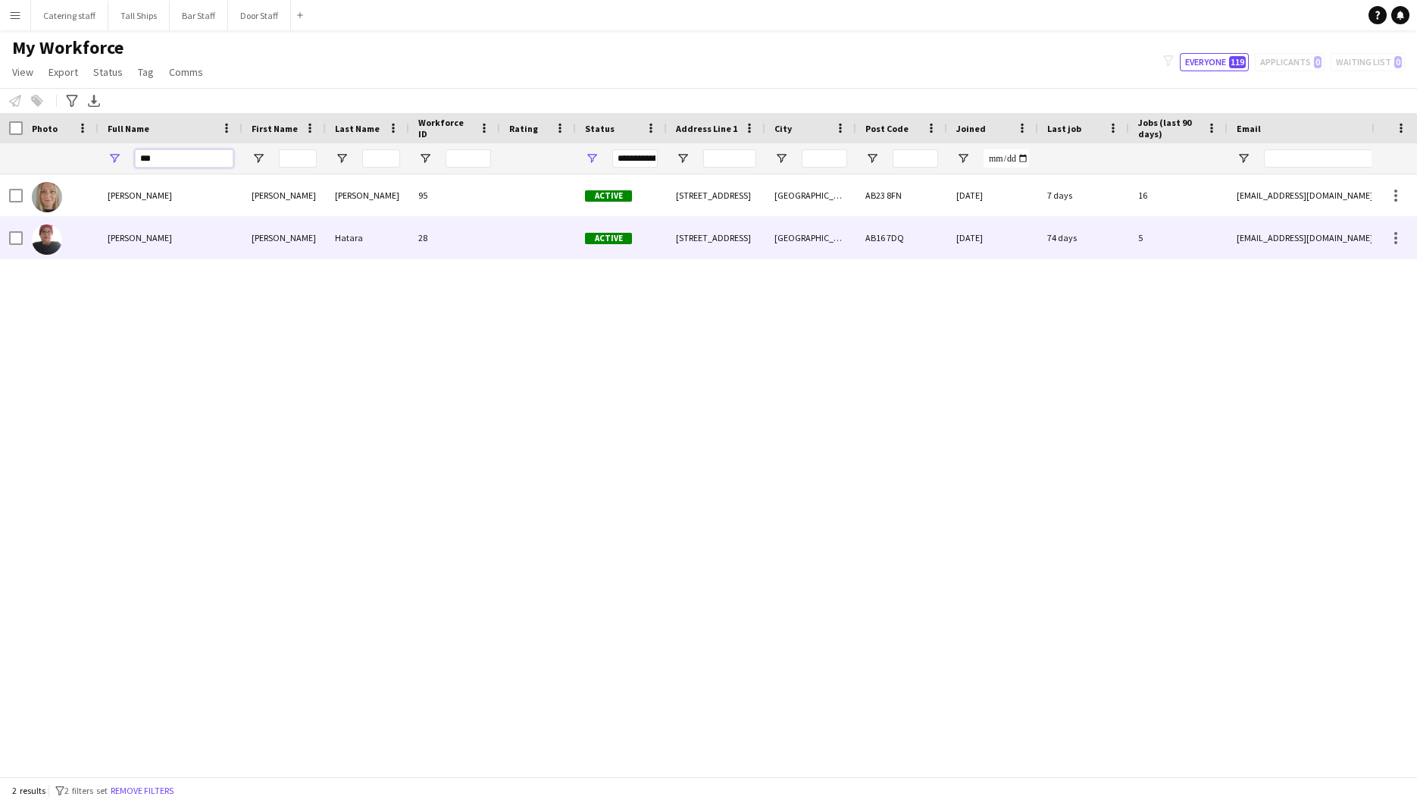
type input "***"
click at [405, 228] on div "Hatara" at bounding box center [367, 238] width 83 height 42
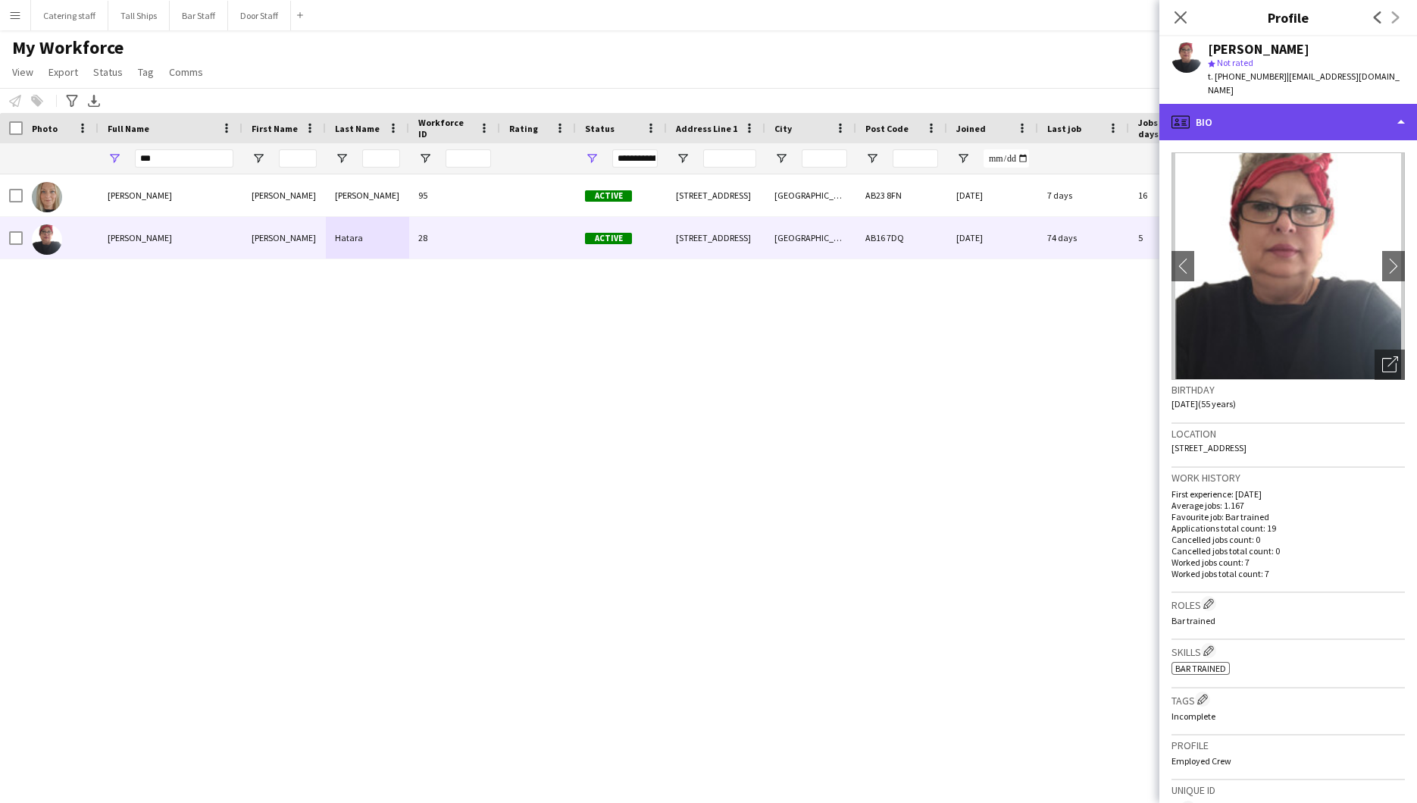
click at [1372, 111] on div "profile Bio" at bounding box center [1289, 122] width 258 height 36
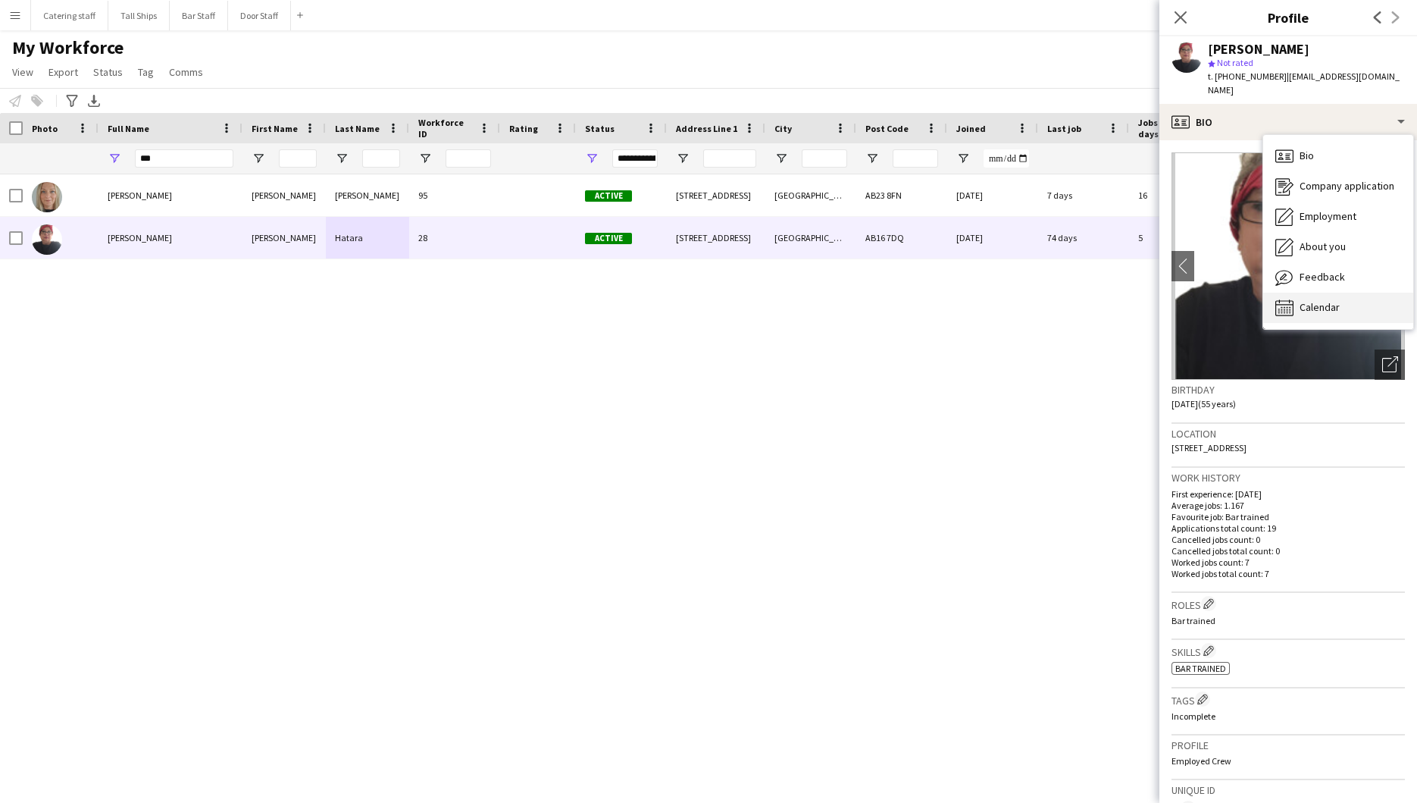
click at [1351, 293] on div "Calendar Calendar" at bounding box center [1338, 308] width 150 height 30
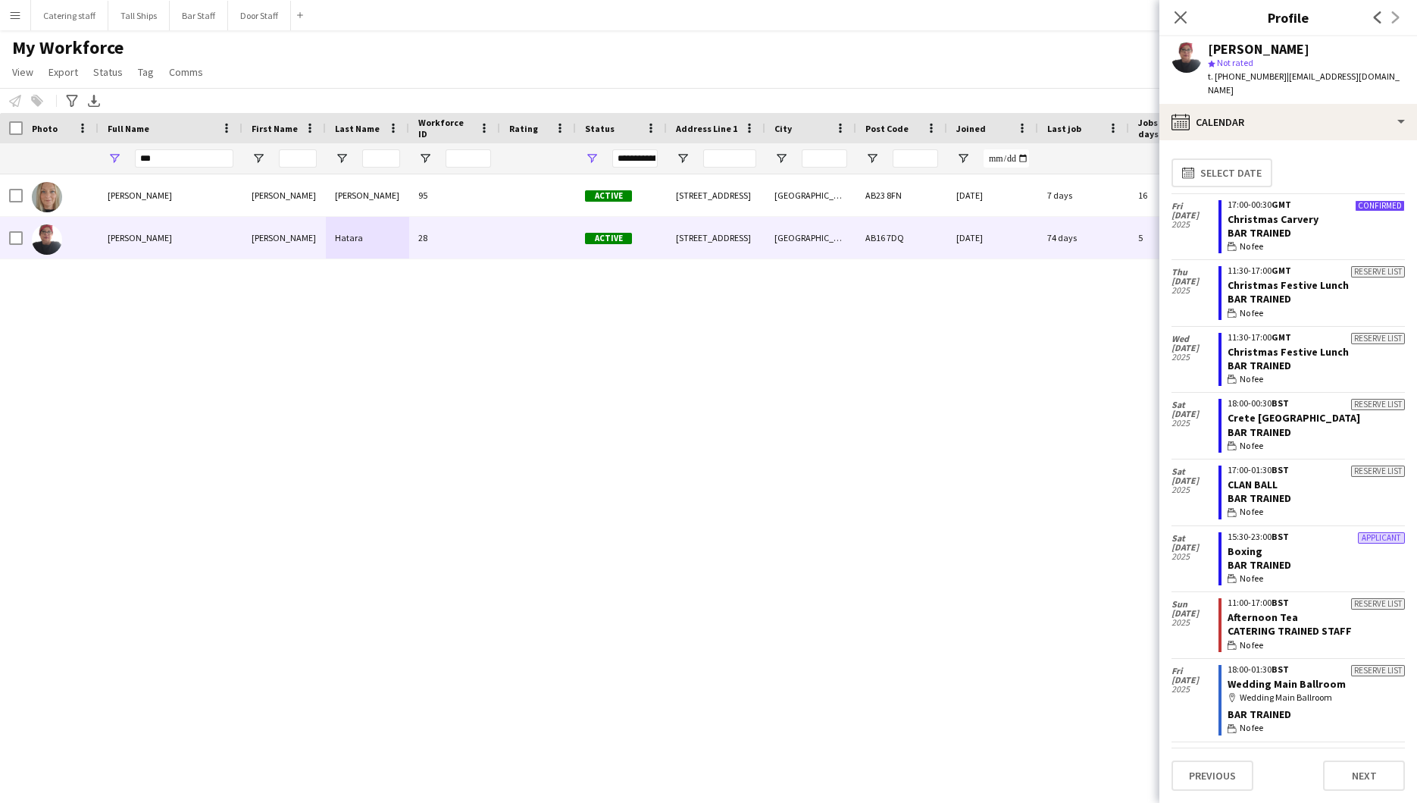
click at [1217, 58] on span "Not rated" at bounding box center [1235, 62] width 36 height 11
click at [1171, 56] on div "[PERSON_NAME] star Not rated t. [PHONE_NUMBER] | [EMAIL_ADDRESS][DOMAIN_NAME]" at bounding box center [1289, 69] width 258 height 67
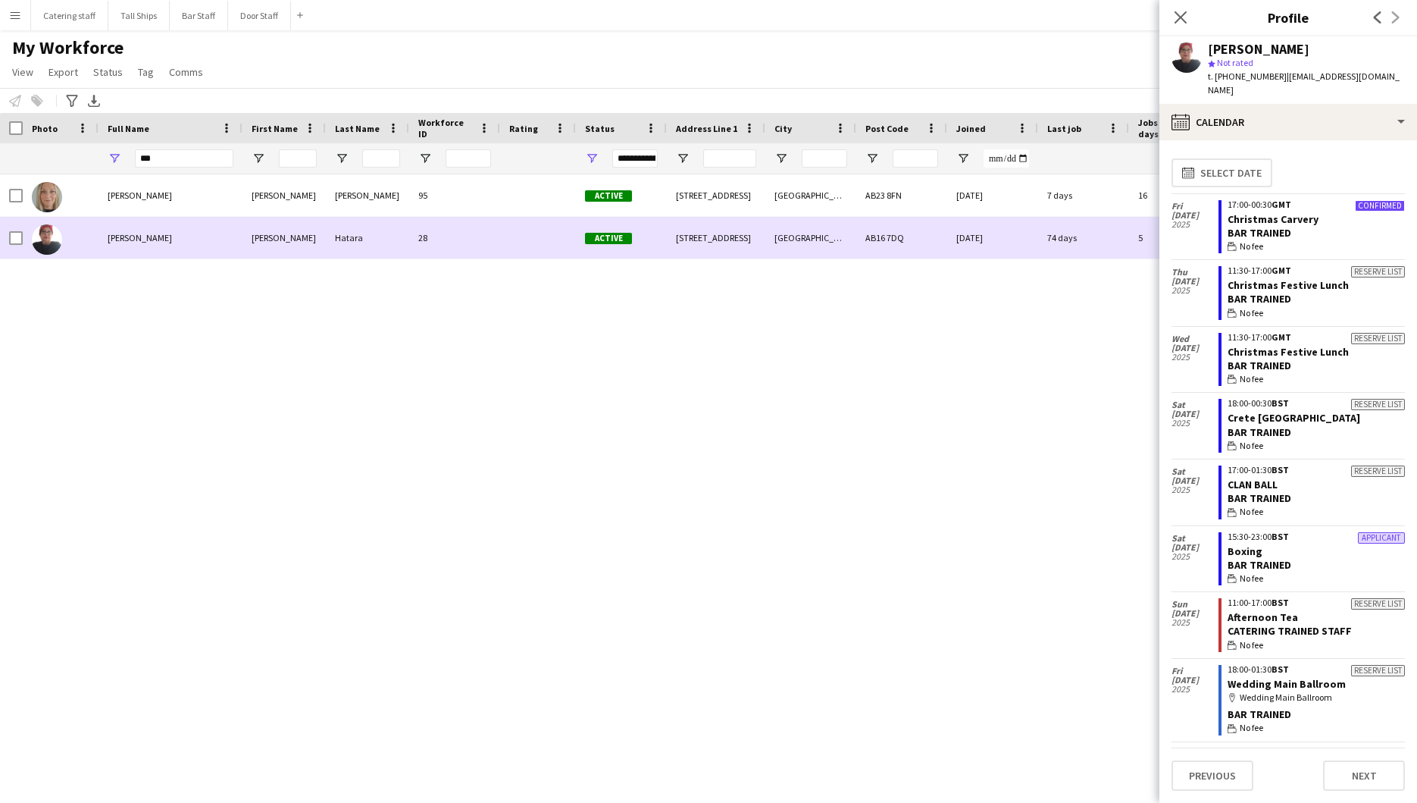
click at [53, 252] on div at bounding box center [47, 239] width 30 height 42
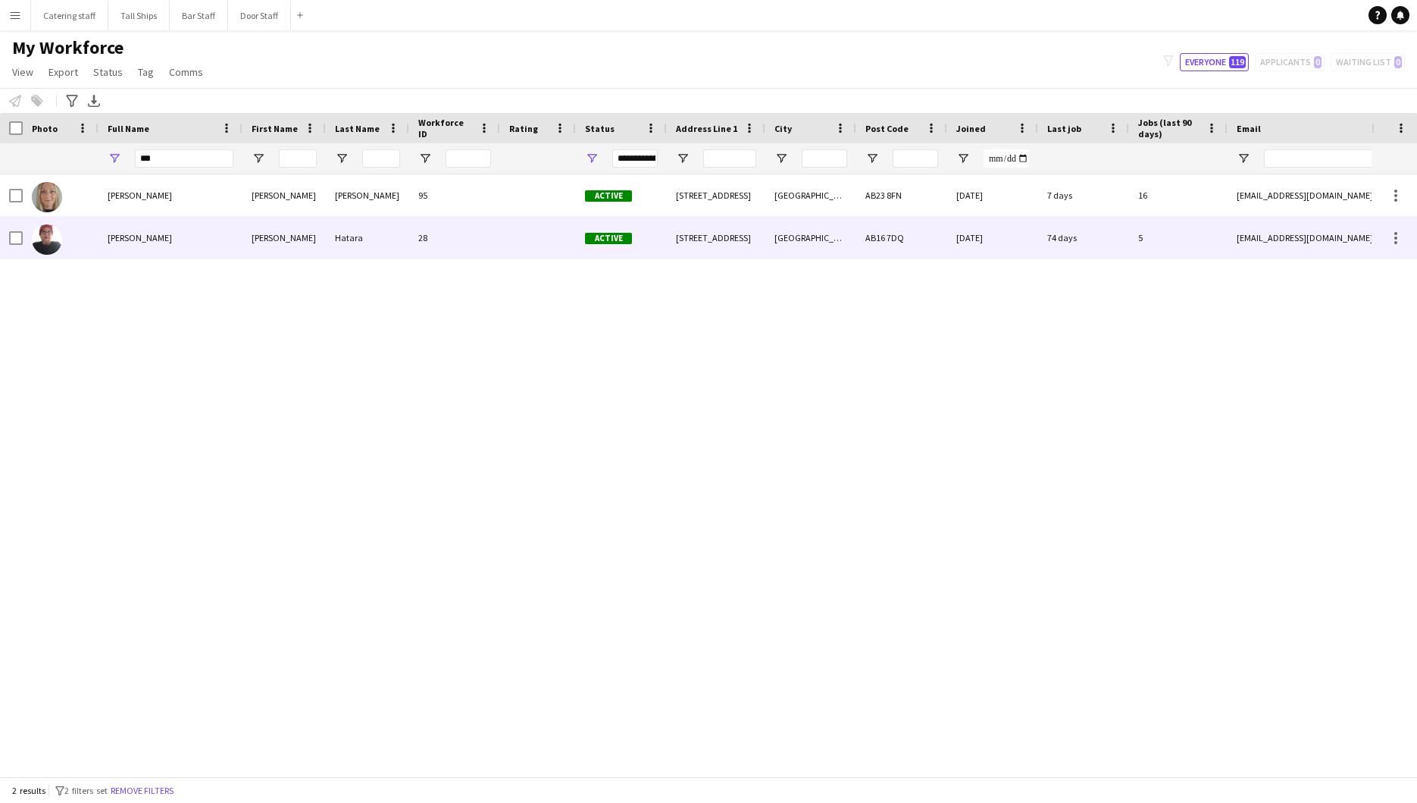
click at [53, 249] on img at bounding box center [47, 239] width 30 height 30
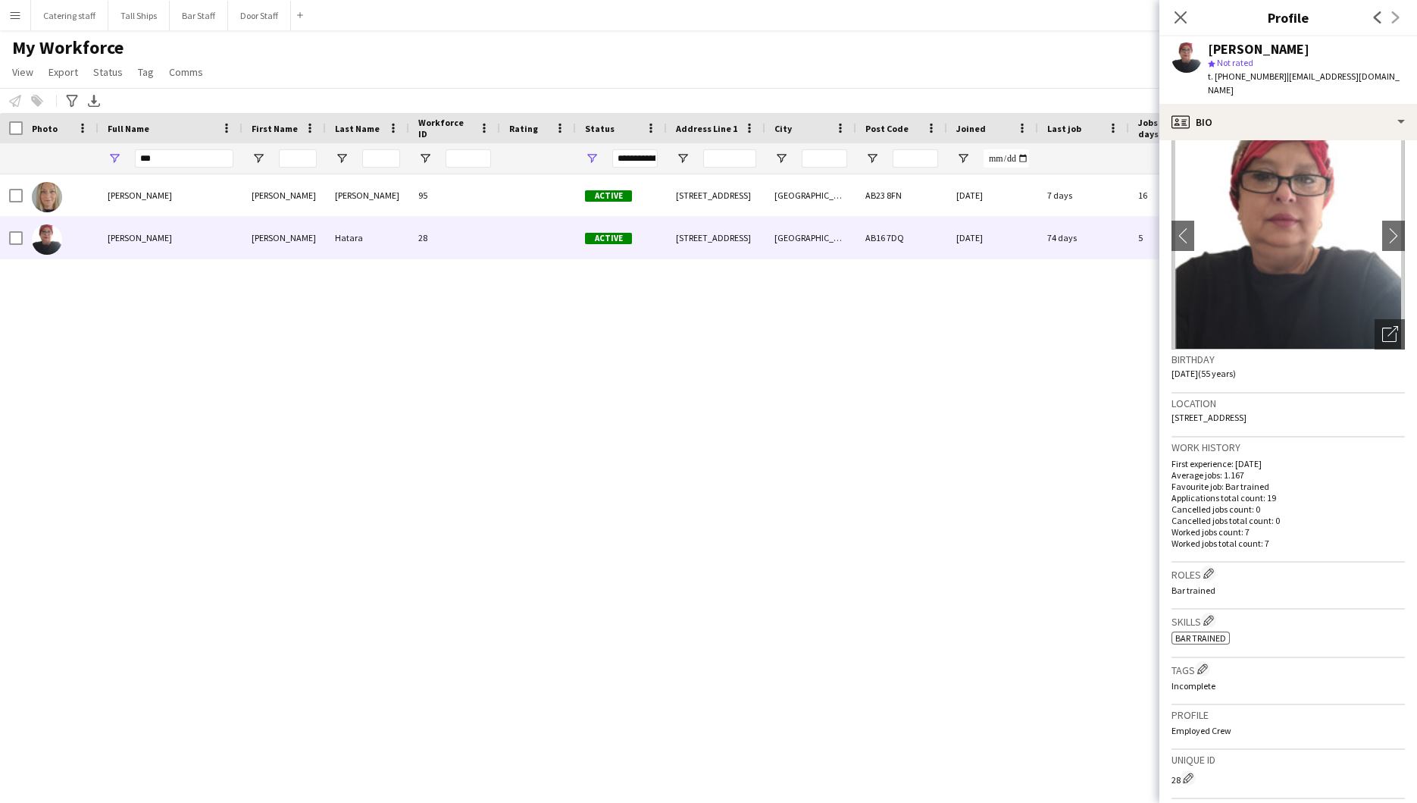
scroll to position [38, 0]
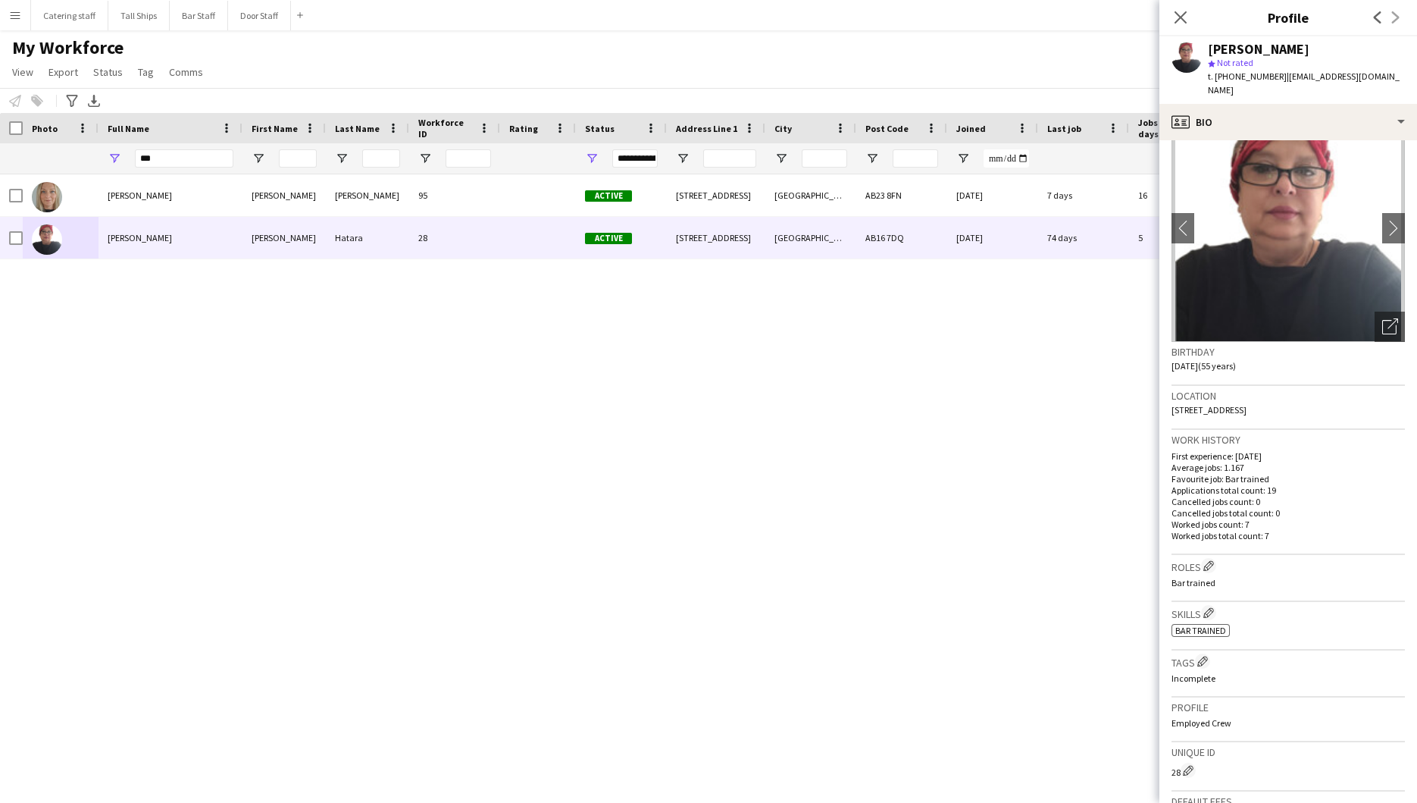
click at [1212, 530] on p "Worked jobs total count: 7" at bounding box center [1288, 535] width 233 height 11
click at [1181, 19] on icon at bounding box center [1180, 17] width 14 height 14
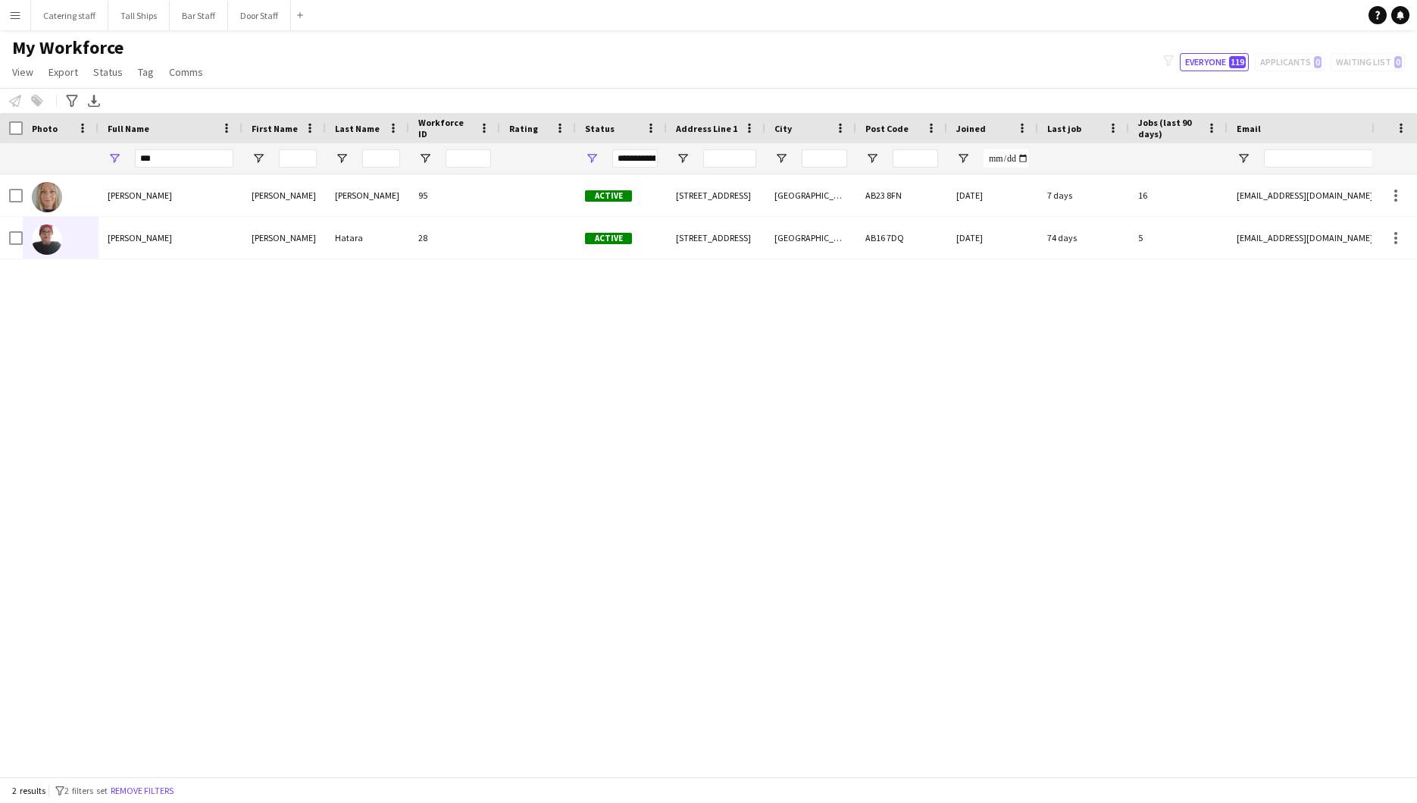
click at [1273, 349] on div "[PERSON_NAME] [PERSON_NAME] 95 Active [STREET_ADDRESS] [DATE] 7 days 16 [EMAIL_…" at bounding box center [686, 467] width 1372 height 587
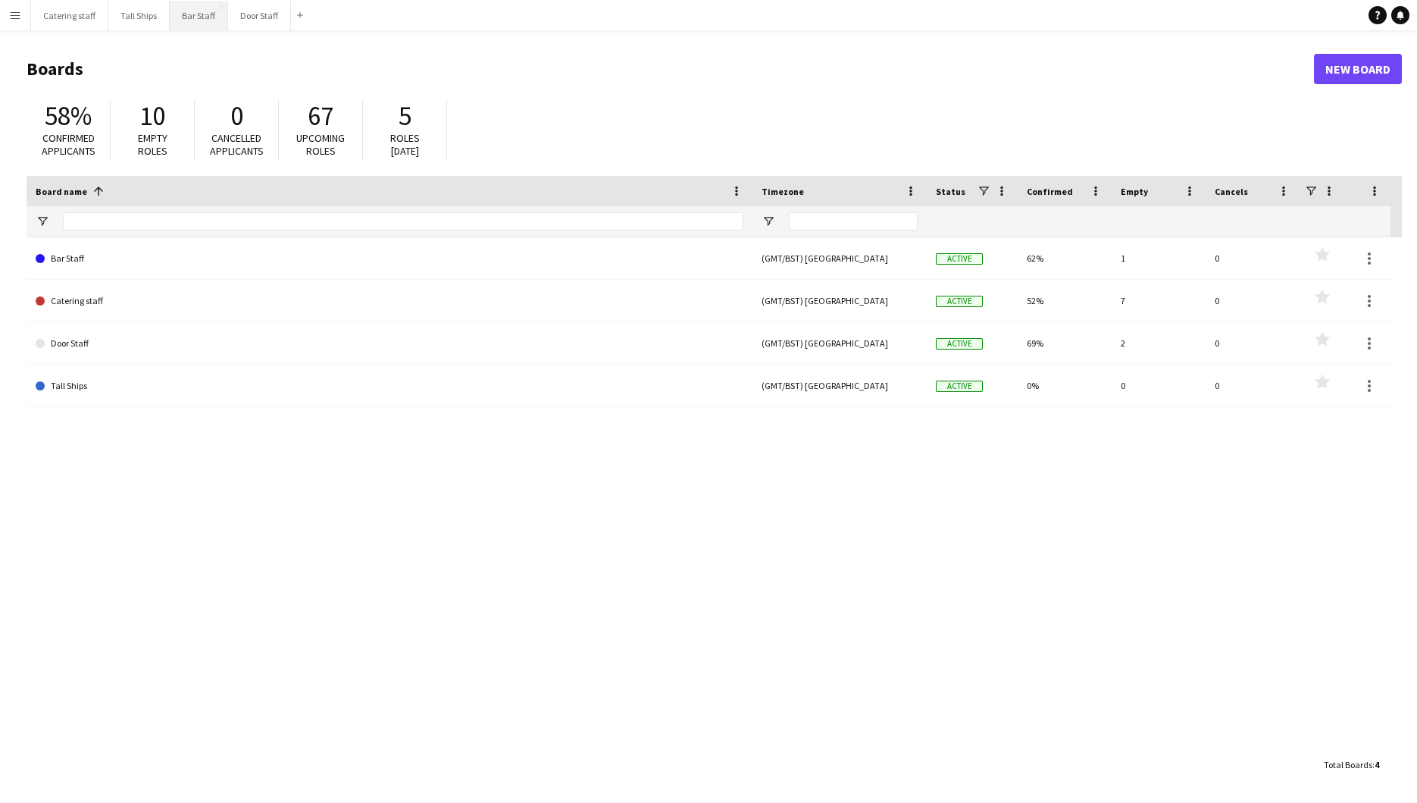
click at [189, 23] on button "Bar Staff Close" at bounding box center [199, 16] width 58 height 30
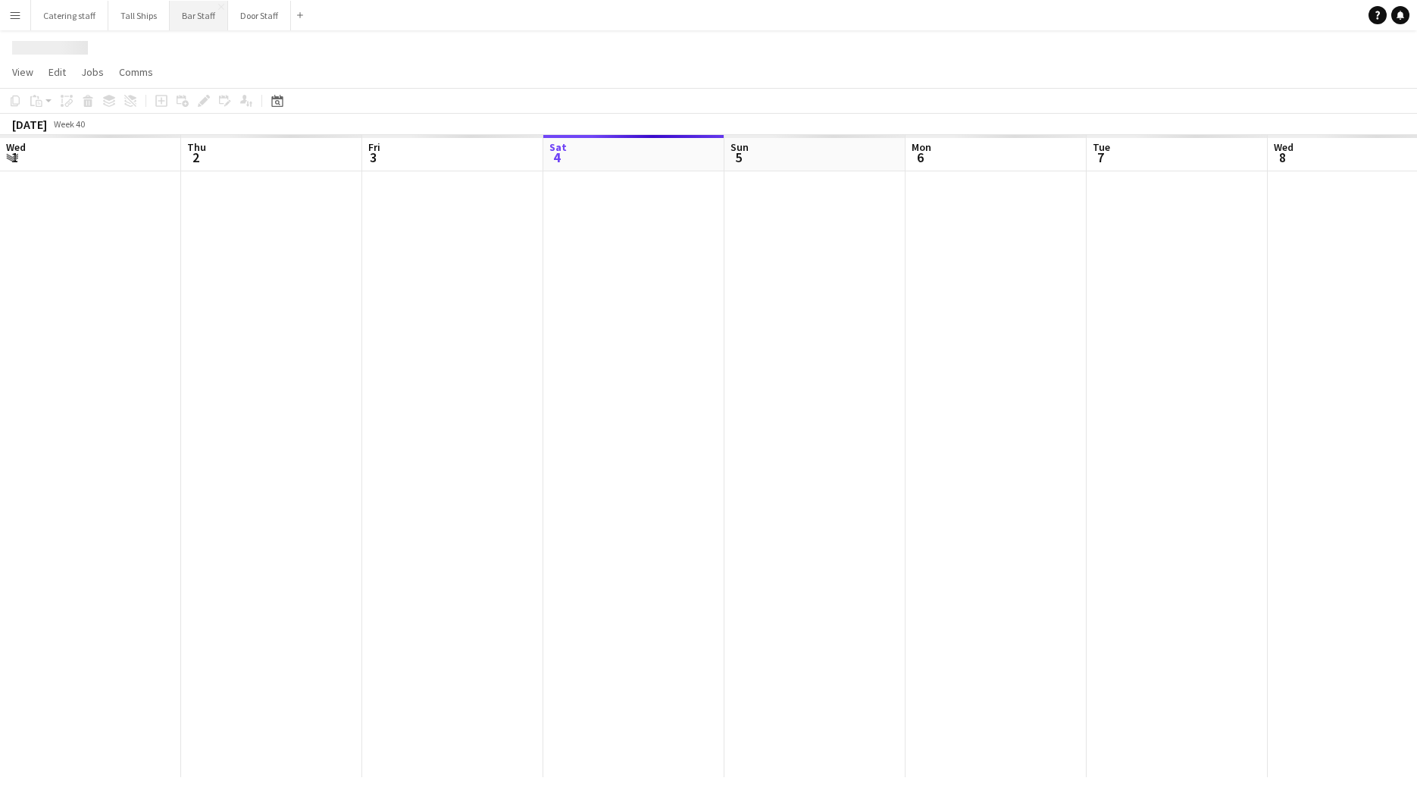
scroll to position [0, 362]
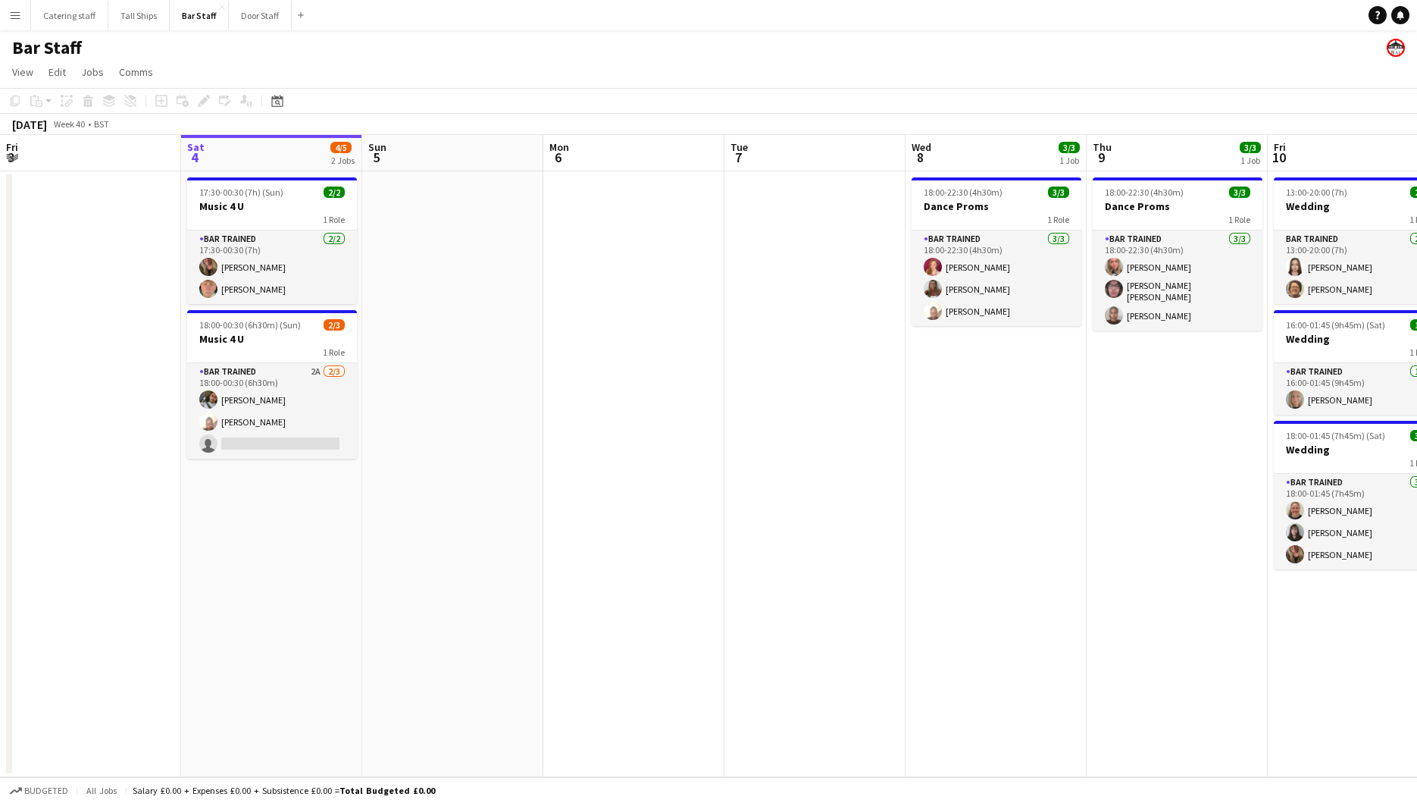
click at [11, 19] on app-icon "Menu" at bounding box center [15, 15] width 12 height 12
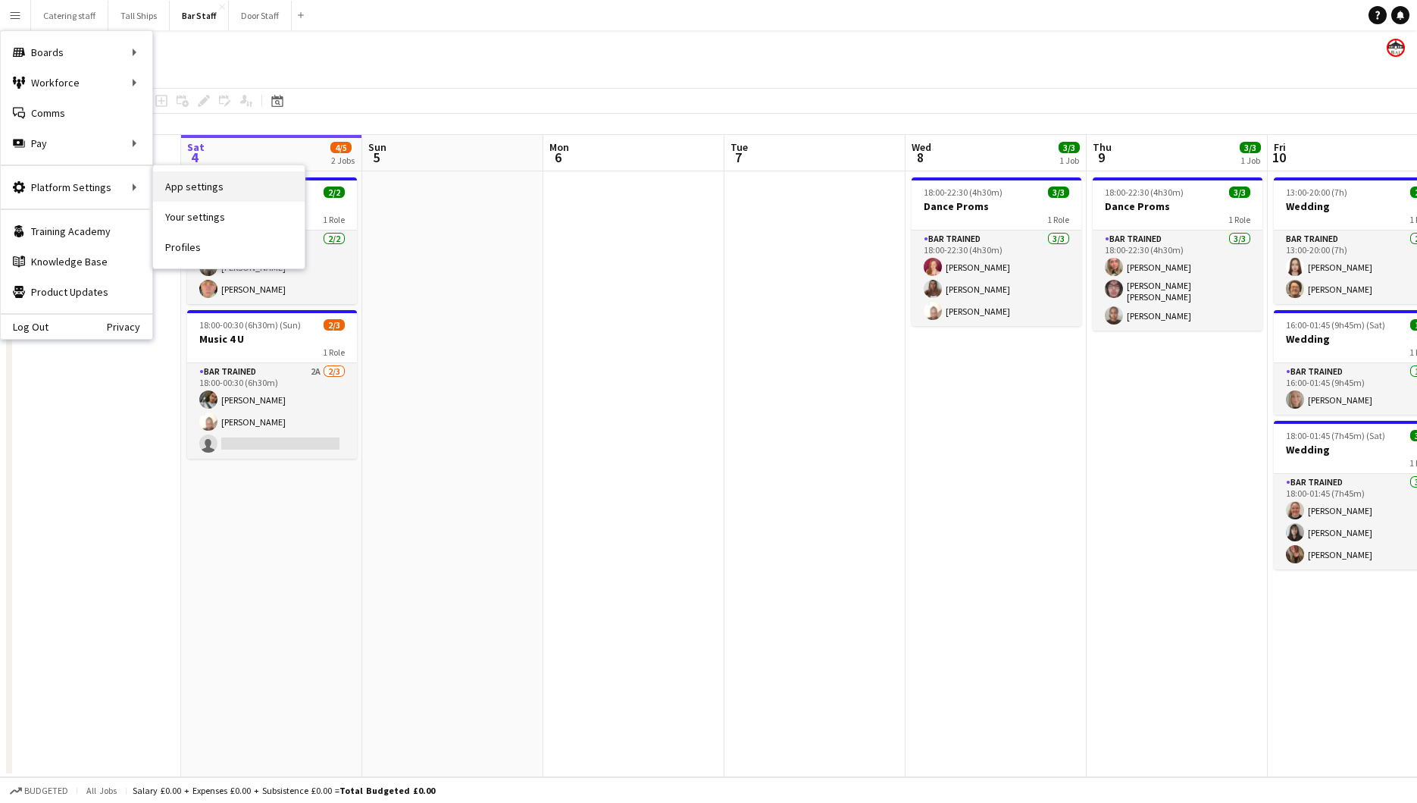
click at [214, 189] on link "App settings" at bounding box center [229, 186] width 152 height 30
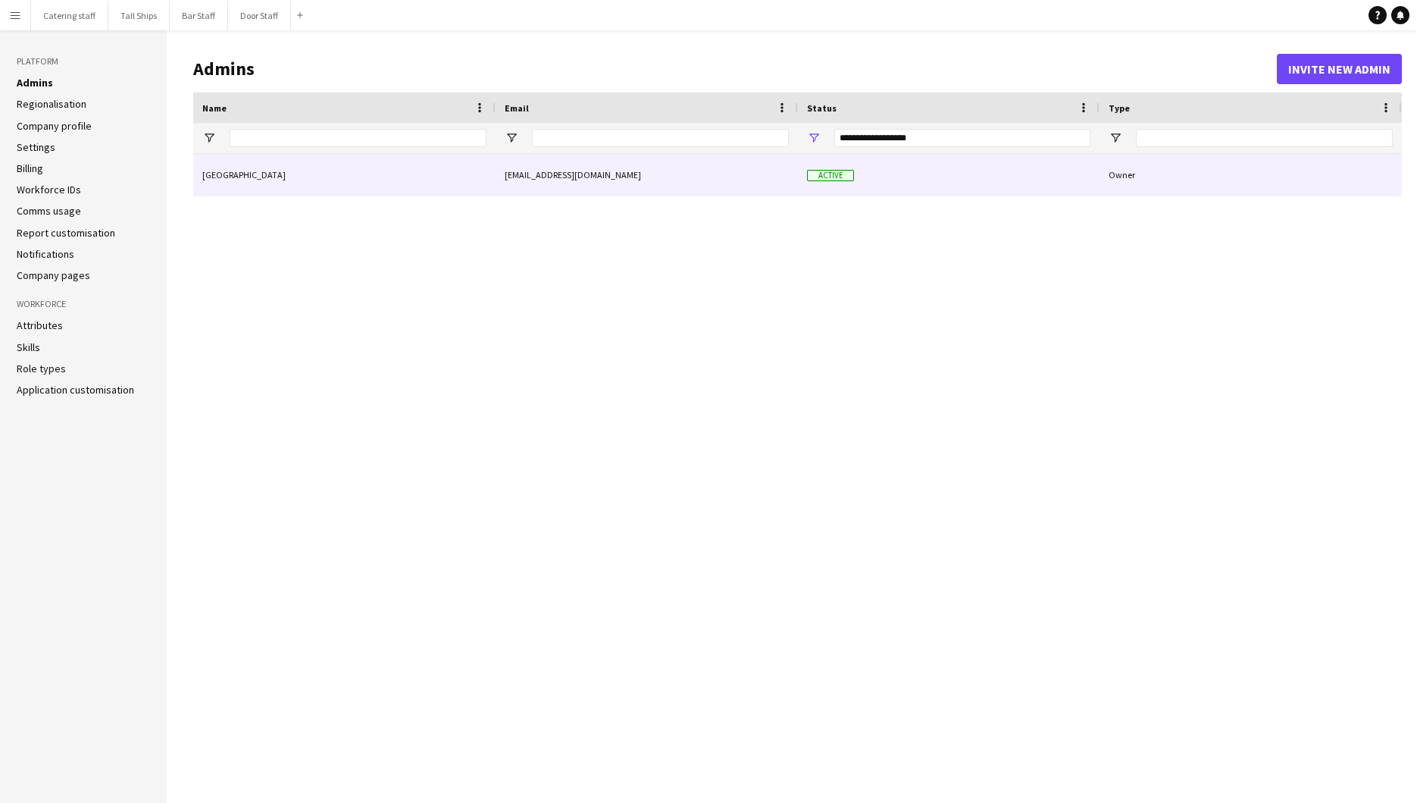
click at [508, 189] on div "beachballroom@aberdeencity.gov.uk" at bounding box center [647, 175] width 302 height 42
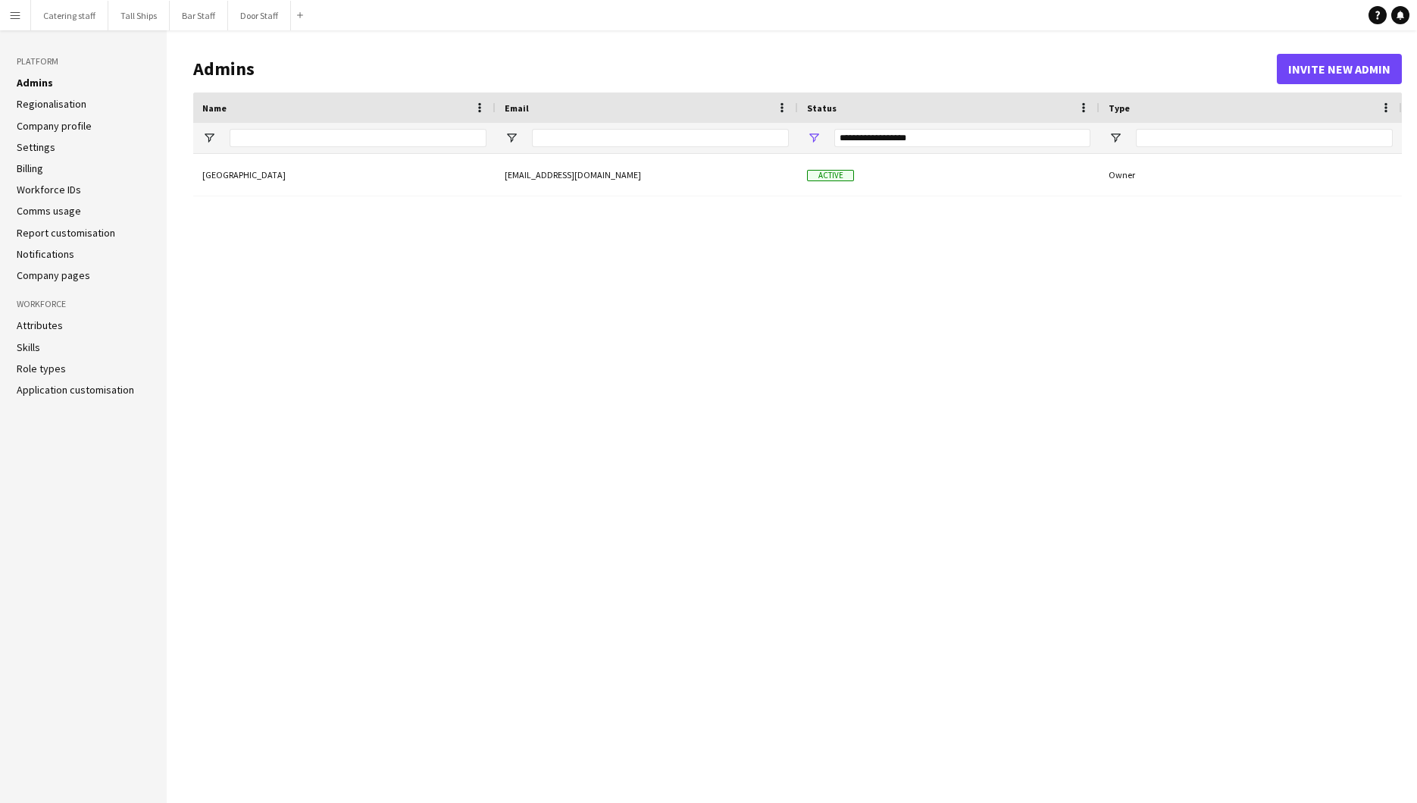
click at [50, 248] on link "Notifications" at bounding box center [46, 254] width 58 height 14
click at [202, 17] on button "Bar Staff Close" at bounding box center [199, 16] width 58 height 30
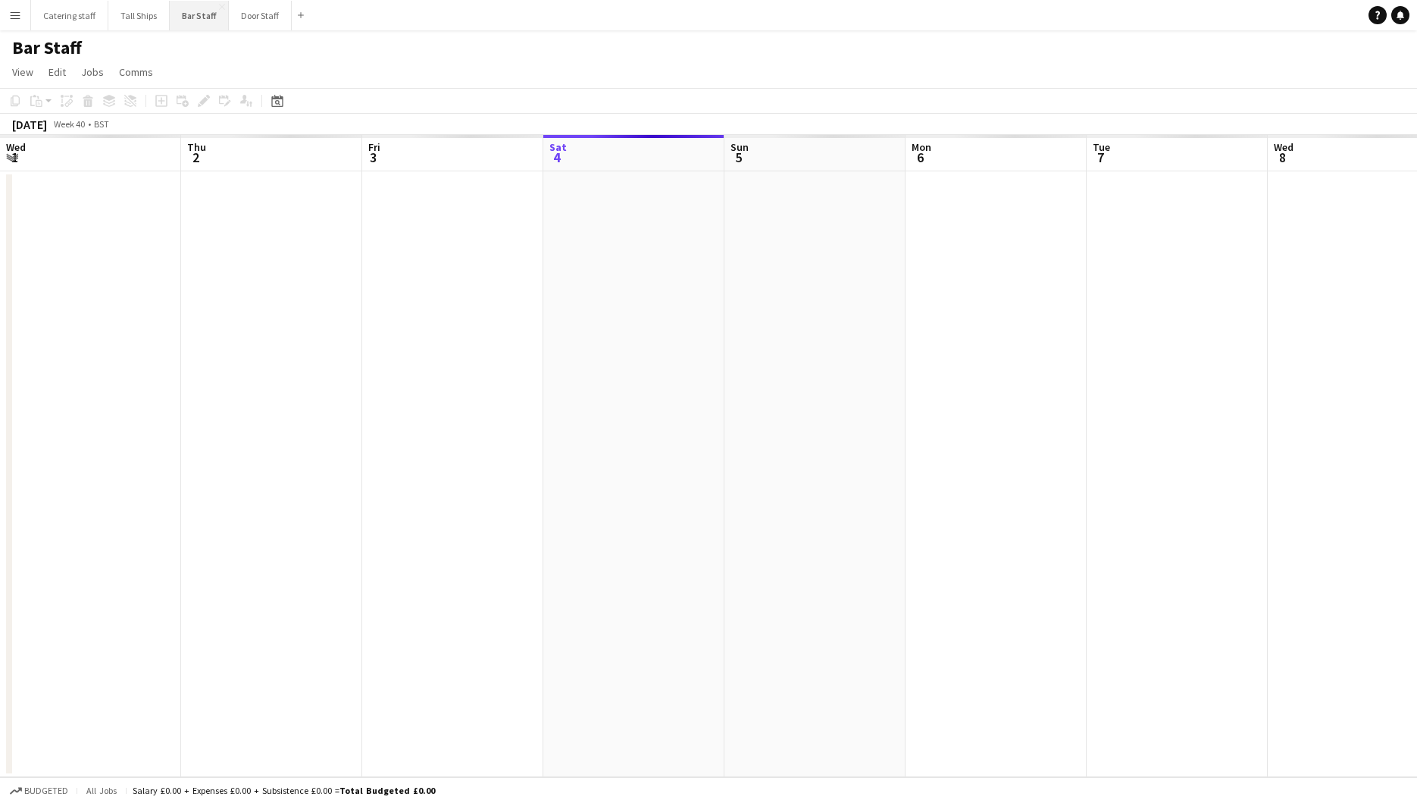
scroll to position [0, 362]
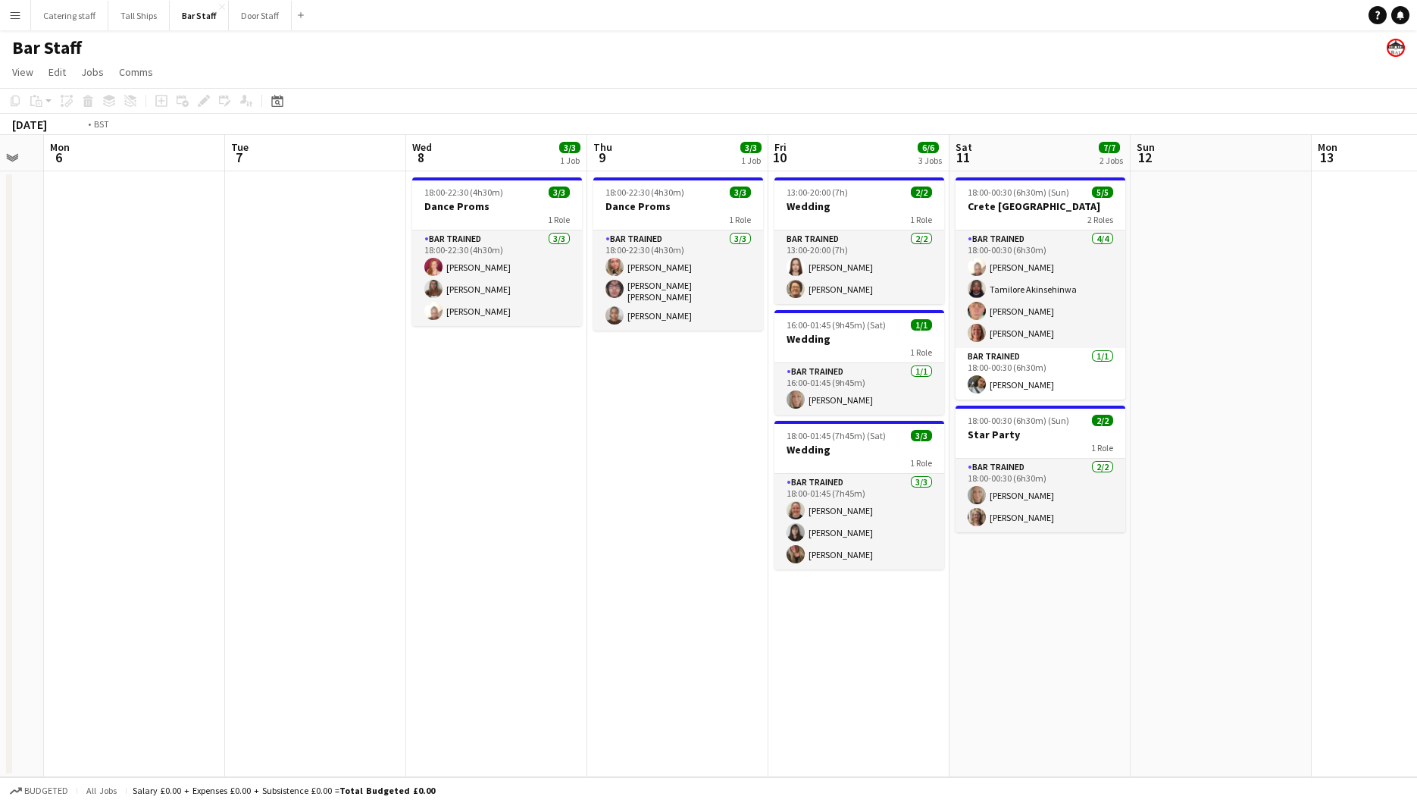
drag, startPoint x: 850, startPoint y: 291, endPoint x: 302, endPoint y: 349, distance: 551.0
click at [302, 349] on app-calendar-viewport "Fri 3 Sat 4 4/5 2 Jobs Sun 5 Mon 6 Tue 7 Wed 8 3/3 1 Job Thu 9 3/3 1 Job Fri 10…" at bounding box center [708, 456] width 1417 height 642
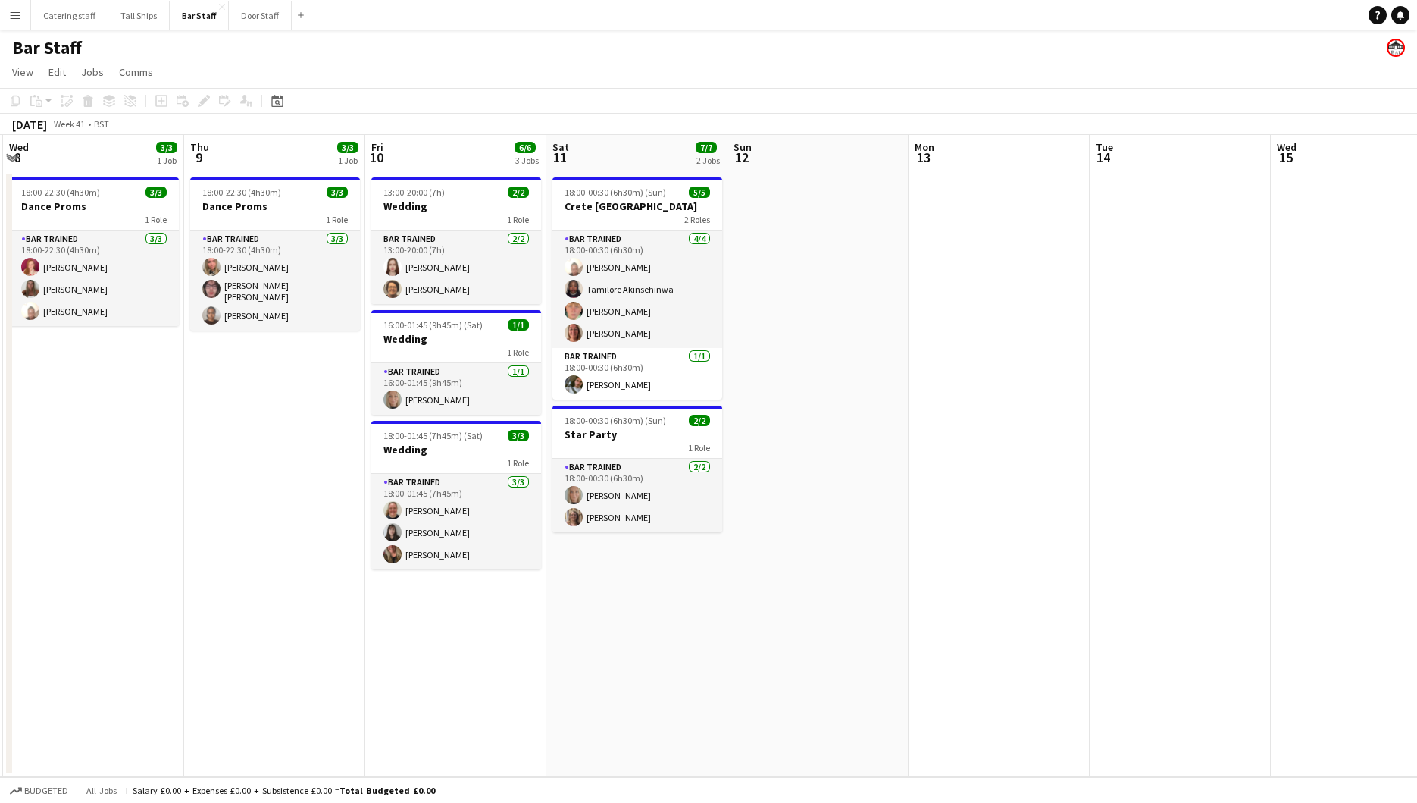
drag, startPoint x: 834, startPoint y: 323, endPoint x: 715, endPoint y: 330, distance: 119.2
click at [715, 330] on app-calendar-viewport "Sun 5 Mon 6 Tue 7 Wed 8 3/3 1 Job Thu 9 3/3 1 Job Fri 10 6/6 3 Jobs Sat 11 7/7 …" at bounding box center [708, 456] width 1417 height 642
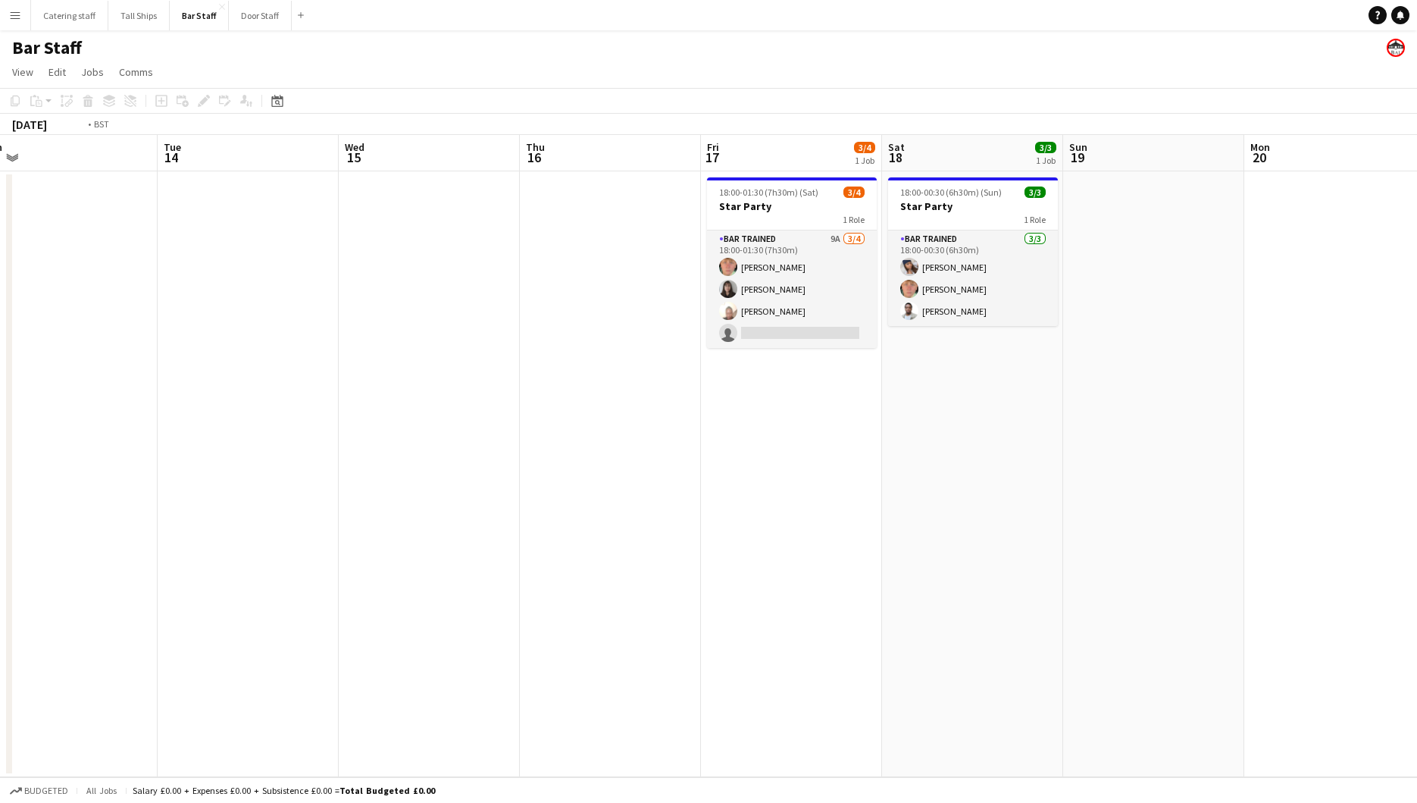
drag, startPoint x: 991, startPoint y: 365, endPoint x: 270, endPoint y: 324, distance: 721.9
click at [270, 324] on app-calendar-viewport "Fri 10 6/6 3 Jobs Sat 11 7/7 2 Jobs Sun 12 Mon 13 Tue 14 Wed 15 Thu 16 Fri 17 3…" at bounding box center [708, 456] width 1417 height 642
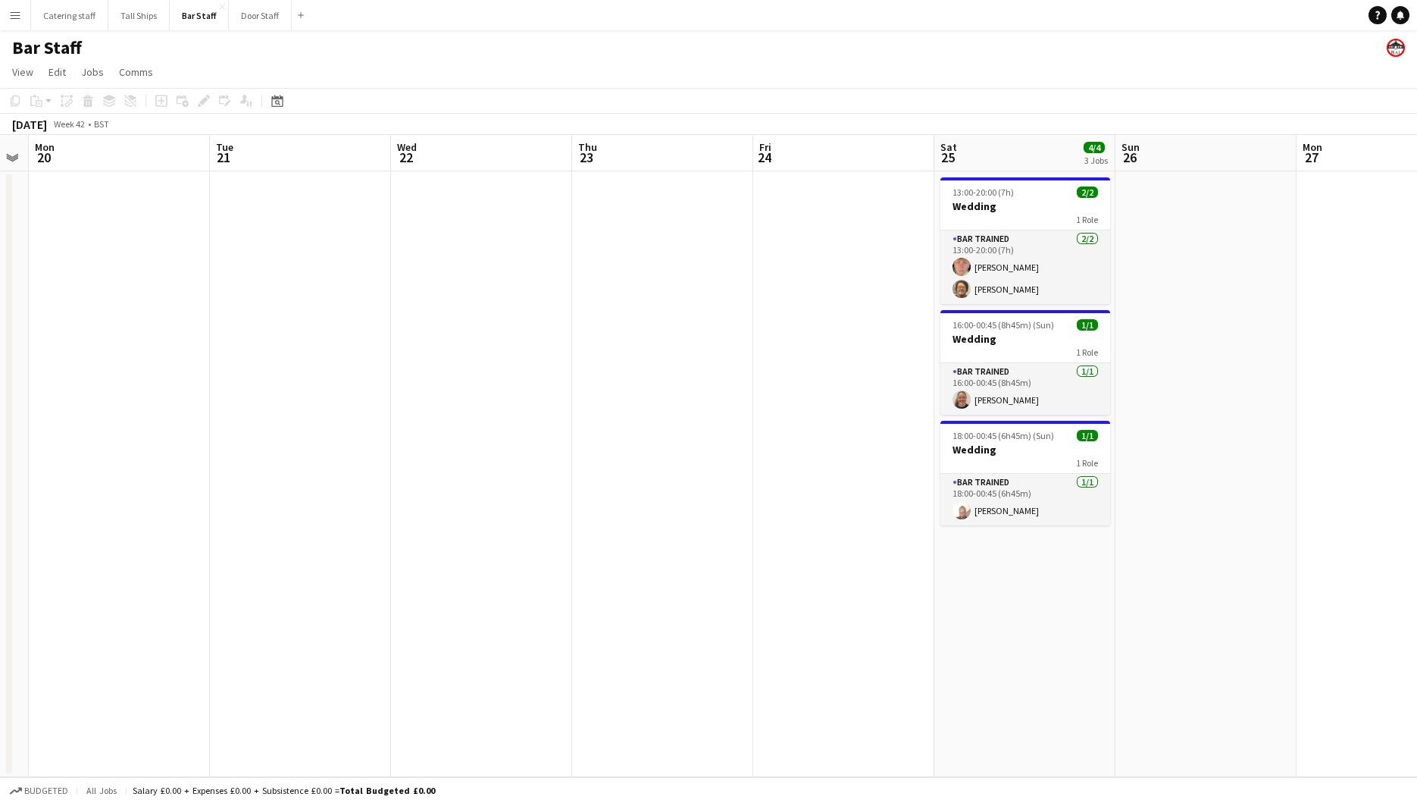
drag, startPoint x: 963, startPoint y: 374, endPoint x: 283, endPoint y: 409, distance: 680.7
click at [283, 409] on app-calendar-viewport "Fri 17 3/4 1 Job Sat 18 3/3 1 Job Sun 19 Mon 20 Tue 21 Wed 22 Thu 23 Fri 24 Sat…" at bounding box center [708, 456] width 1417 height 642
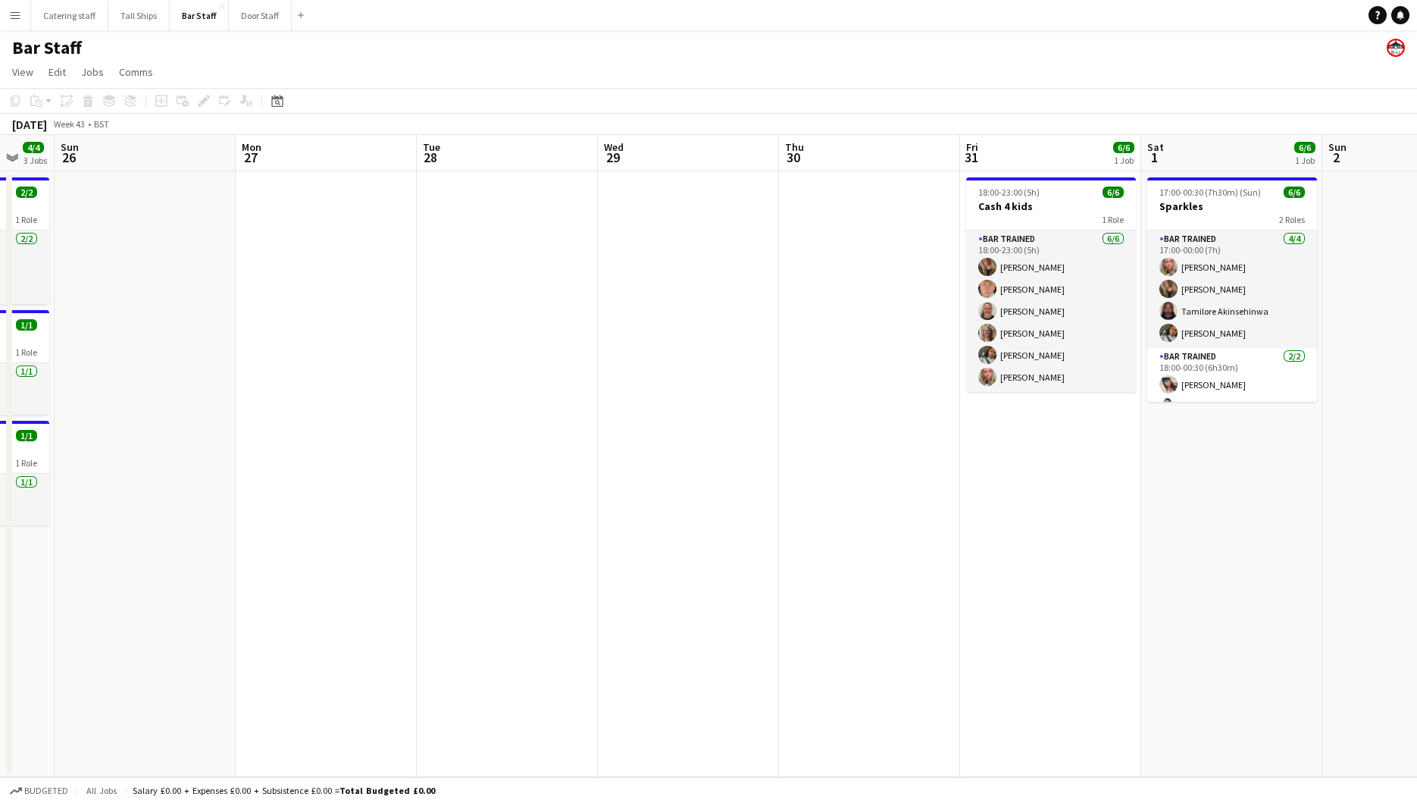
drag, startPoint x: 1091, startPoint y: 368, endPoint x: 66, endPoint y: 440, distance: 1027.9
click at [15, 441] on app-calendar-viewport "Thu 23 Fri 24 Sat 25 4/4 3 Jobs Sun 26 Mon 27 Tue 28 Wed 29 Thu 30 Fri 31 6/6 1…" at bounding box center [708, 456] width 1417 height 642
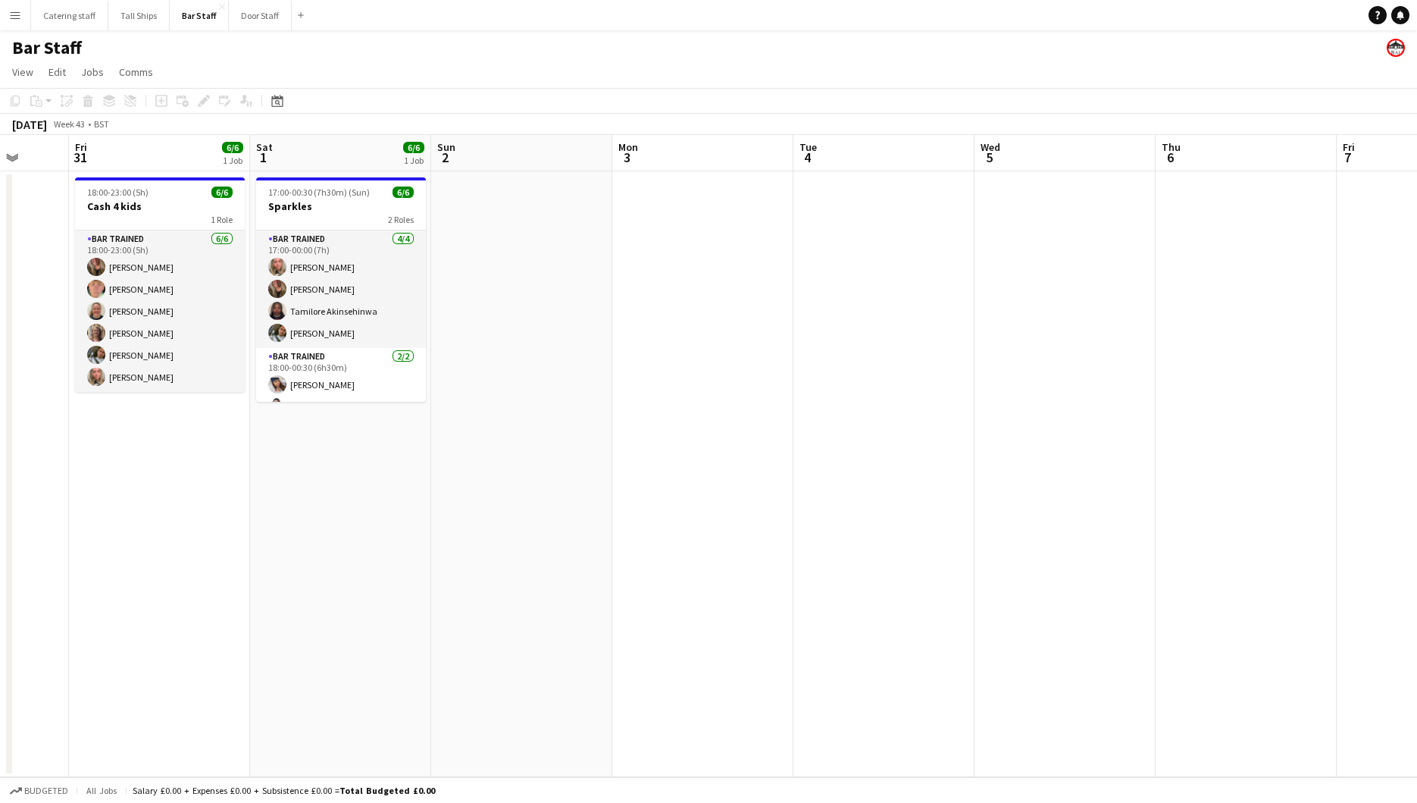
drag, startPoint x: 1099, startPoint y: 396, endPoint x: -3, endPoint y: 378, distance: 1102.1
click at [0, 378] on html "Menu Boards Boards Boards All jobs Status Workforce Workforce My Workforce Recr…" at bounding box center [708, 401] width 1417 height 803
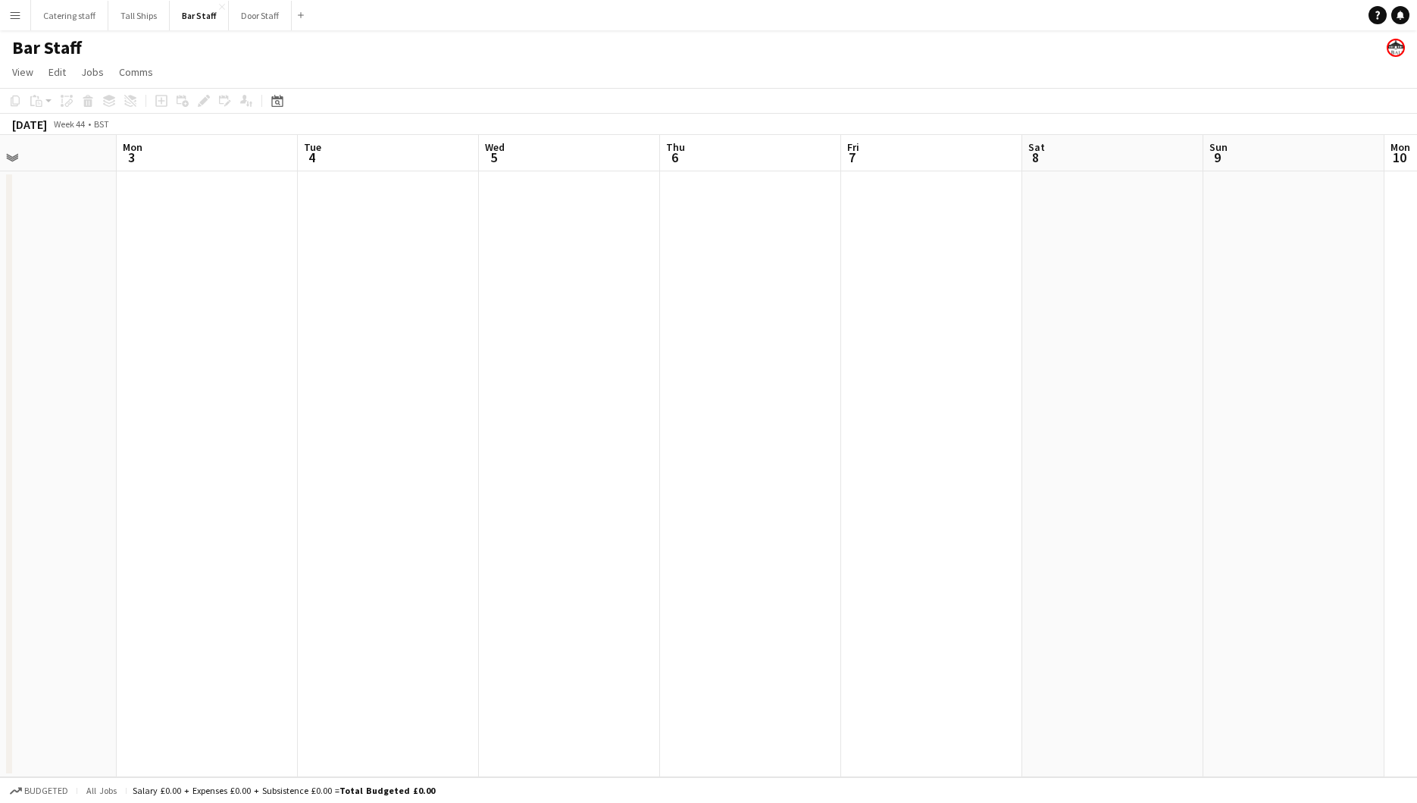
drag, startPoint x: 1053, startPoint y: 326, endPoint x: 698, endPoint y: 351, distance: 356.3
click at [698, 351] on app-calendar-viewport "Thu 30 Fri 31 6/6 1 Job Sat 1 6/6 1 Job Sun 2 Mon 3 Tue 4 Wed 5 Thu 6 Fri 7 Sat…" at bounding box center [708, 456] width 1417 height 642
click at [1031, 152] on app-board-header-date "Sat 8" at bounding box center [1071, 153] width 181 height 36
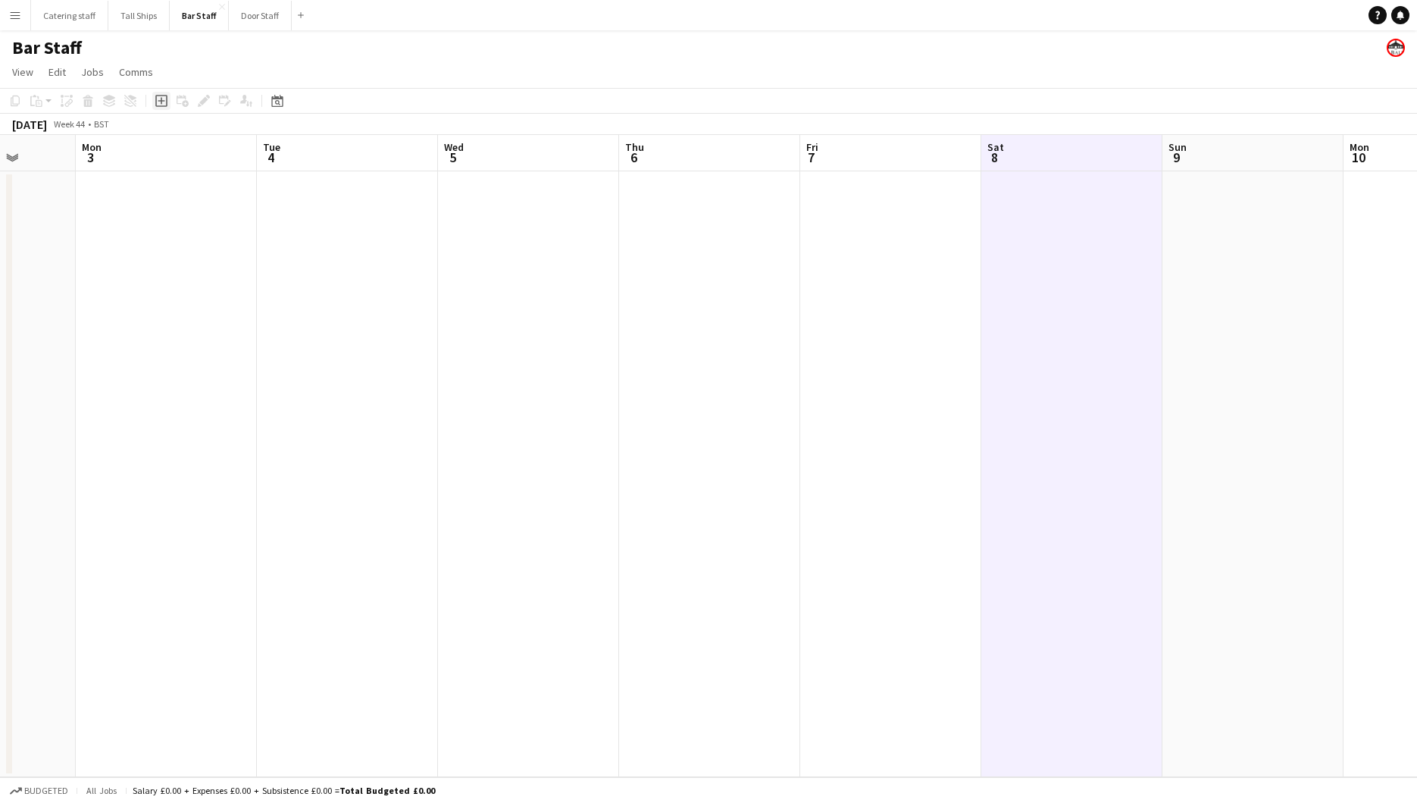
click at [162, 102] on icon "Add job" at bounding box center [161, 101] width 12 height 12
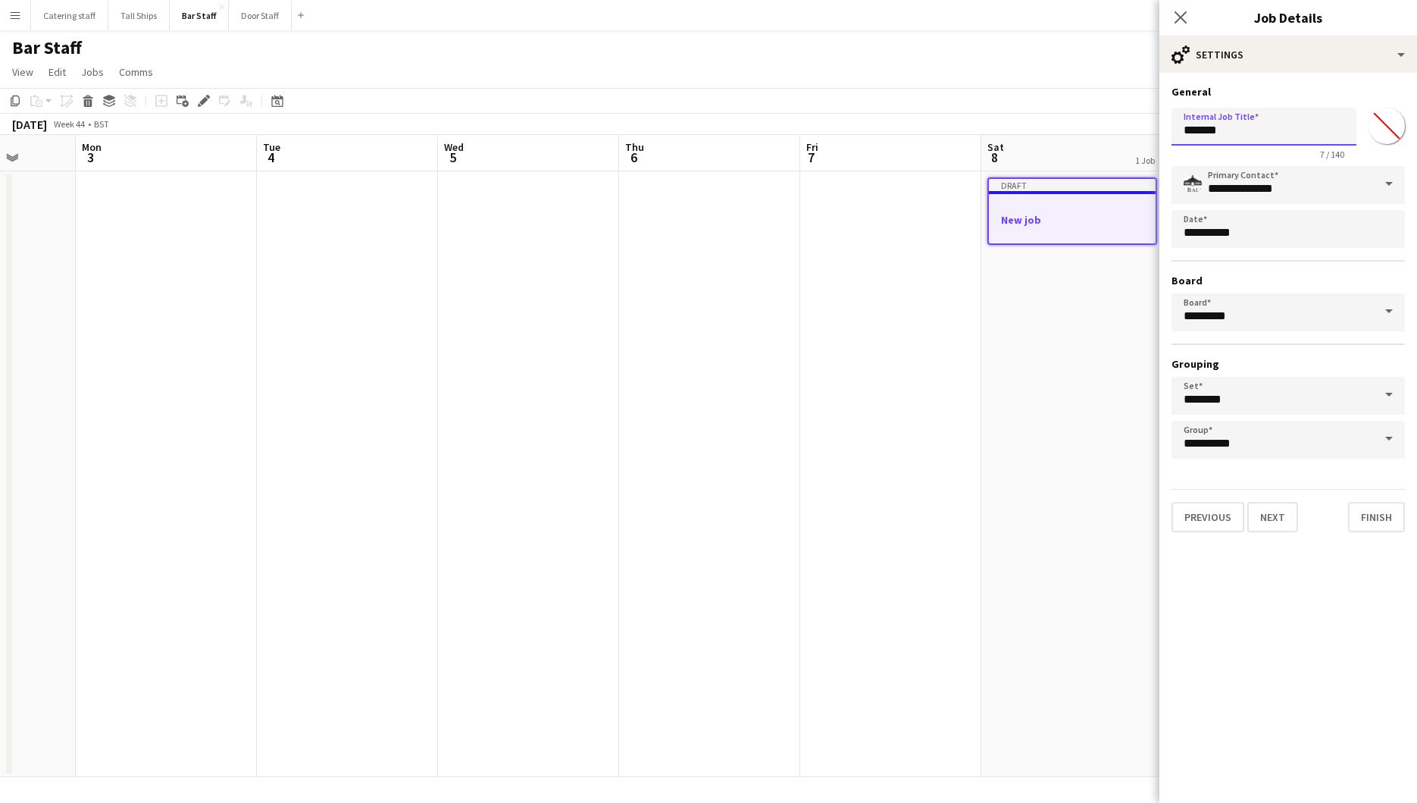
drag, startPoint x: 1230, startPoint y: 133, endPoint x: 1135, endPoint y: 124, distance: 95.9
click at [1135, 124] on body "Menu Boards Boards Boards All jobs Status Workforce Workforce My Workforce Recr…" at bounding box center [708, 401] width 1417 height 803
type input "**********"
click at [1313, 330] on div "**********" at bounding box center [1288, 312] width 233 height 293
click at [1270, 515] on button "Next" at bounding box center [1272, 517] width 51 height 30
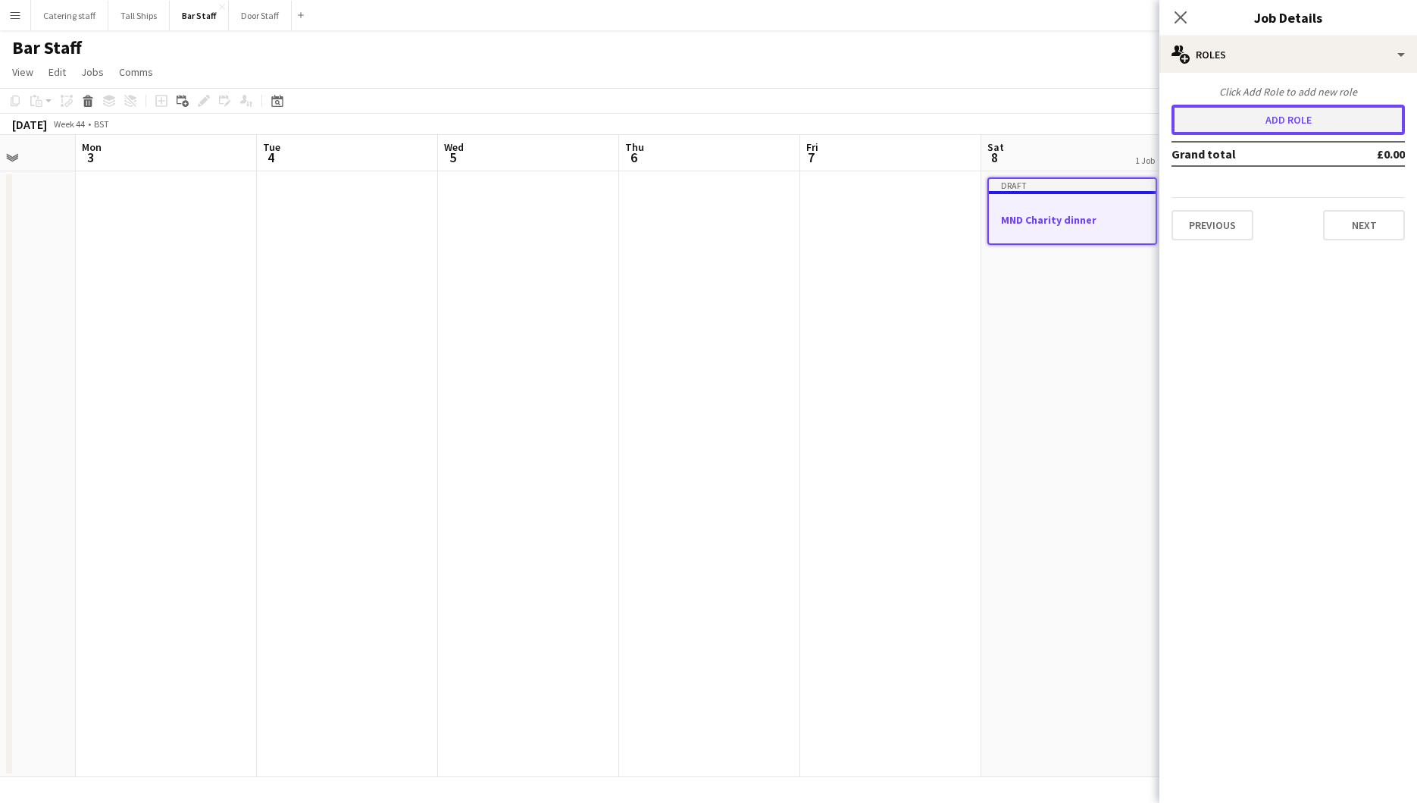
click at [1303, 117] on button "Add role" at bounding box center [1288, 120] width 233 height 30
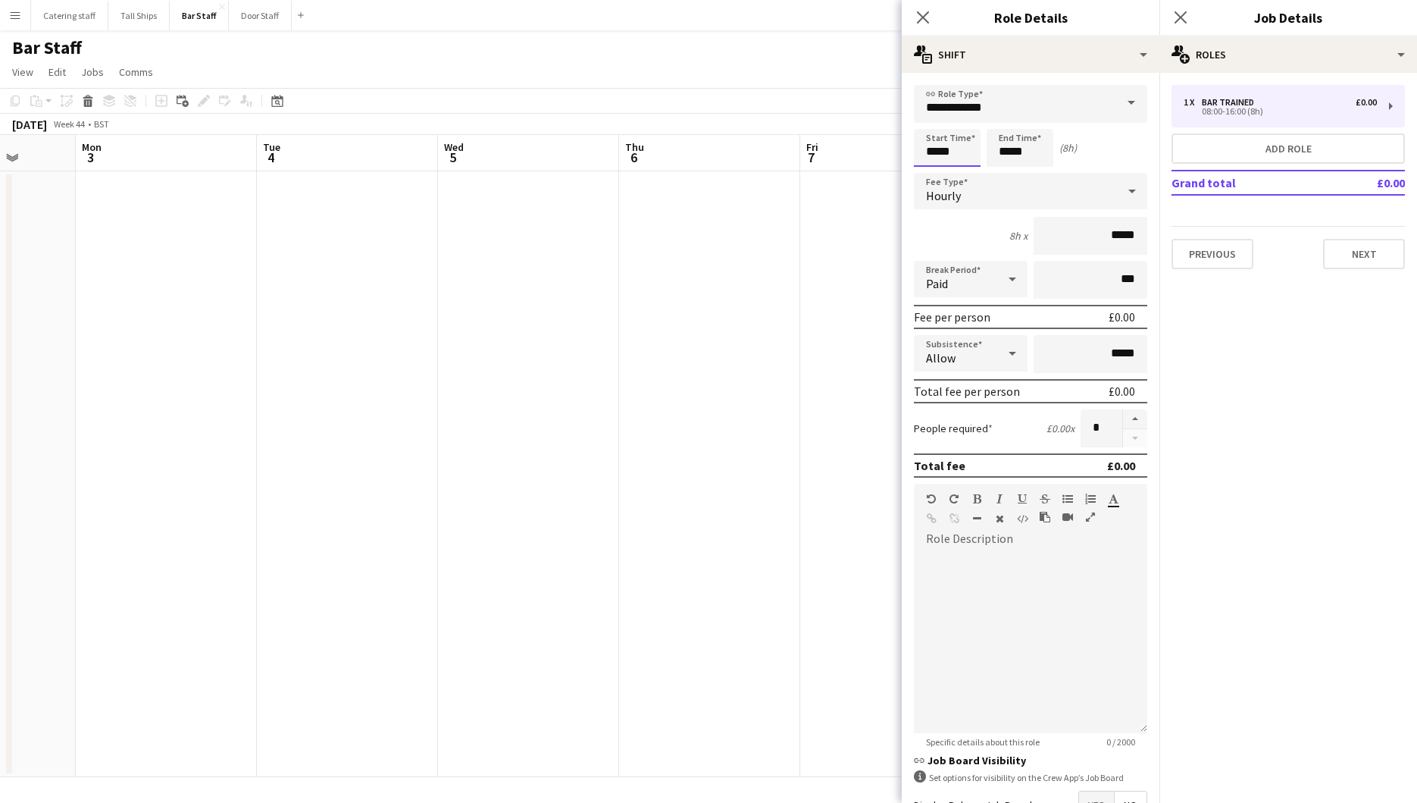
click at [966, 153] on input "*****" at bounding box center [947, 148] width 67 height 38
click at [966, 115] on div at bounding box center [962, 121] width 30 height 15
click at [955, 117] on div at bounding box center [962, 121] width 30 height 15
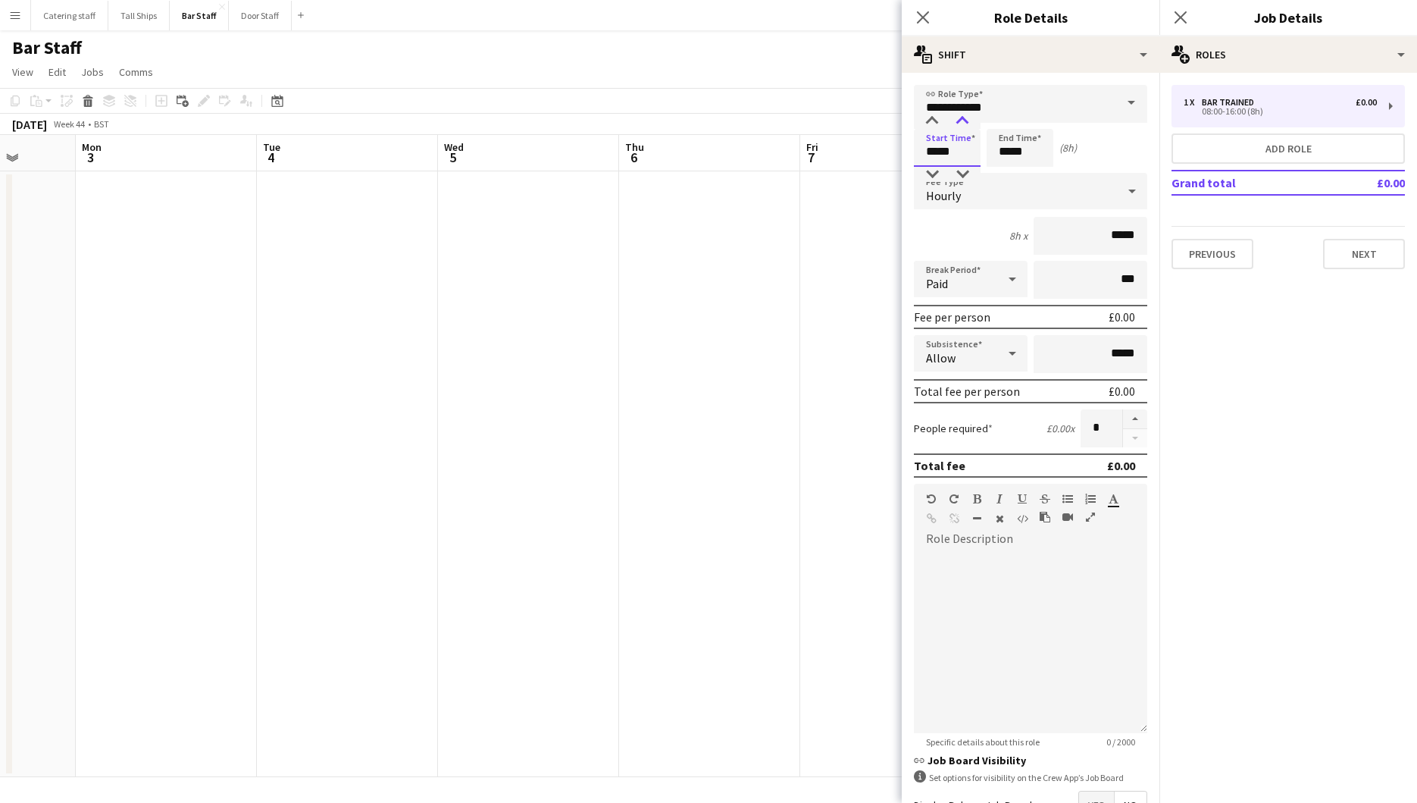
click at [955, 117] on div at bounding box center [962, 121] width 30 height 15
click at [955, 114] on div at bounding box center [962, 121] width 30 height 15
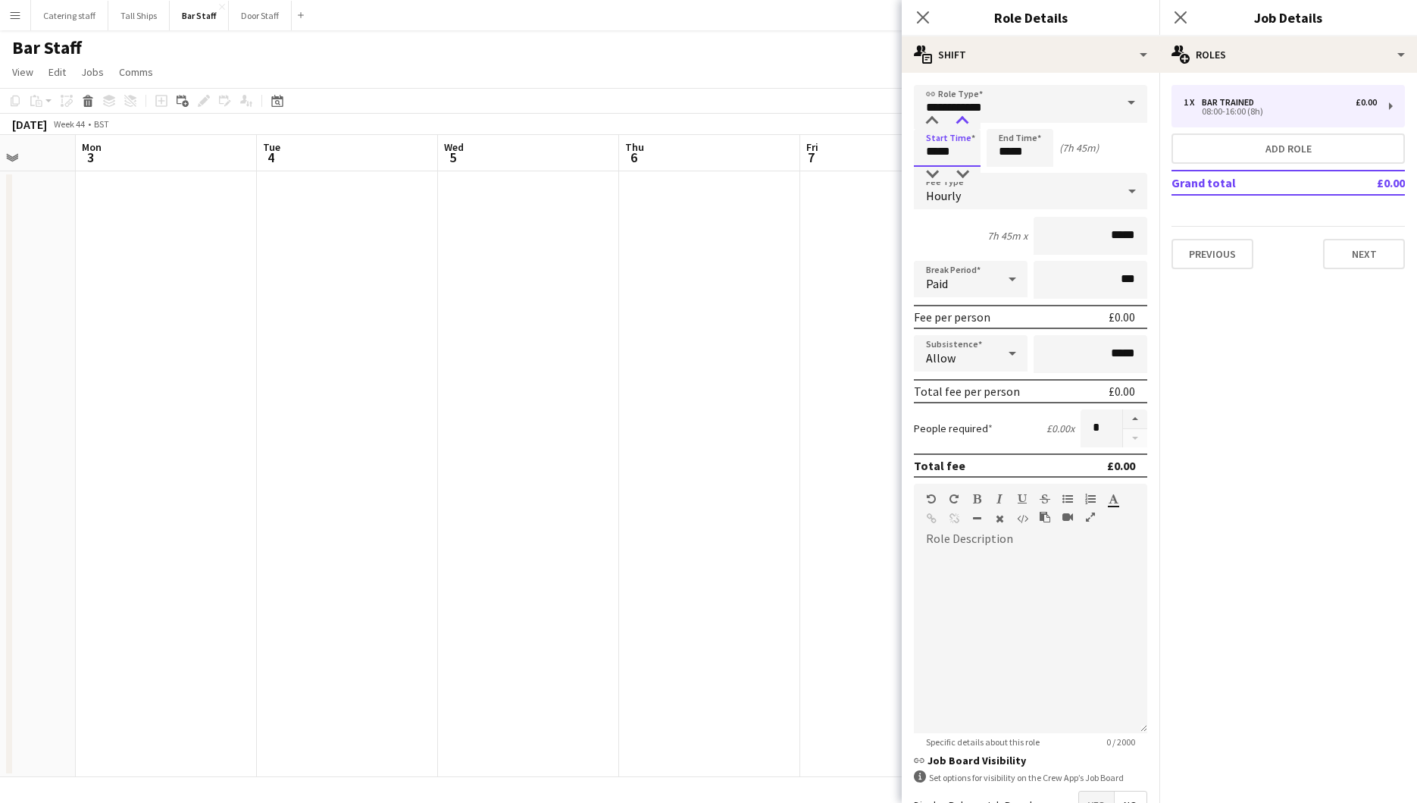
click at [955, 114] on div at bounding box center [962, 121] width 30 height 15
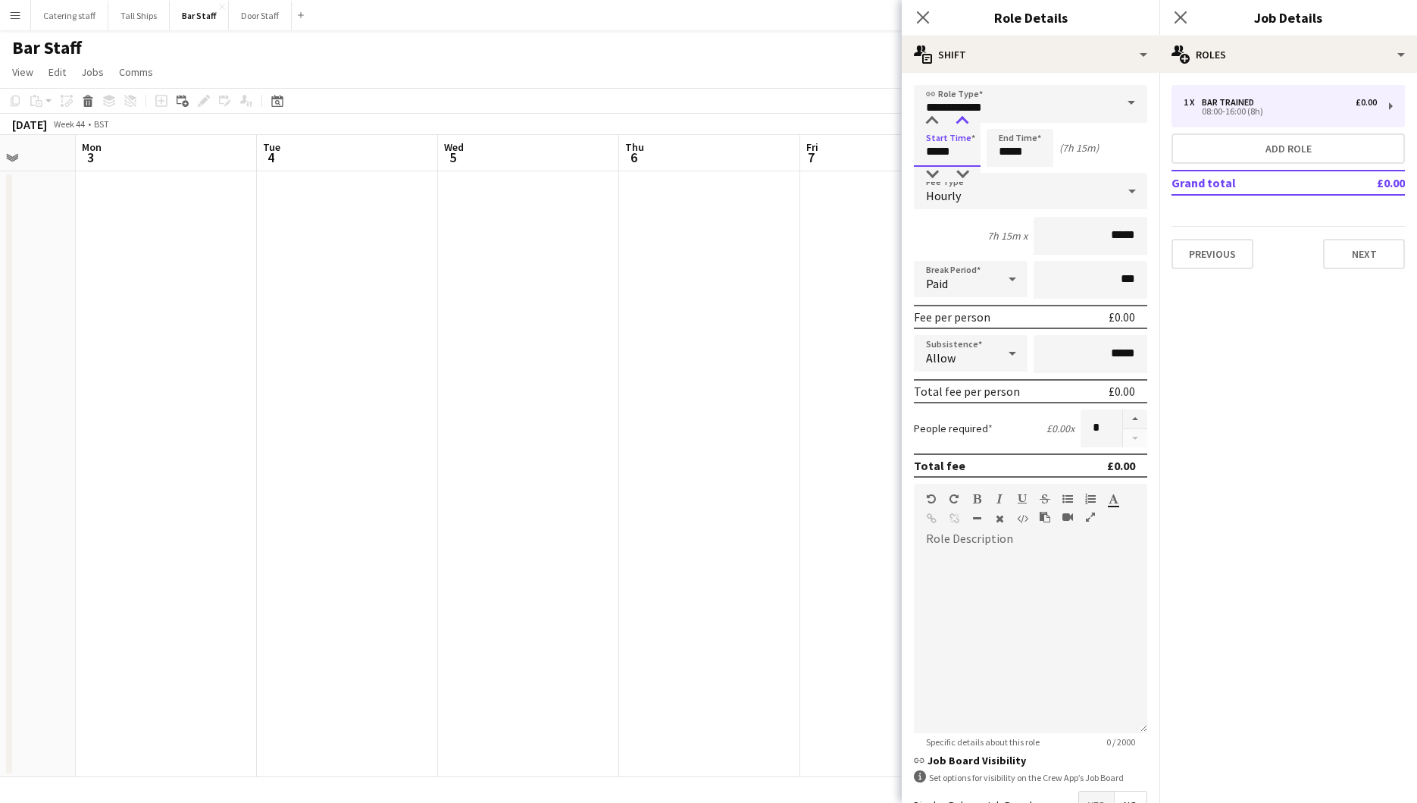
click at [955, 114] on div at bounding box center [962, 121] width 30 height 15
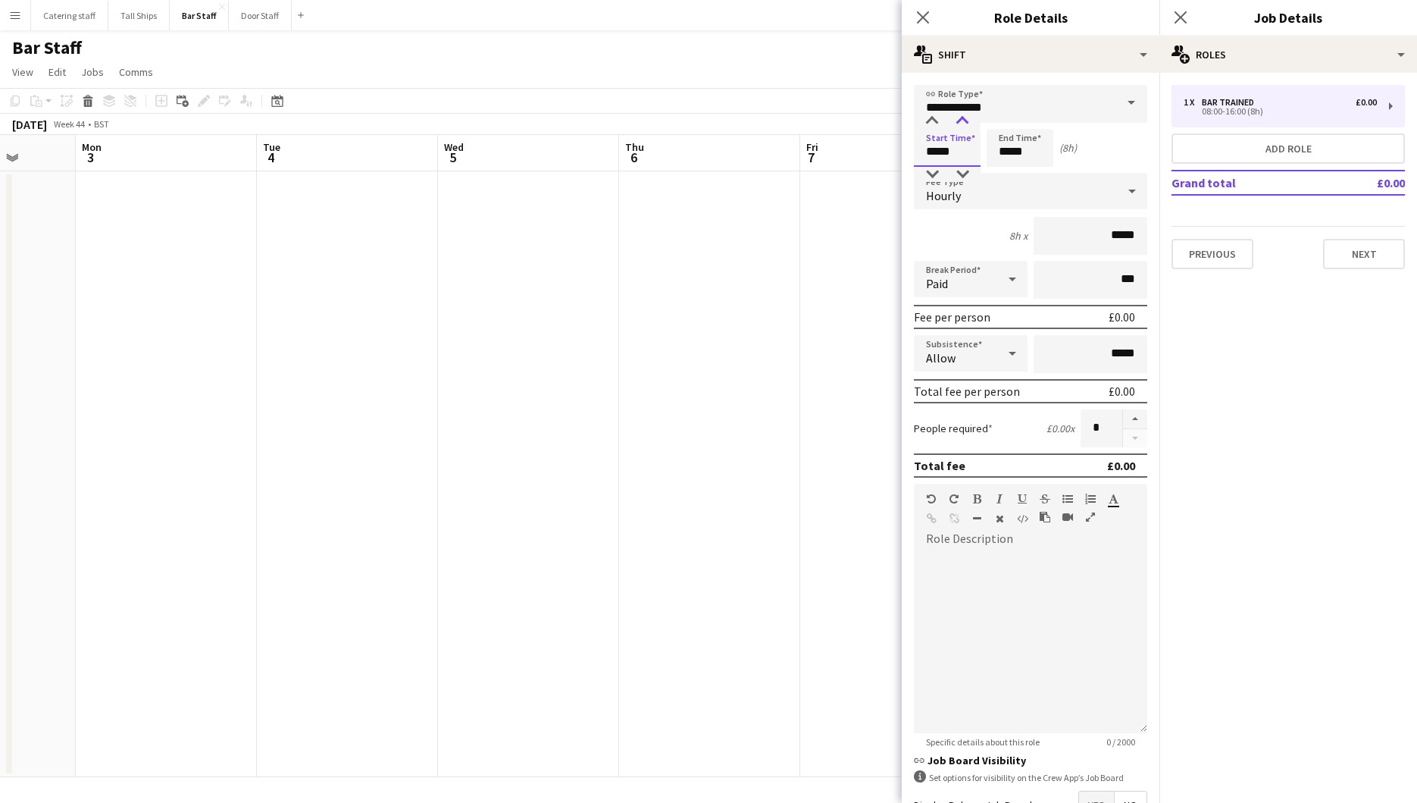
click at [955, 114] on div at bounding box center [962, 121] width 30 height 15
click at [927, 122] on div at bounding box center [932, 121] width 30 height 15
click at [927, 121] on div at bounding box center [932, 121] width 30 height 15
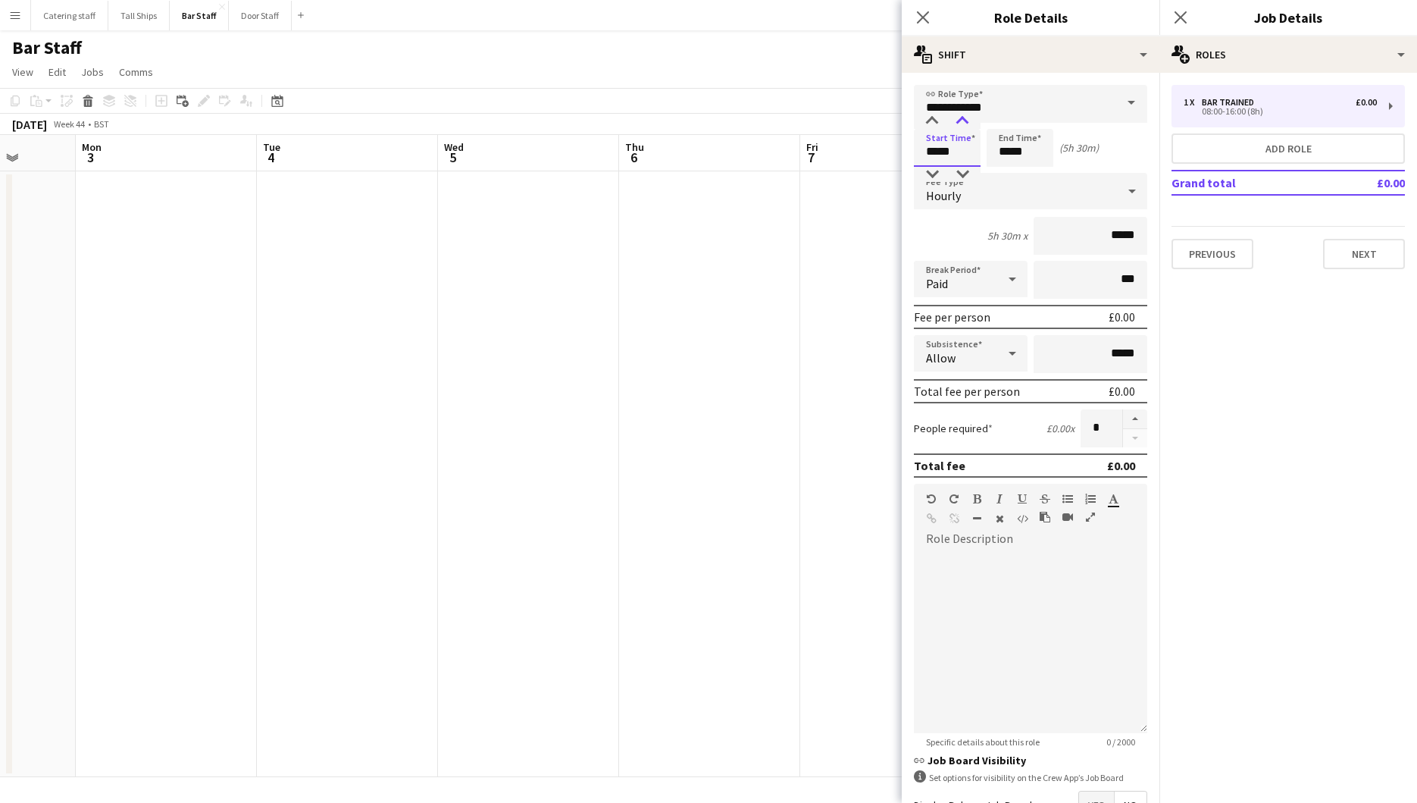
click at [957, 118] on div at bounding box center [962, 121] width 30 height 15
type input "*****"
click at [928, 123] on div at bounding box center [932, 121] width 30 height 15
click at [1027, 154] on input "*****" at bounding box center [1020, 148] width 67 height 38
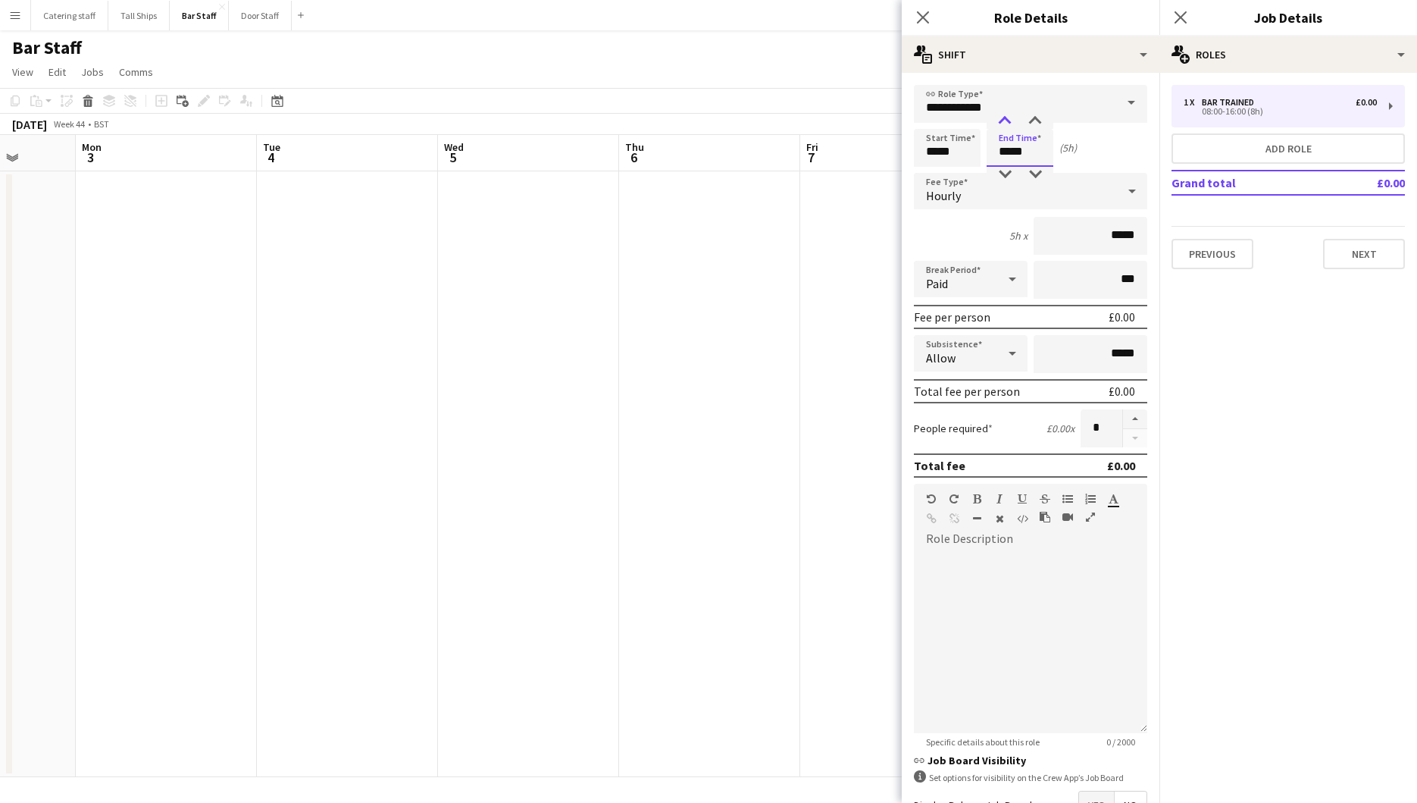
click at [1003, 122] on div at bounding box center [1005, 121] width 30 height 15
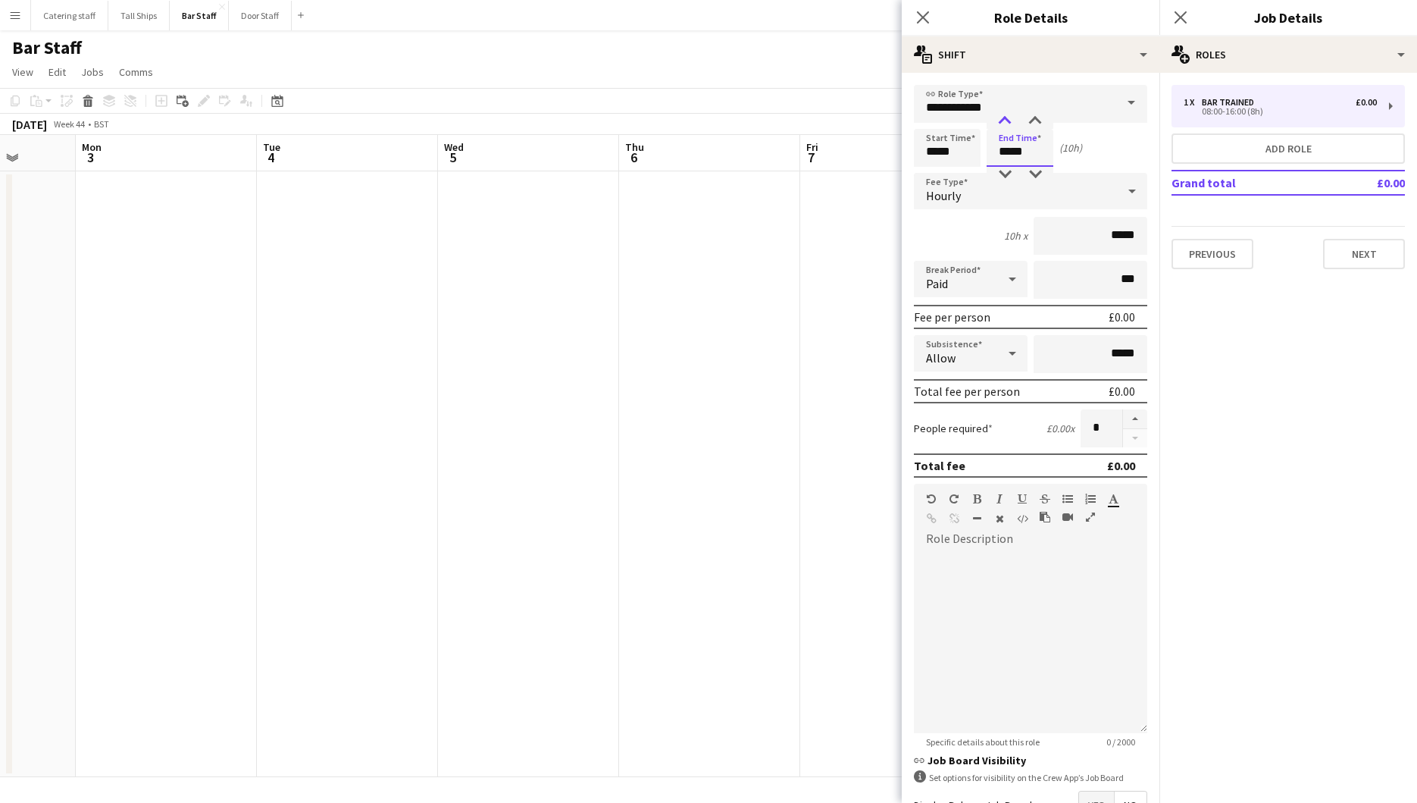
click at [1003, 122] on div at bounding box center [1005, 121] width 30 height 15
click at [1005, 177] on div at bounding box center [1005, 174] width 30 height 15
type input "*****"
click at [1001, 119] on div at bounding box center [1005, 121] width 30 height 15
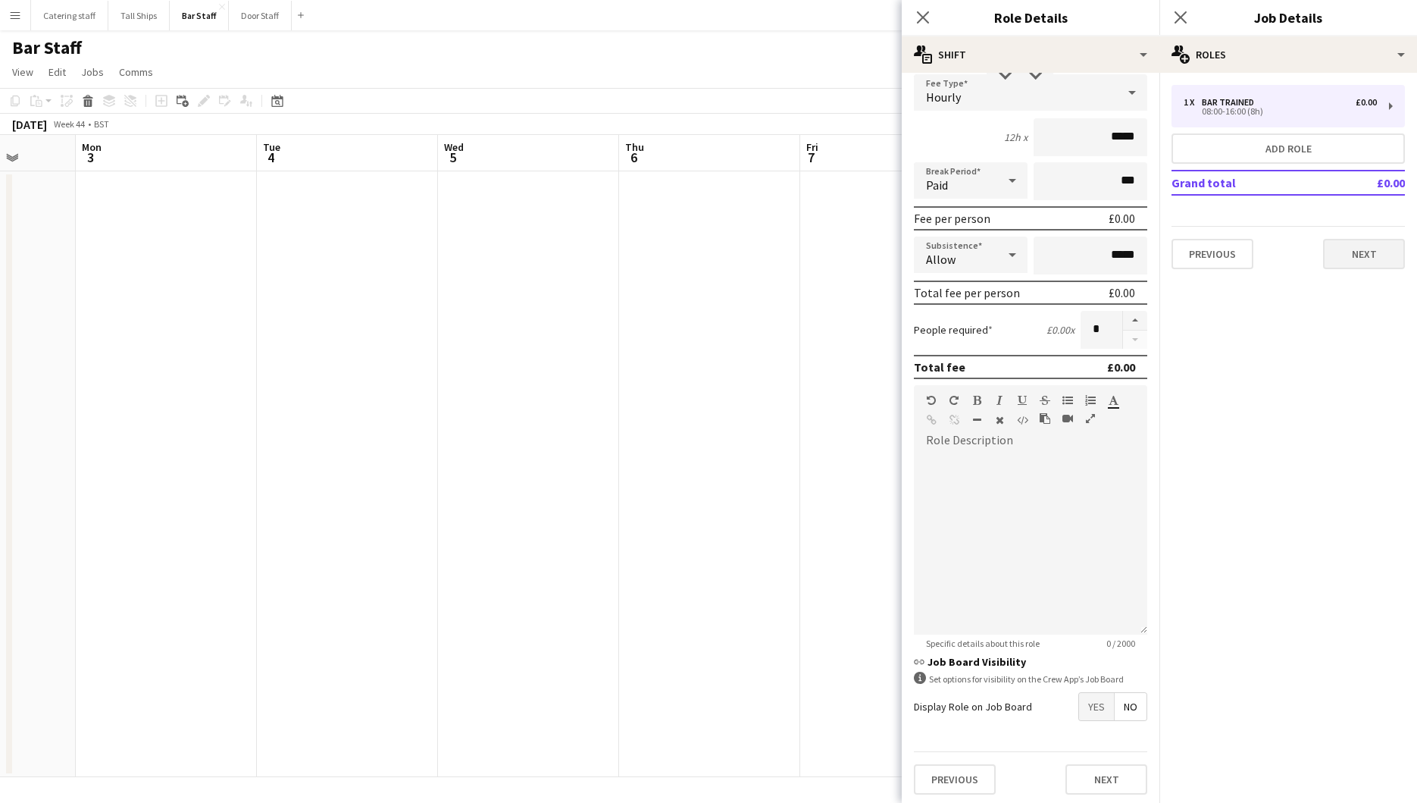
scroll to position [94, 0]
click at [1080, 773] on button "Next" at bounding box center [1107, 783] width 82 height 30
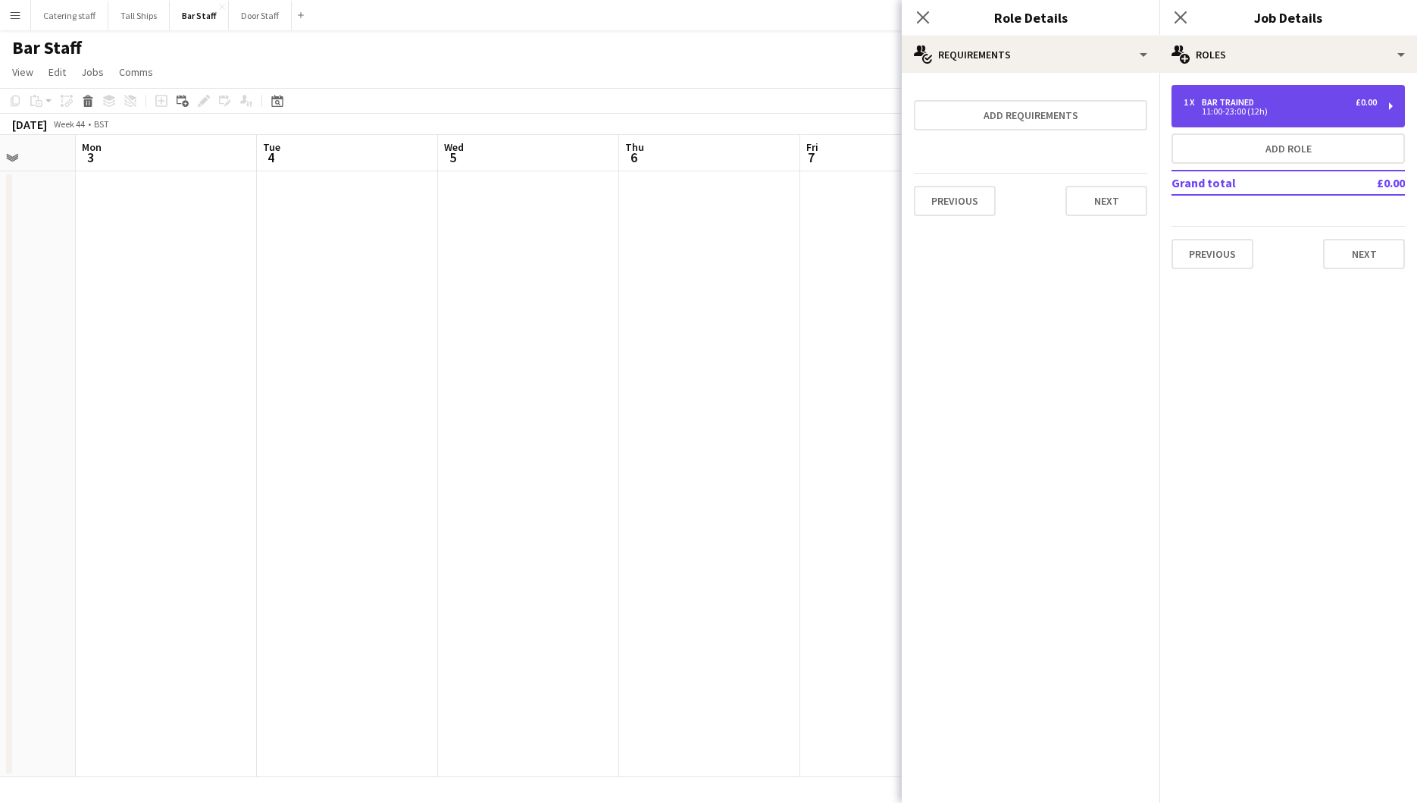
click at [1394, 113] on div "1 x Bar trained £0.00 11:00-23:00 (12h)" at bounding box center [1288, 106] width 233 height 42
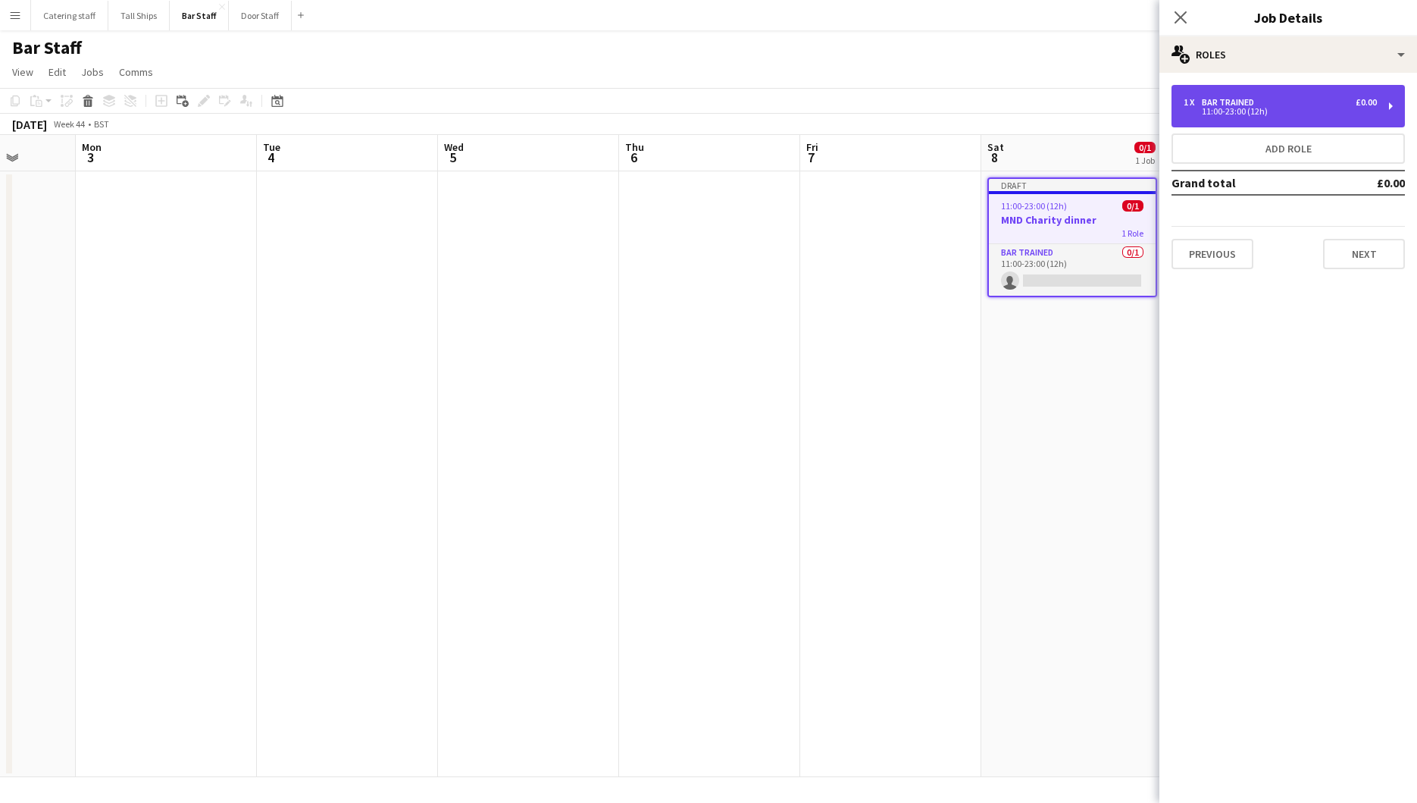
click at [1332, 113] on div "11:00-23:00 (12h)" at bounding box center [1280, 112] width 193 height 8
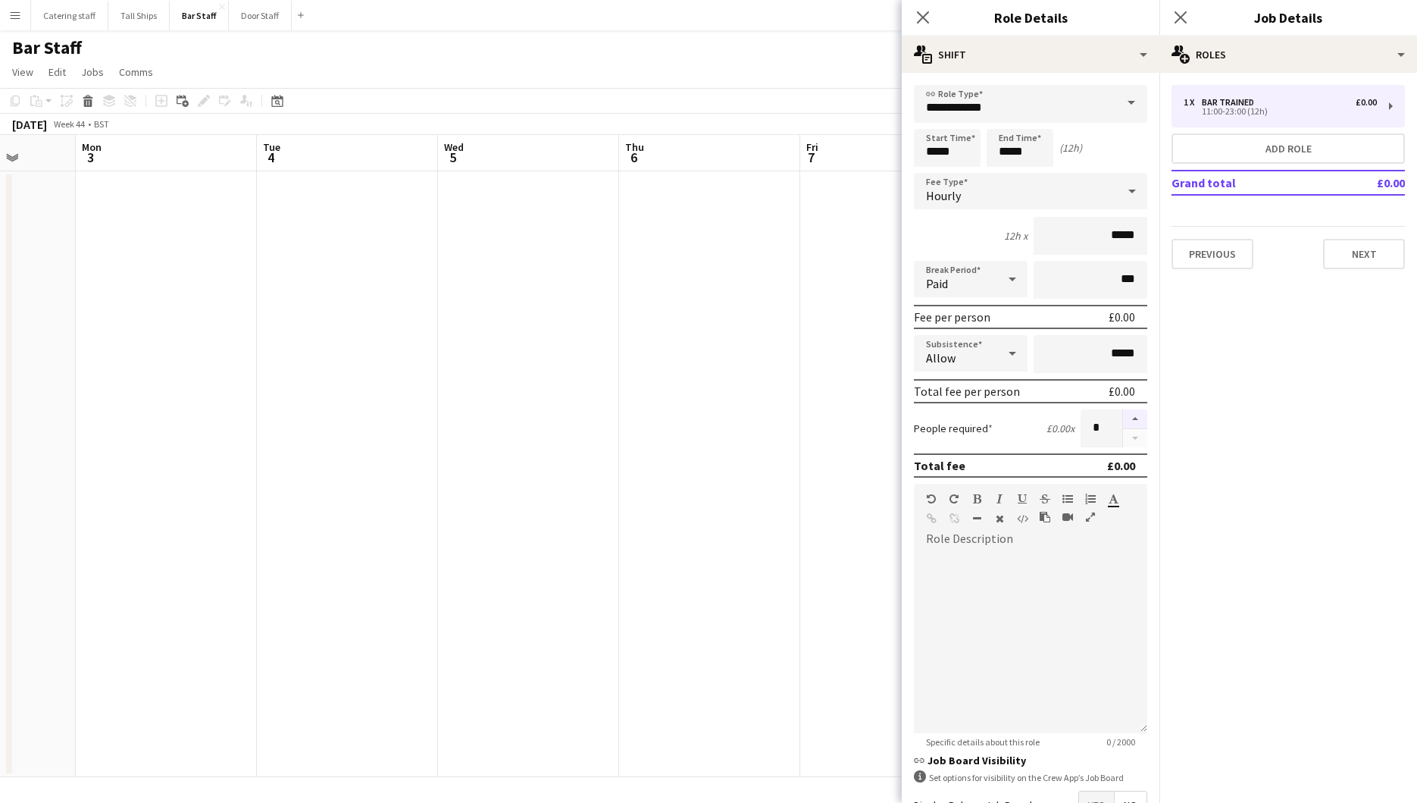
click at [1123, 415] on button "button" at bounding box center [1135, 419] width 24 height 20
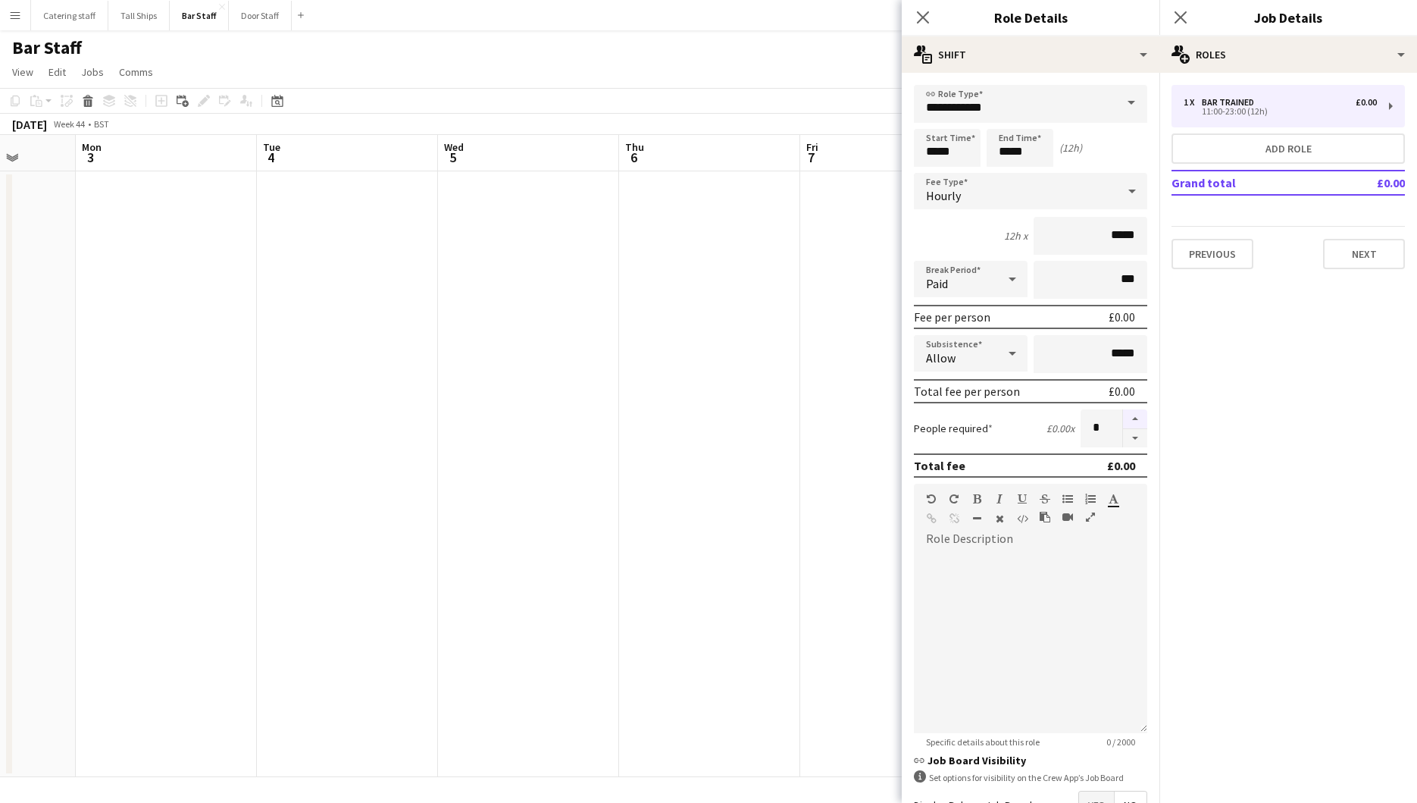
click at [1123, 415] on button "button" at bounding box center [1135, 419] width 24 height 20
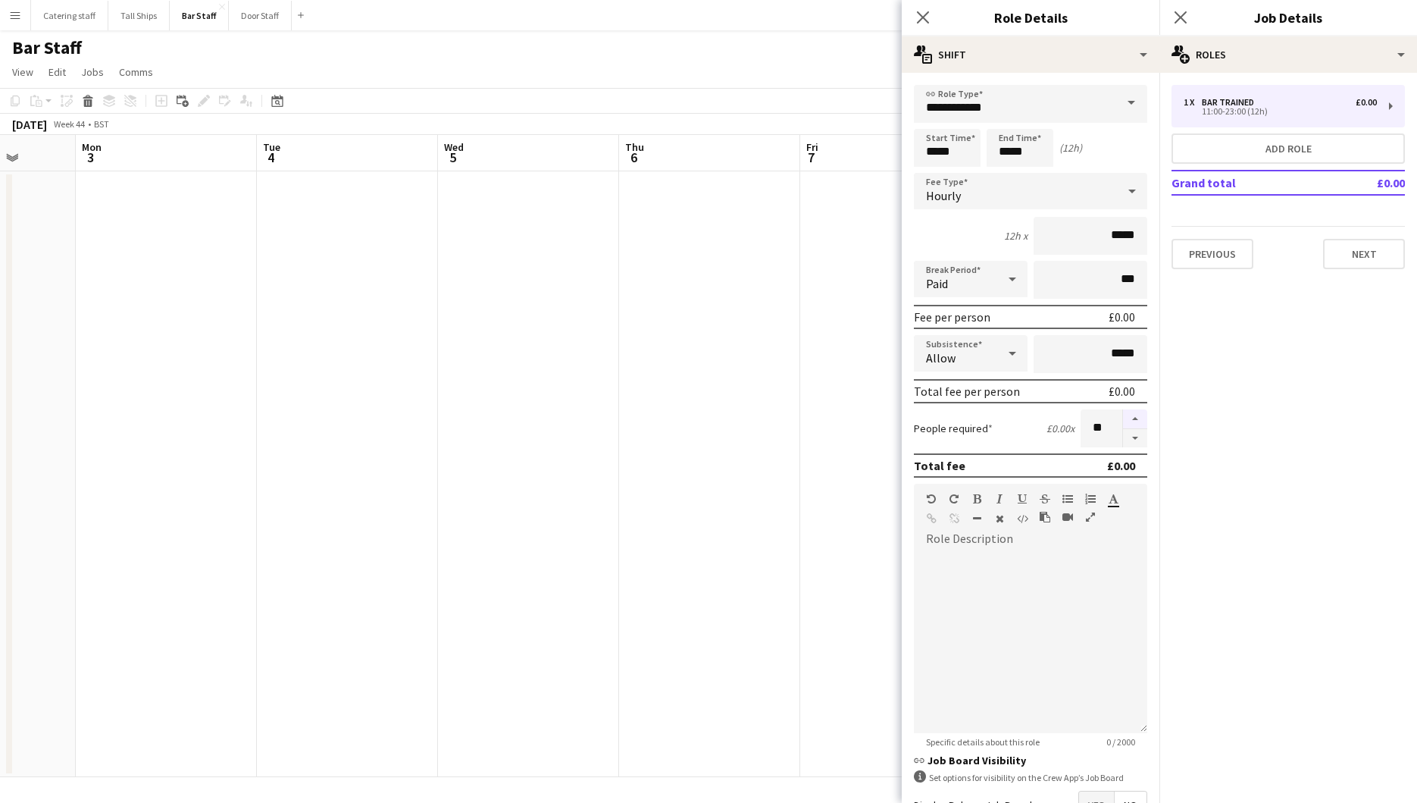
click at [1123, 415] on button "button" at bounding box center [1135, 419] width 24 height 20
type input "**"
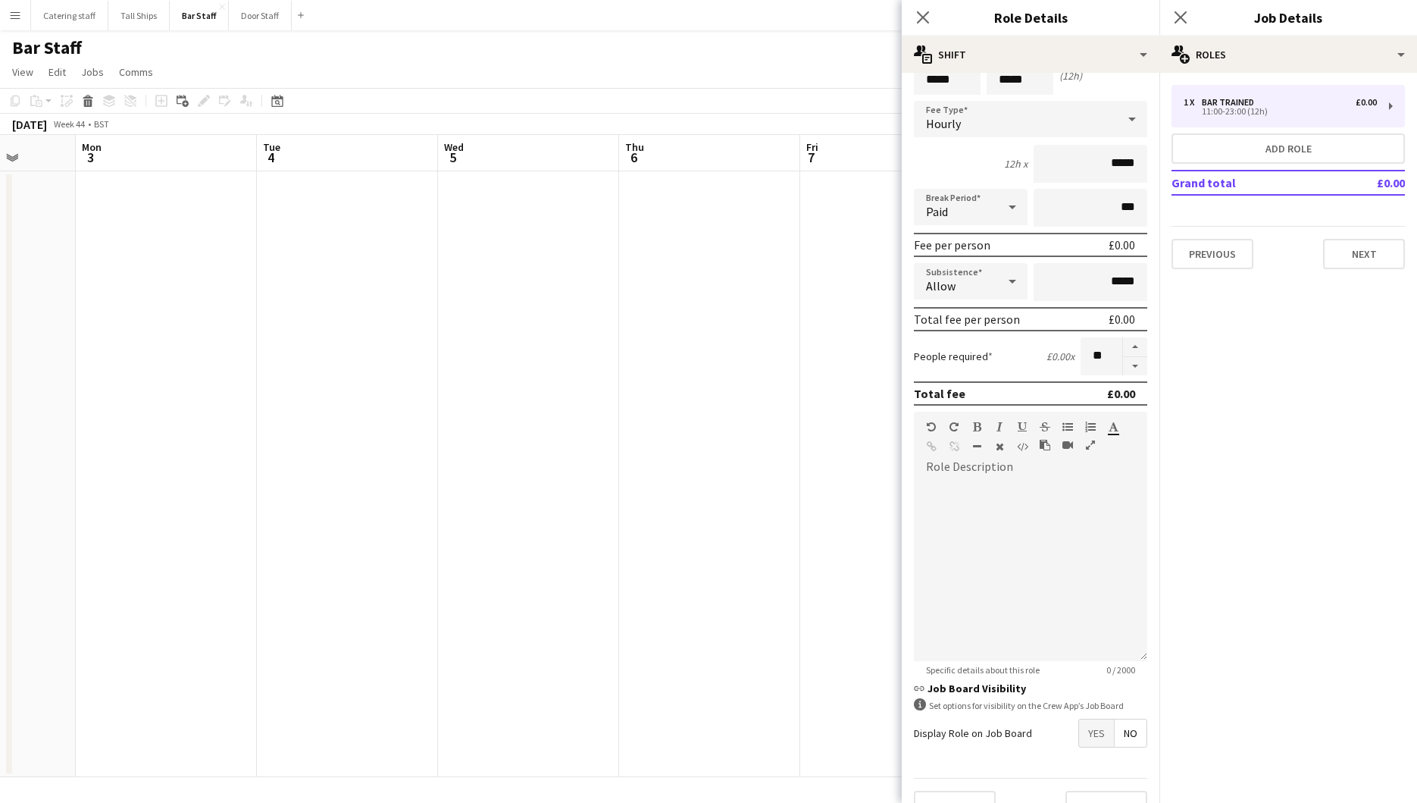
scroll to position [99, 0]
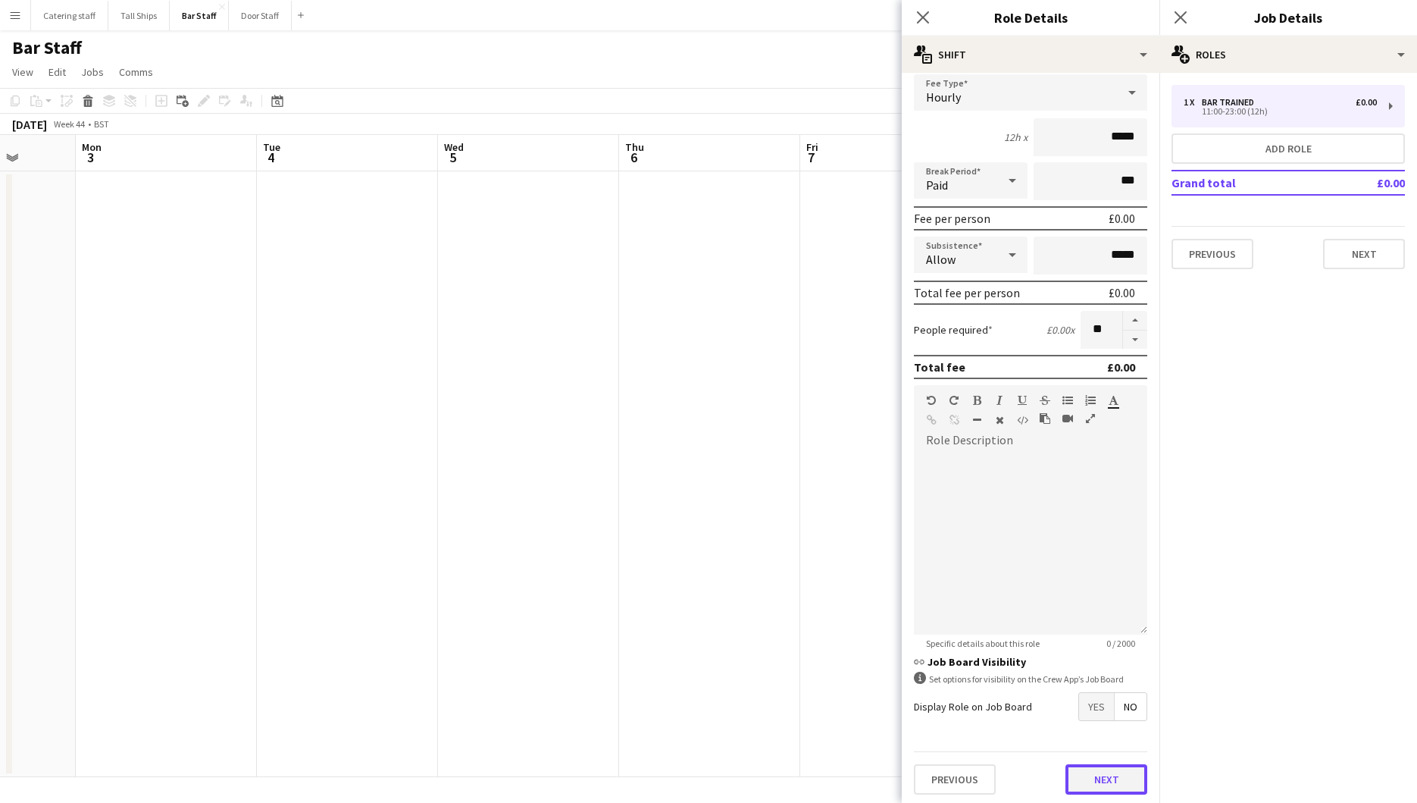
click at [1104, 773] on button "Next" at bounding box center [1107, 779] width 82 height 30
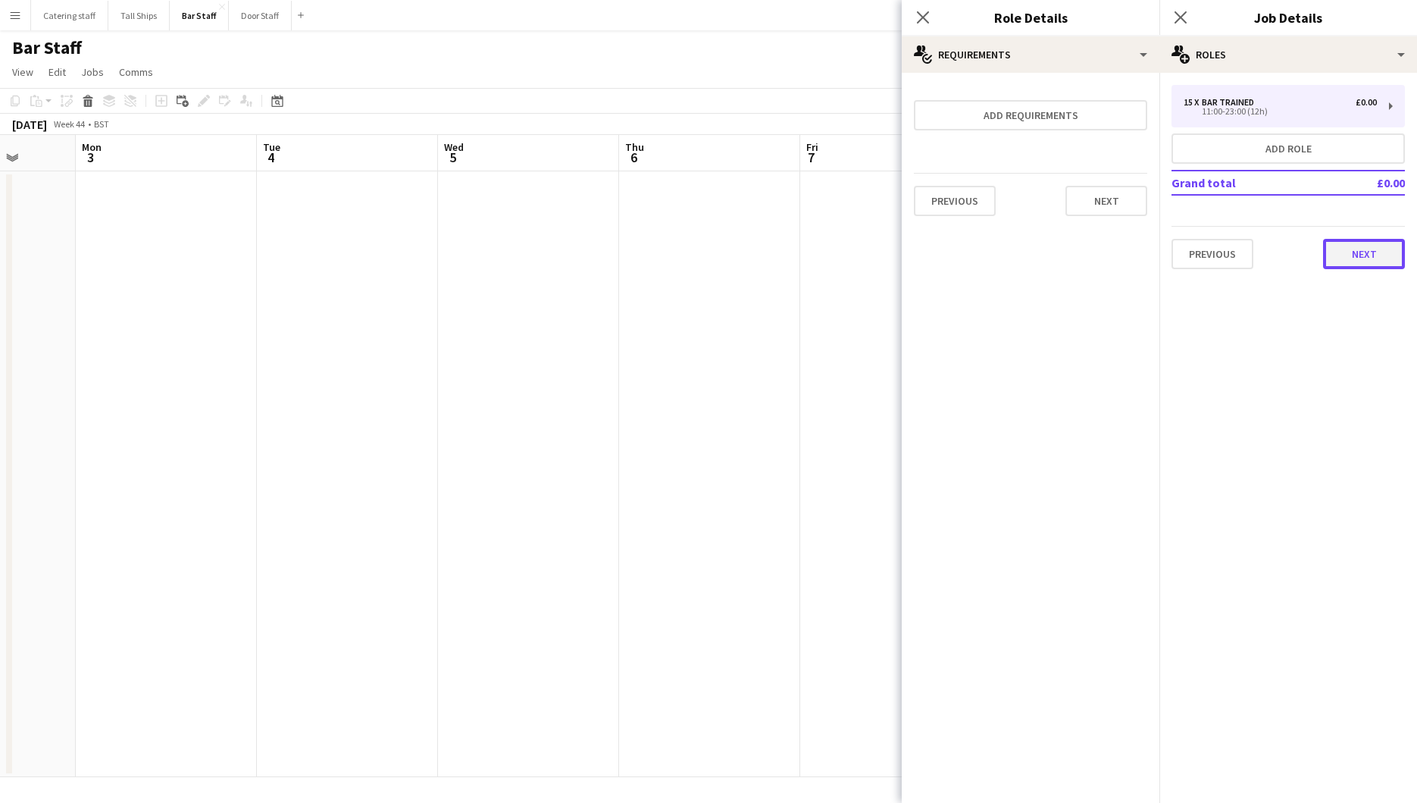
click at [1392, 241] on button "Next" at bounding box center [1364, 254] width 82 height 30
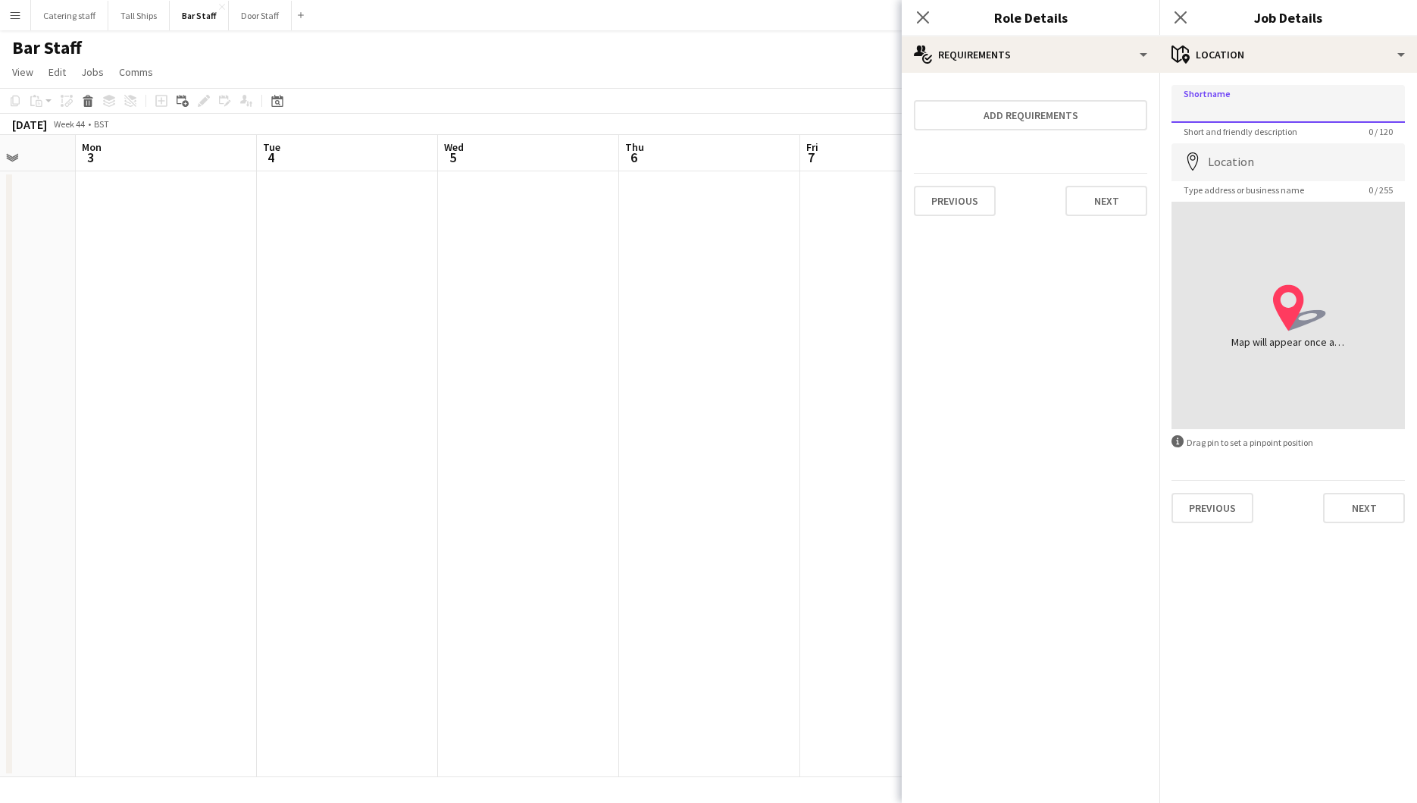
click at [1218, 97] on input "Shortname" at bounding box center [1288, 104] width 233 height 38
click at [1221, 155] on input "Location" at bounding box center [1288, 162] width 233 height 38
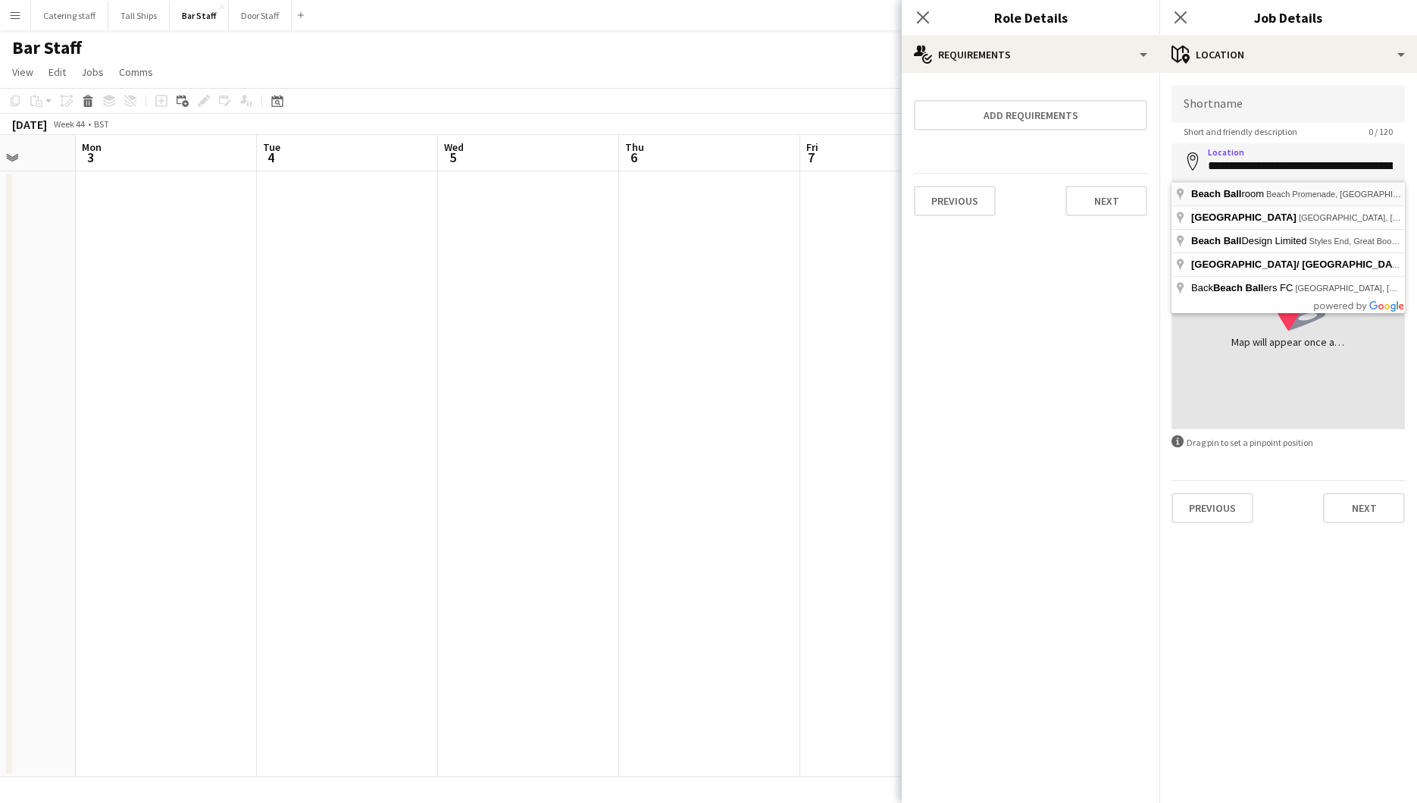
type input "**********"
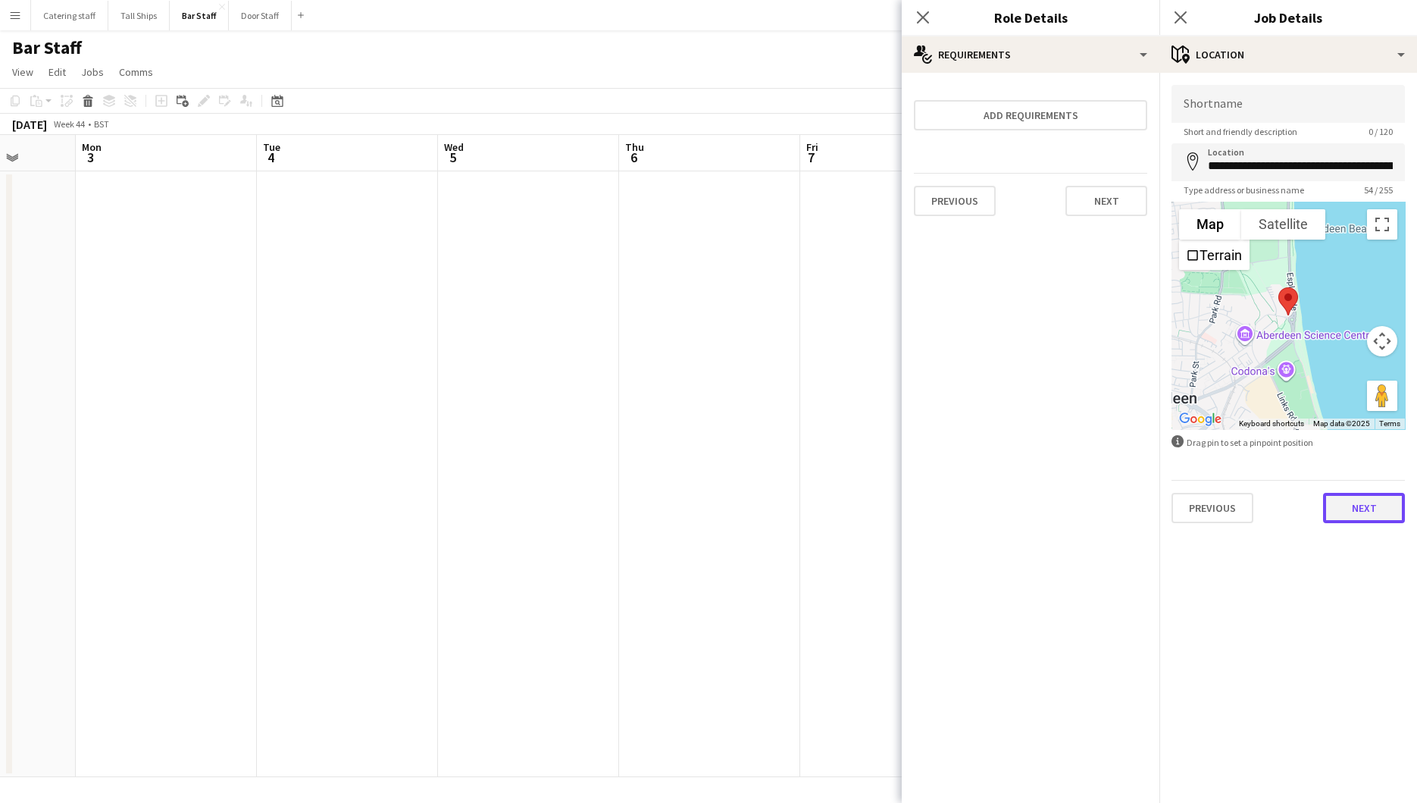
click at [1382, 497] on button "Next" at bounding box center [1364, 508] width 82 height 30
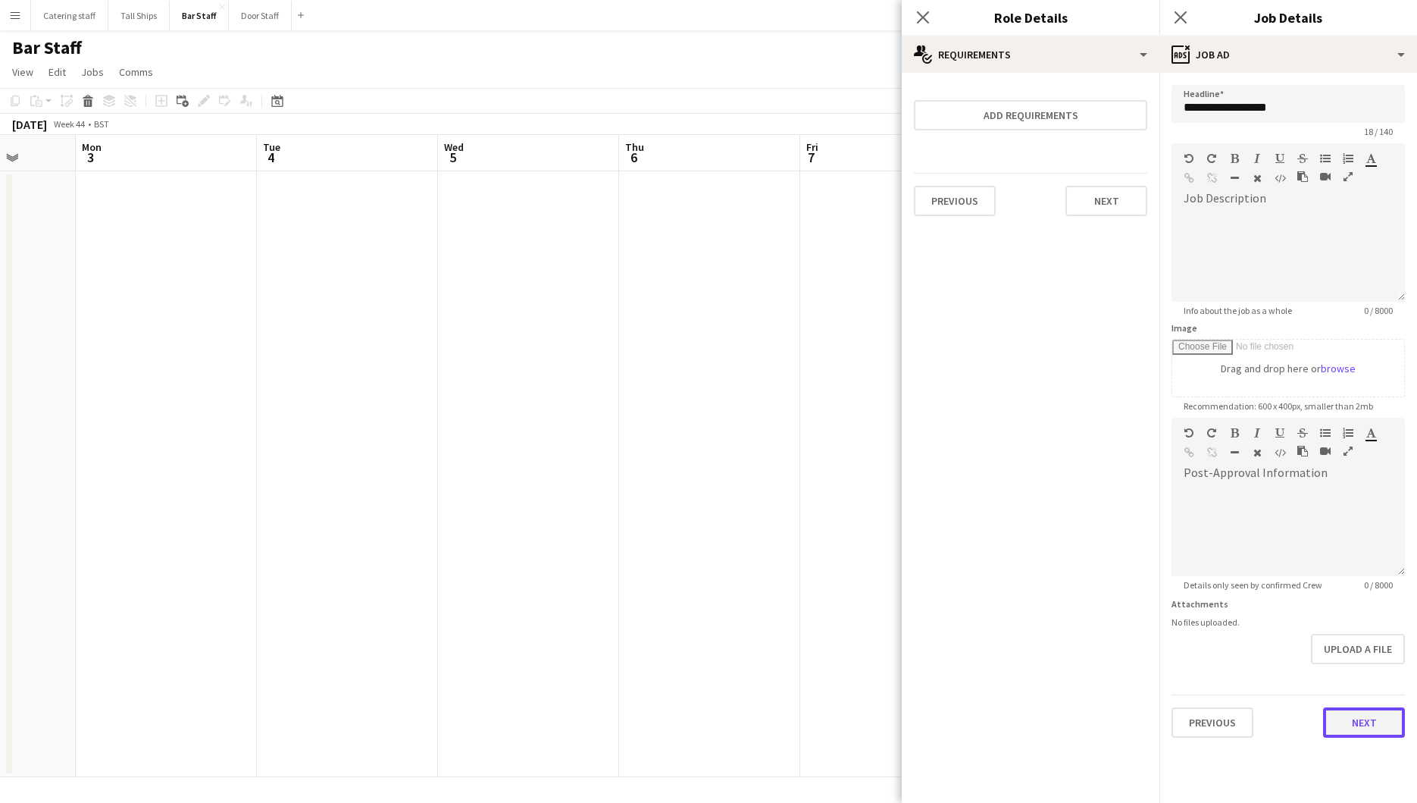
click at [1345, 723] on button "Next" at bounding box center [1364, 722] width 82 height 30
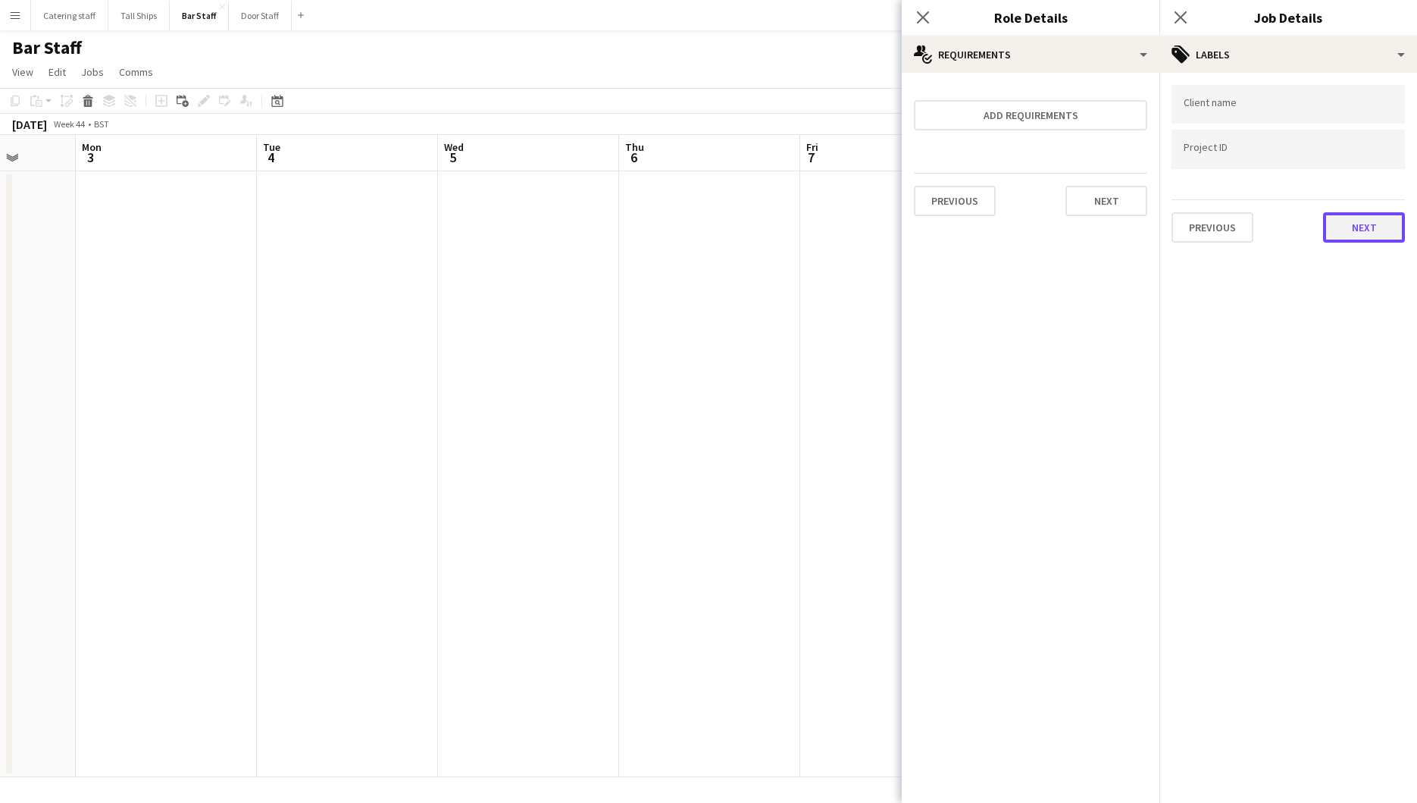
click at [1365, 227] on button "Next" at bounding box center [1364, 227] width 82 height 30
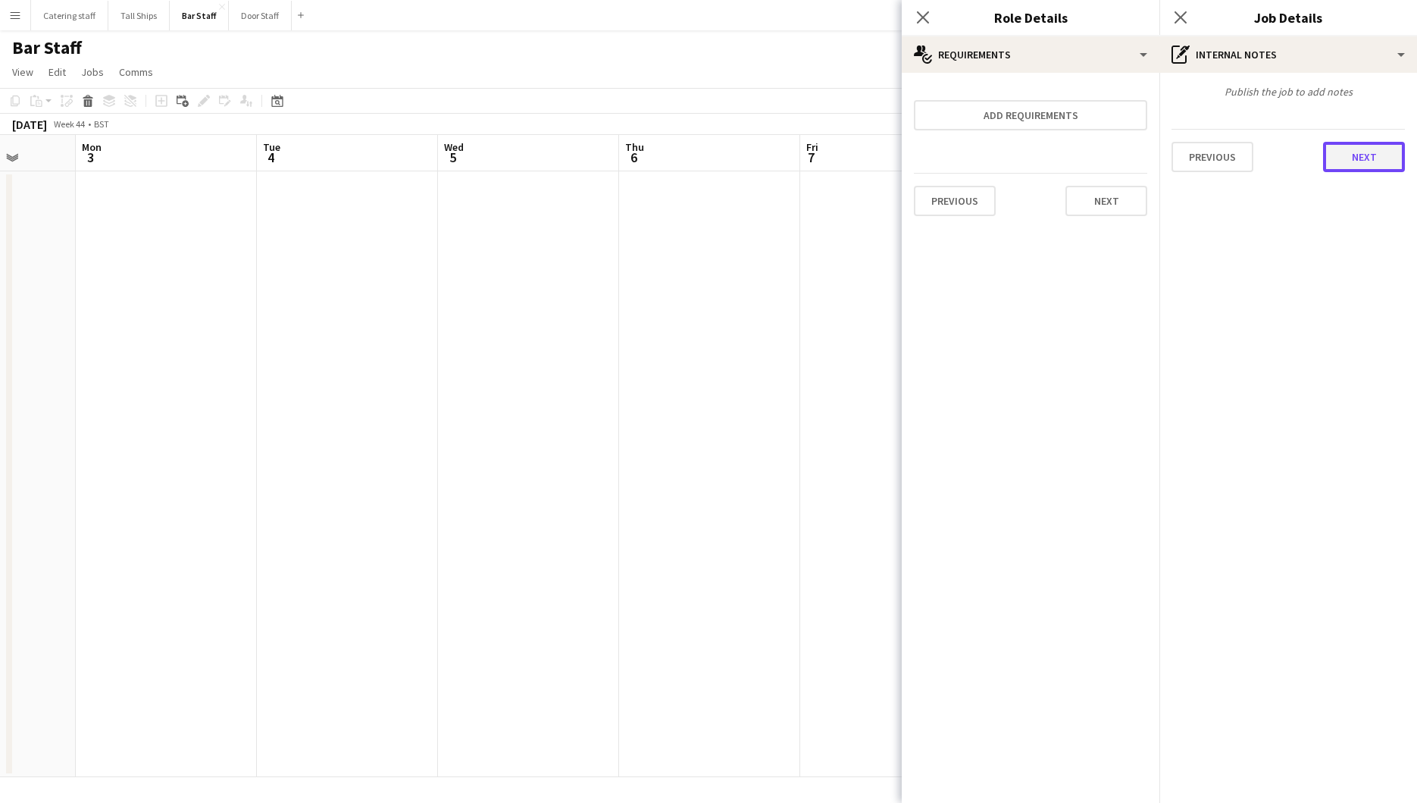
click at [1354, 160] on button "Next" at bounding box center [1364, 157] width 82 height 30
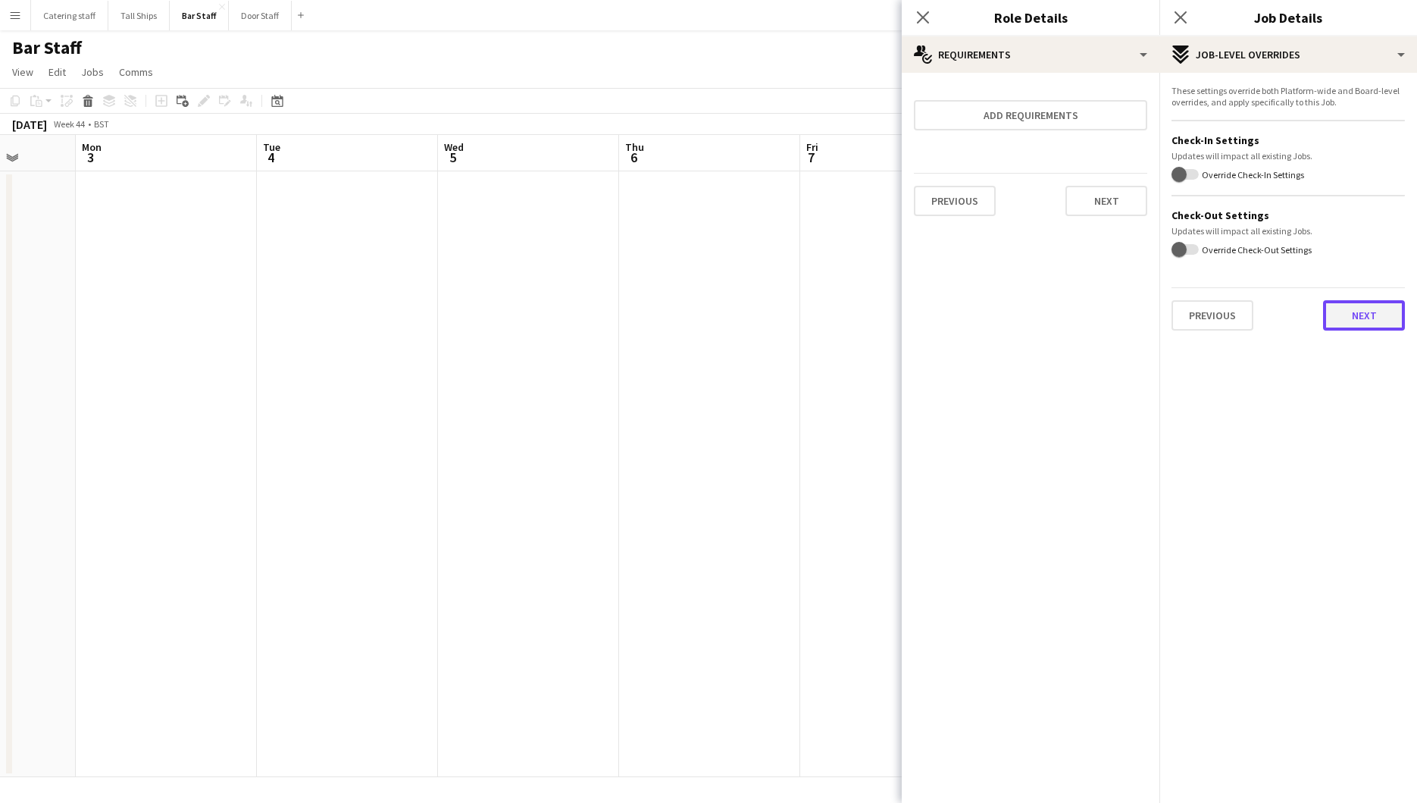
click at [1360, 318] on button "Next" at bounding box center [1364, 315] width 82 height 30
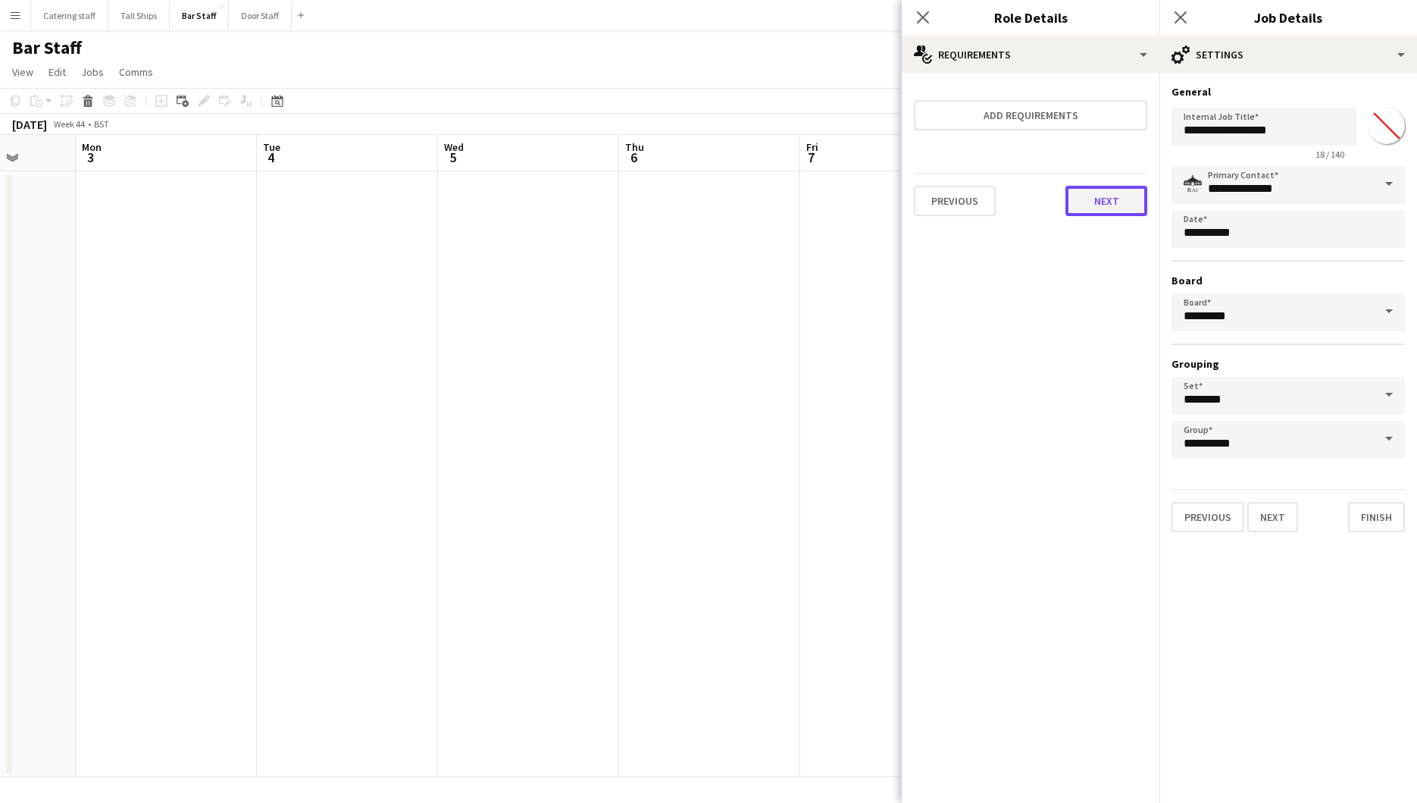
click at [1119, 193] on button "Next" at bounding box center [1107, 201] width 82 height 30
click at [1119, 205] on button "Finish" at bounding box center [1119, 203] width 57 height 30
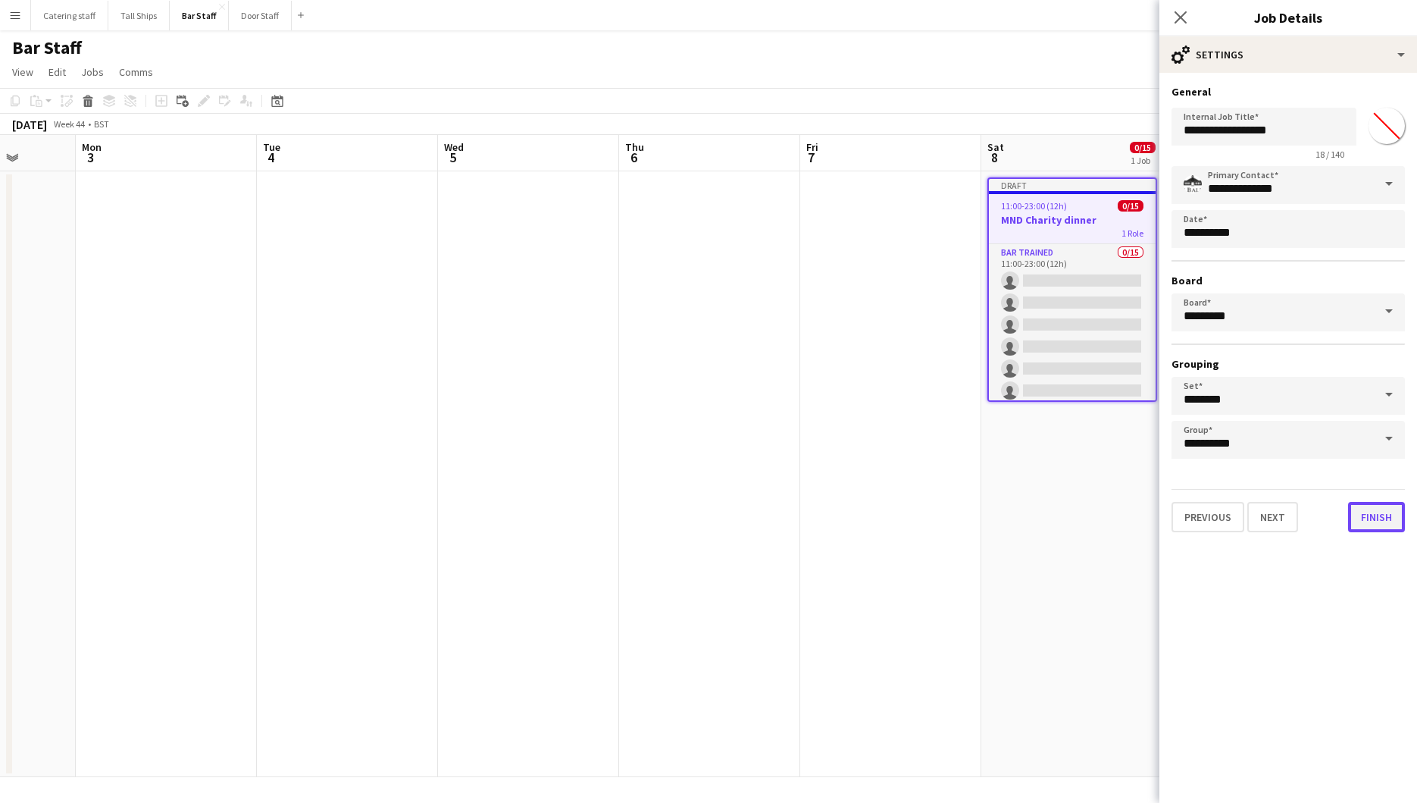
click at [1385, 510] on button "Finish" at bounding box center [1376, 517] width 57 height 30
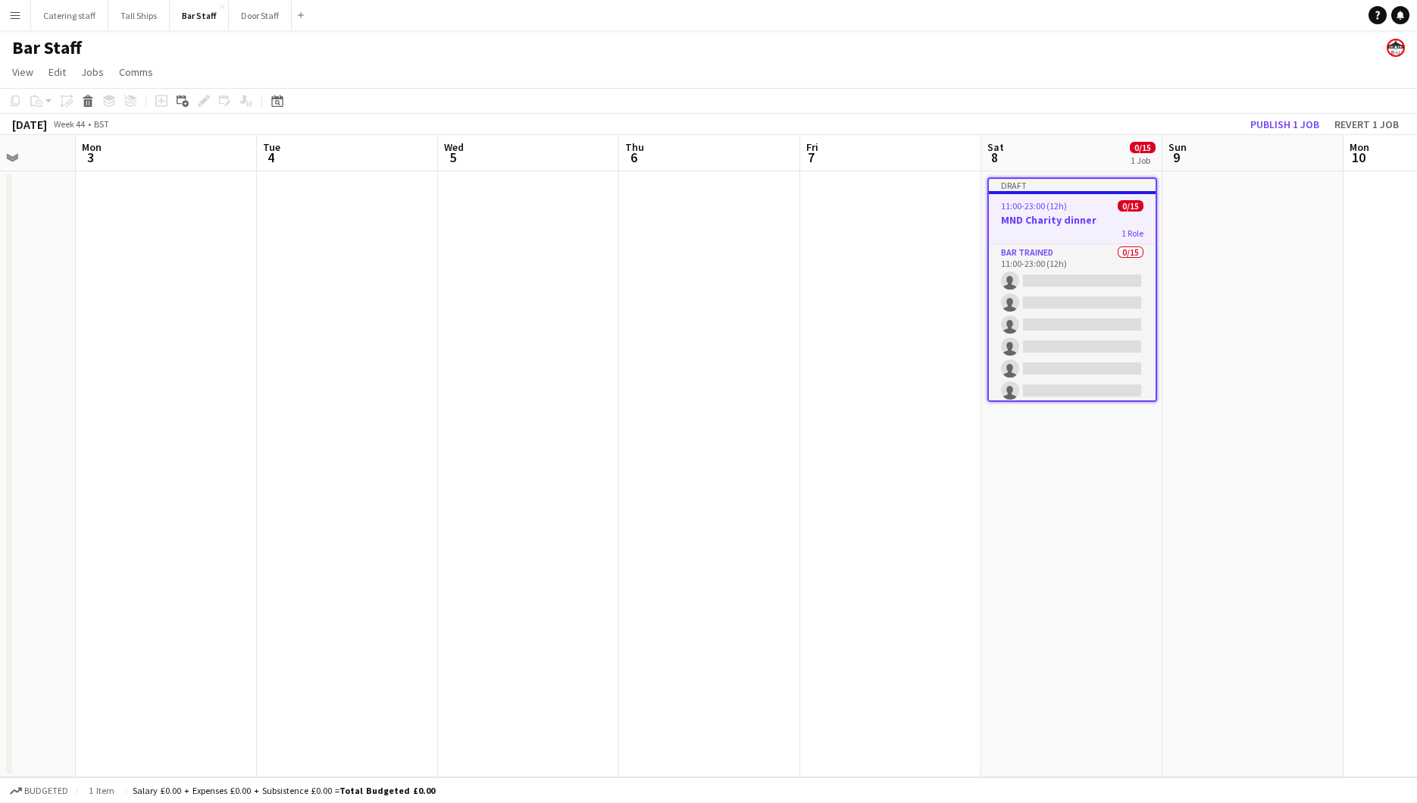
drag, startPoint x: 1092, startPoint y: 199, endPoint x: 1046, endPoint y: 189, distance: 47.3
click at [1046, 189] on div "Draft" at bounding box center [1072, 185] width 167 height 12
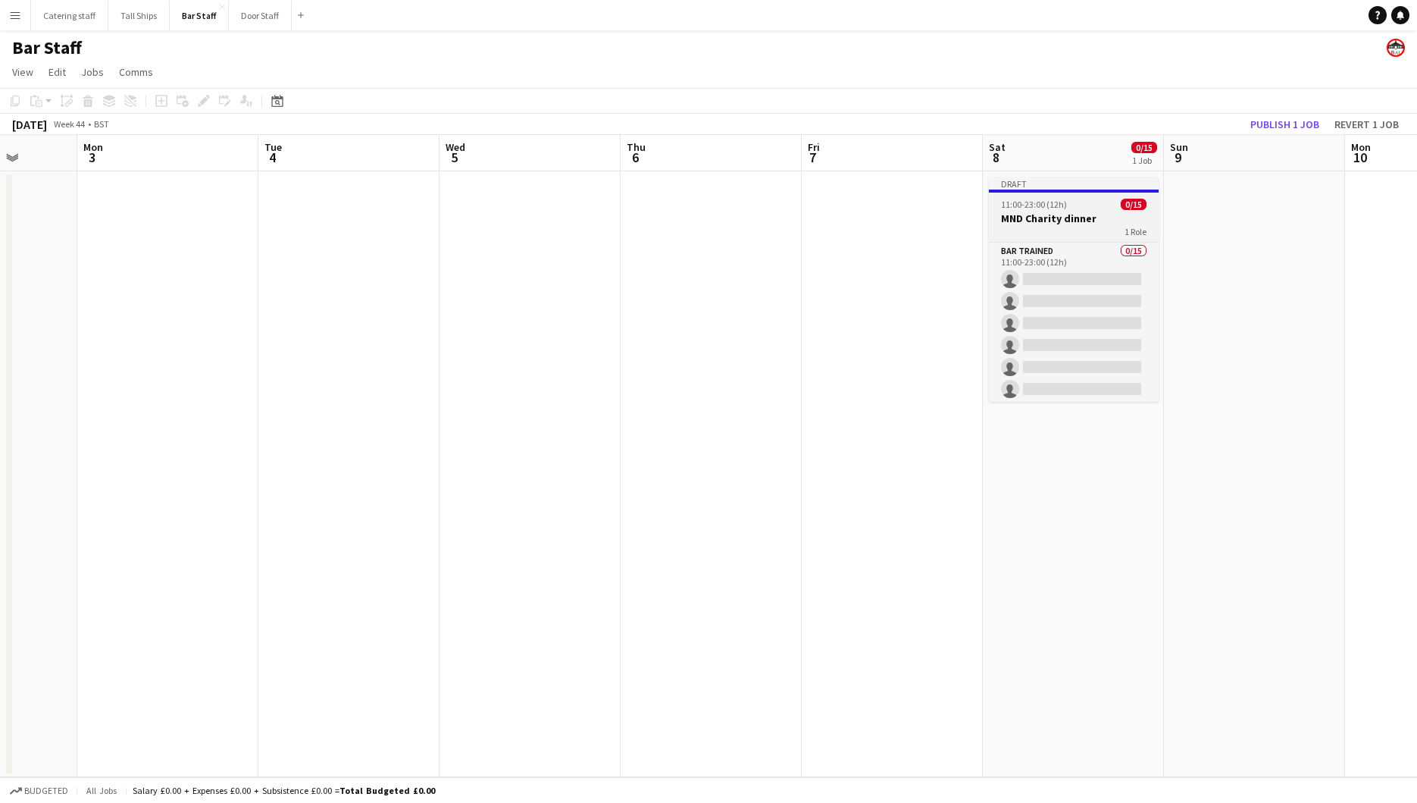
click at [1035, 180] on div "Draft" at bounding box center [1074, 183] width 170 height 12
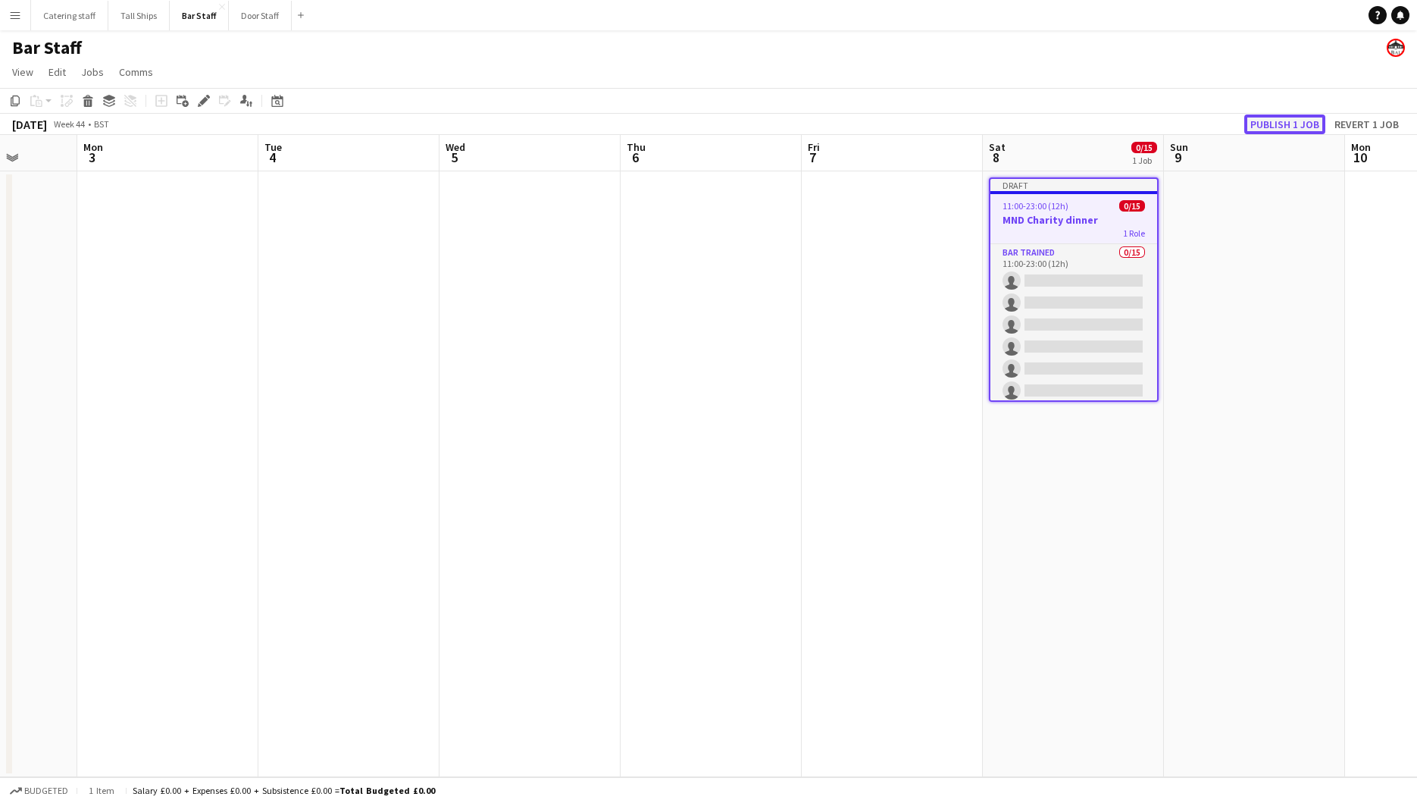
click at [1273, 126] on button "Publish 1 job" at bounding box center [1284, 124] width 81 height 20
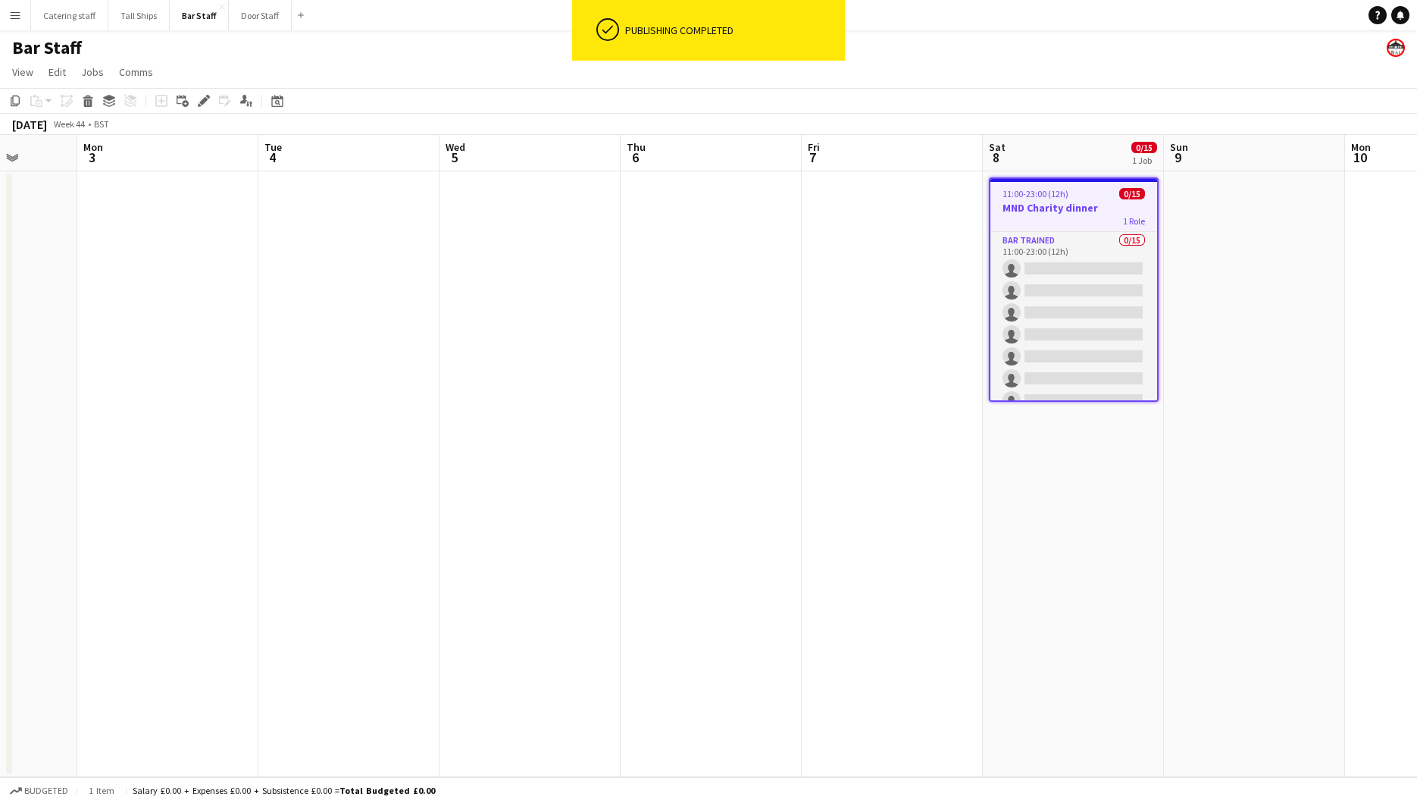
click at [715, 405] on app-date-cell at bounding box center [711, 474] width 181 height 606
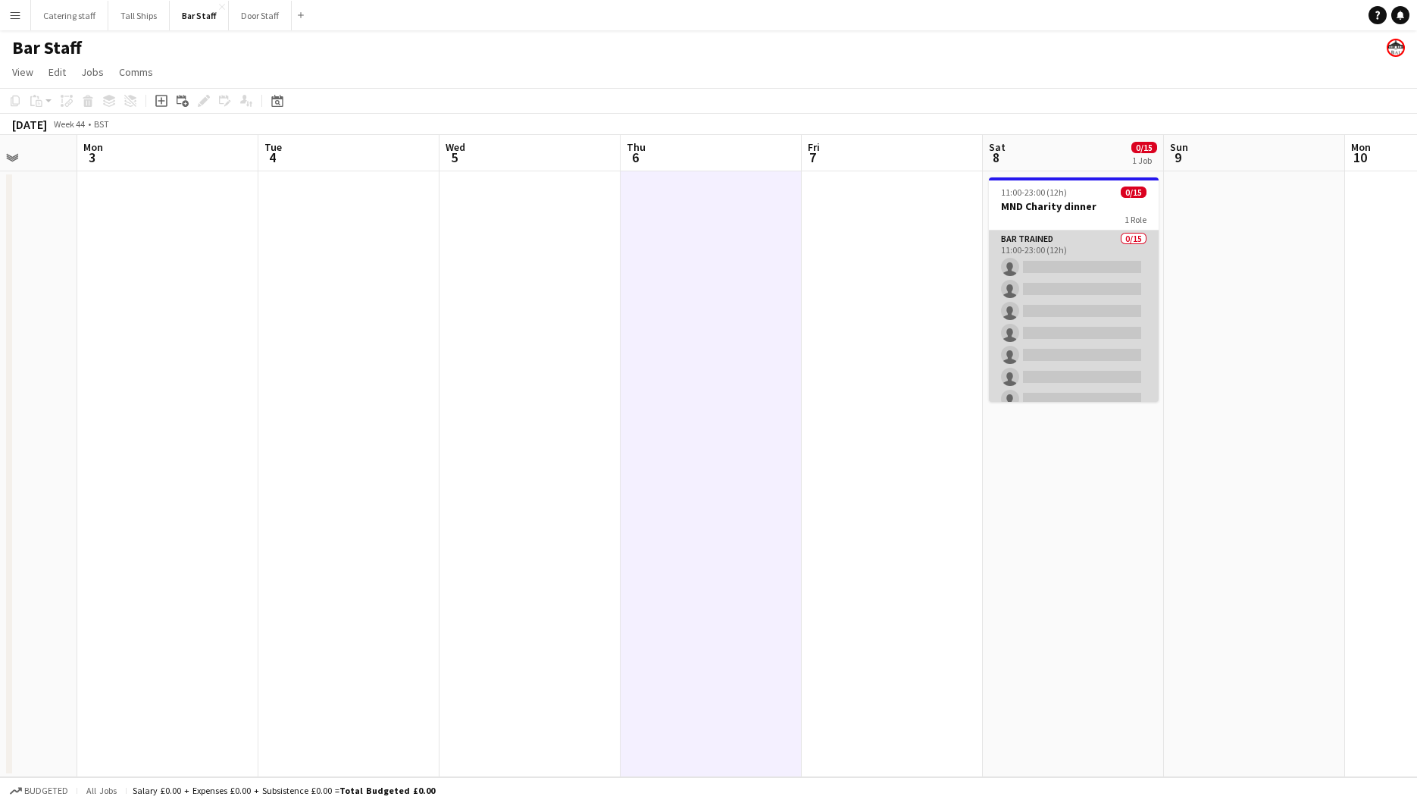
click at [1122, 239] on app-card-role "Bar trained 0/15 11:00-23:00 (12h) single-neutral-actions single-neutral-action…" at bounding box center [1074, 409] width 170 height 359
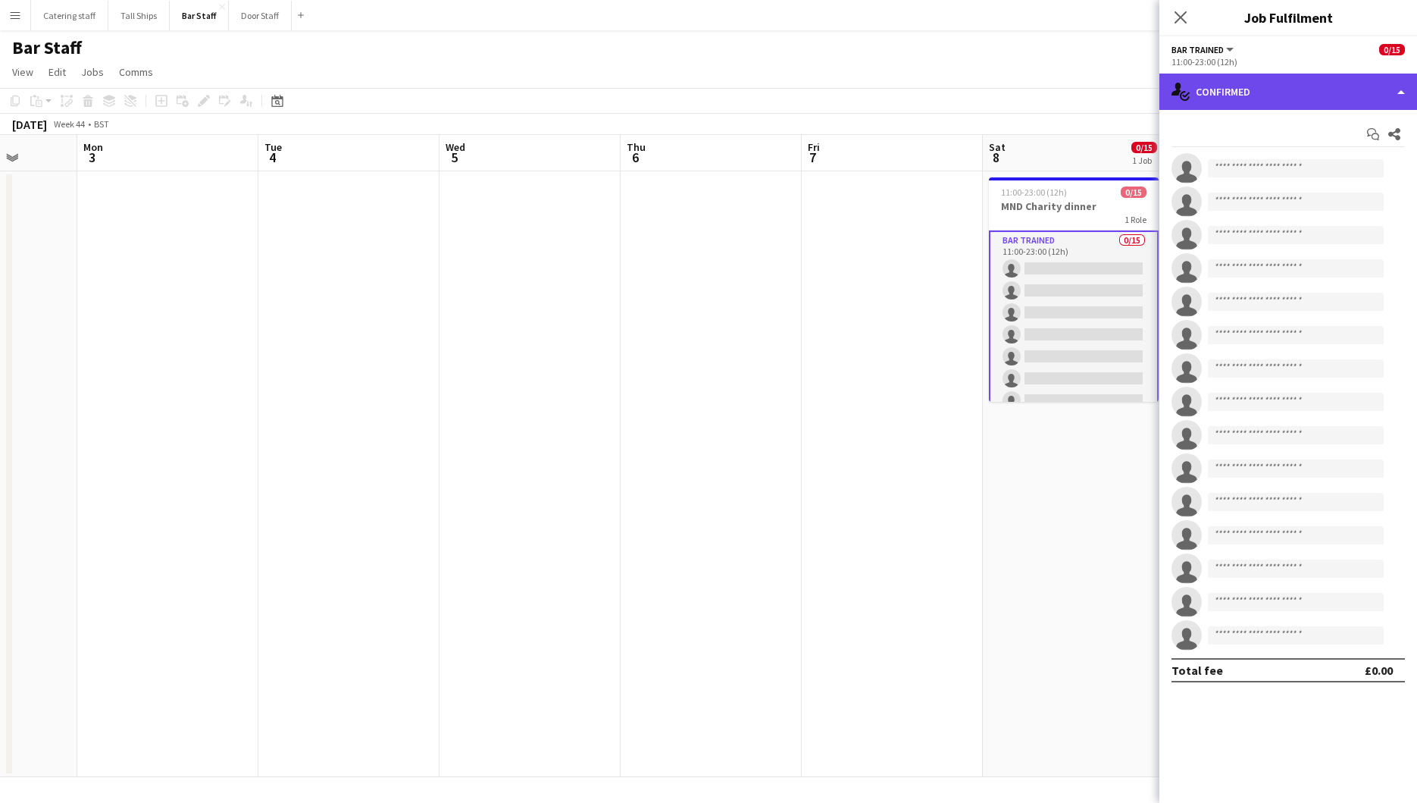
click at [1386, 80] on div "single-neutral-actions-check-2 Confirmed" at bounding box center [1289, 92] width 258 height 36
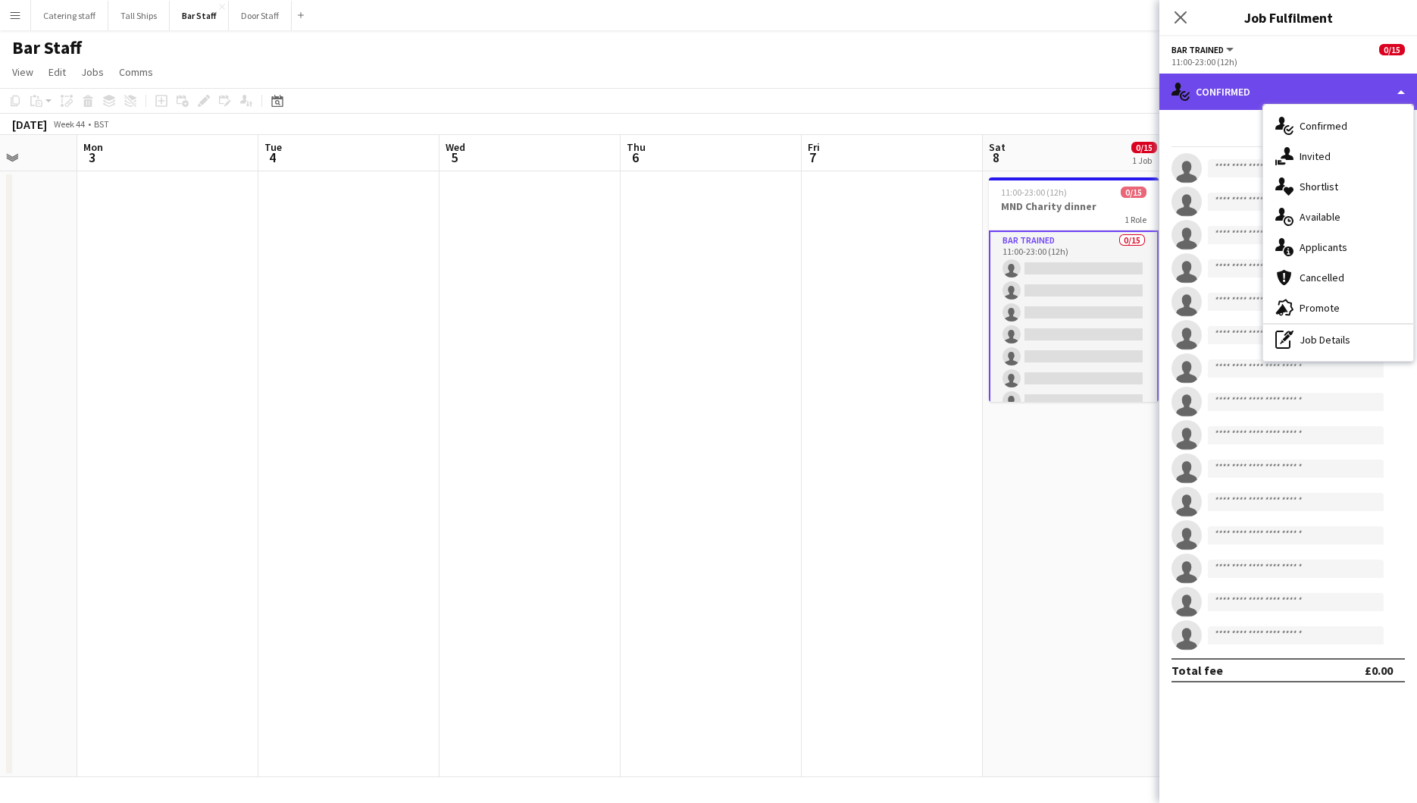
click at [1386, 80] on div "single-neutral-actions-check-2 Confirmed" at bounding box center [1289, 92] width 258 height 36
click at [1179, 17] on icon at bounding box center [1180, 17] width 14 height 14
